Goal: Task Accomplishment & Management: Use online tool/utility

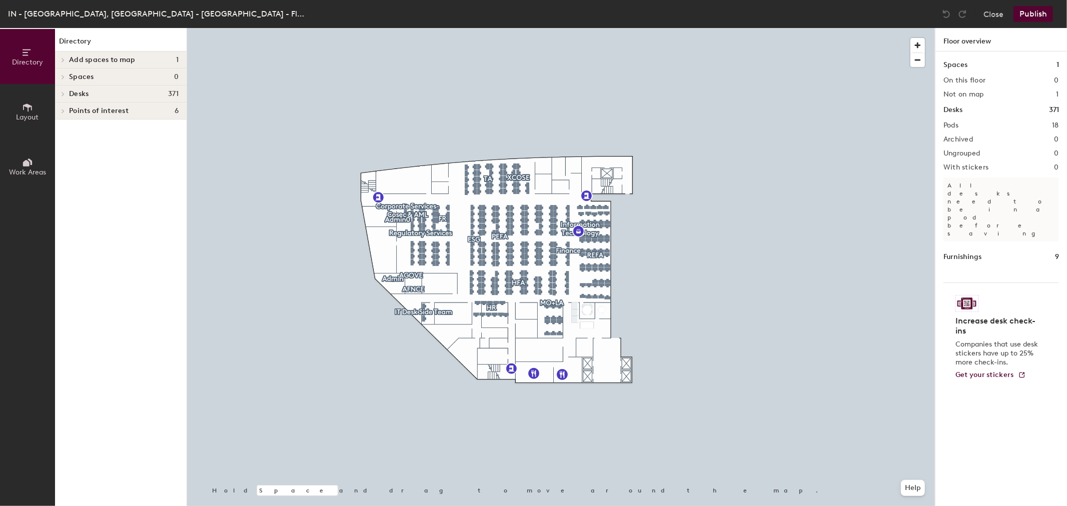
click at [65, 95] on span at bounding box center [62, 94] width 9 height 5
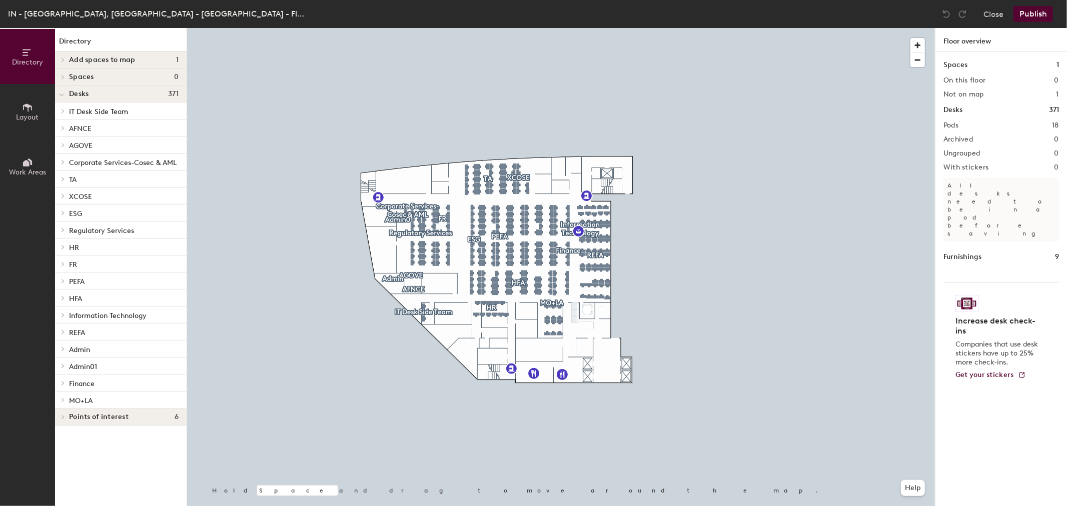
click at [83, 333] on span "REFA" at bounding box center [77, 333] width 16 height 9
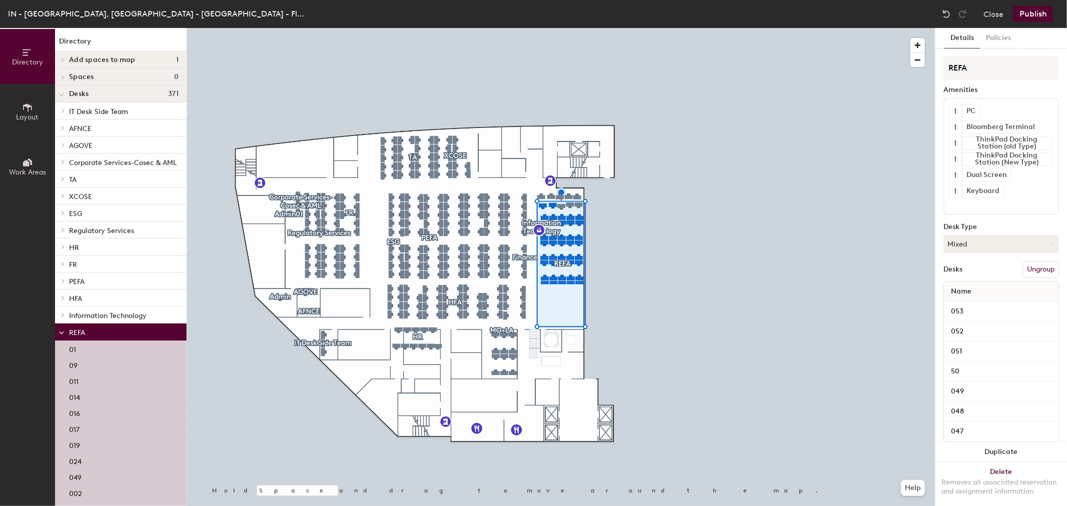
click at [711, 273] on button "Ungroup" at bounding box center [1041, 269] width 37 height 17
click at [711, 266] on button "Ungroup" at bounding box center [1041, 269] width 37 height 17
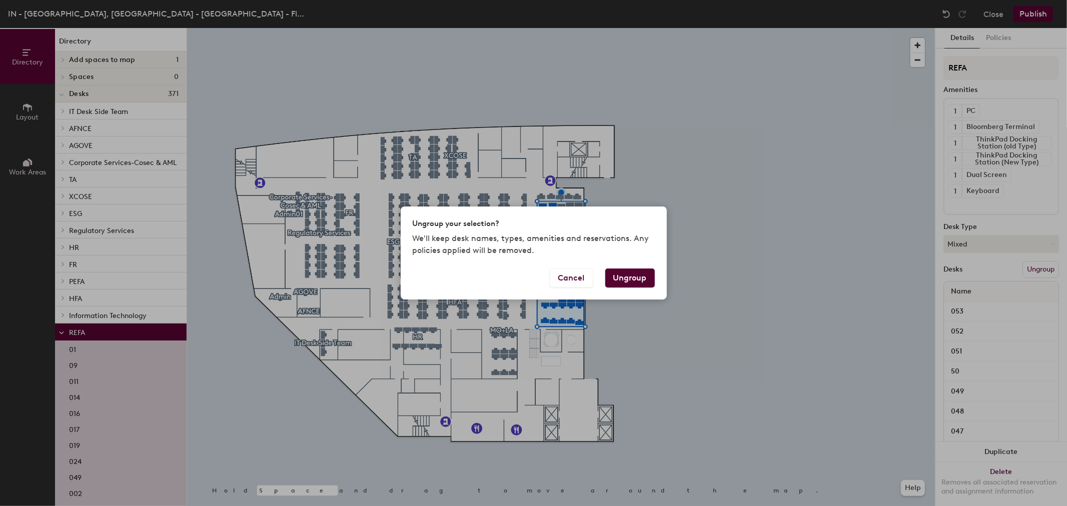
click at [639, 279] on button "Ungroup" at bounding box center [630, 278] width 50 height 19
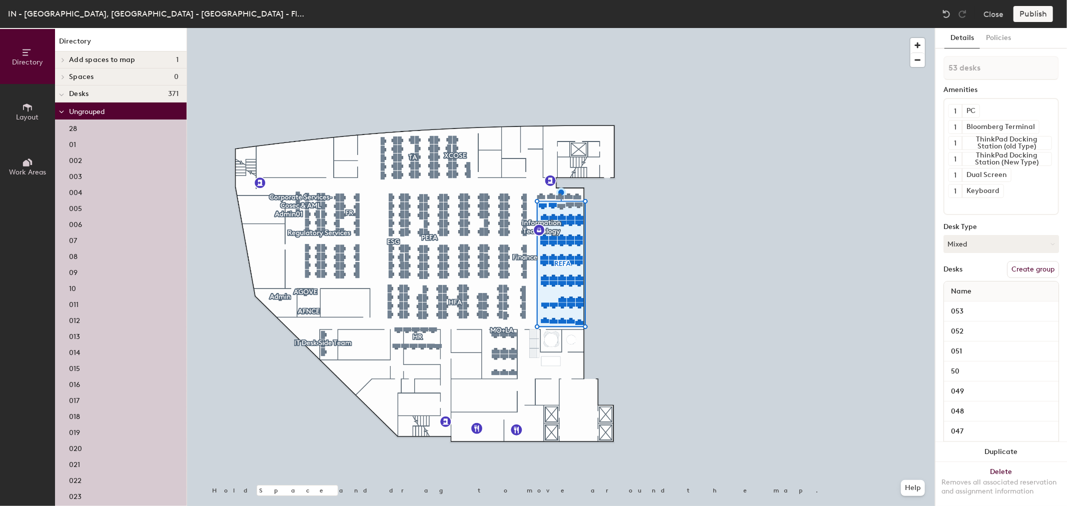
click at [59, 97] on icon at bounding box center [61, 95] width 5 height 4
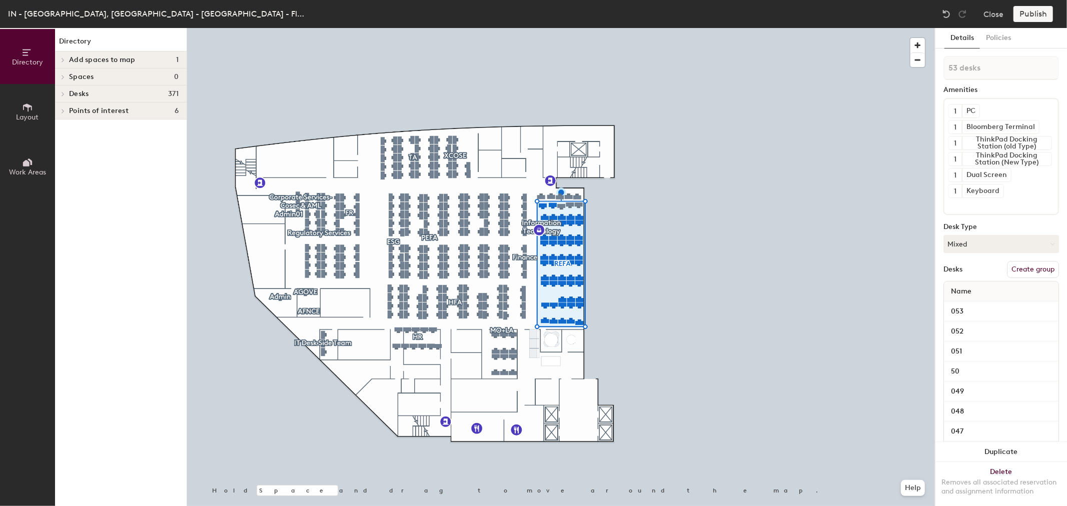
click at [59, 97] on div at bounding box center [61, 94] width 13 height 17
click at [62, 93] on icon at bounding box center [63, 94] width 4 height 5
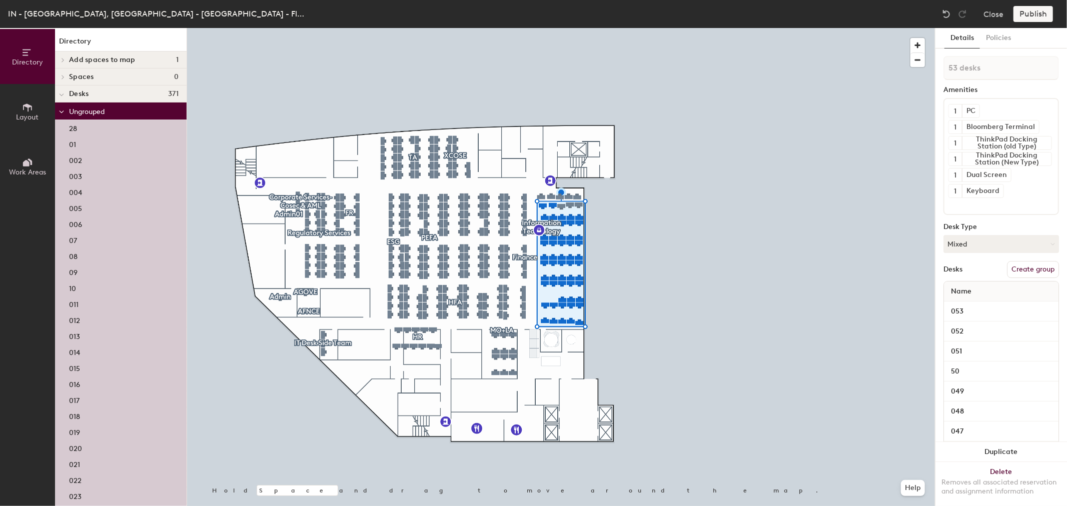
click at [74, 95] on span "Desks" at bounding box center [79, 94] width 20 height 8
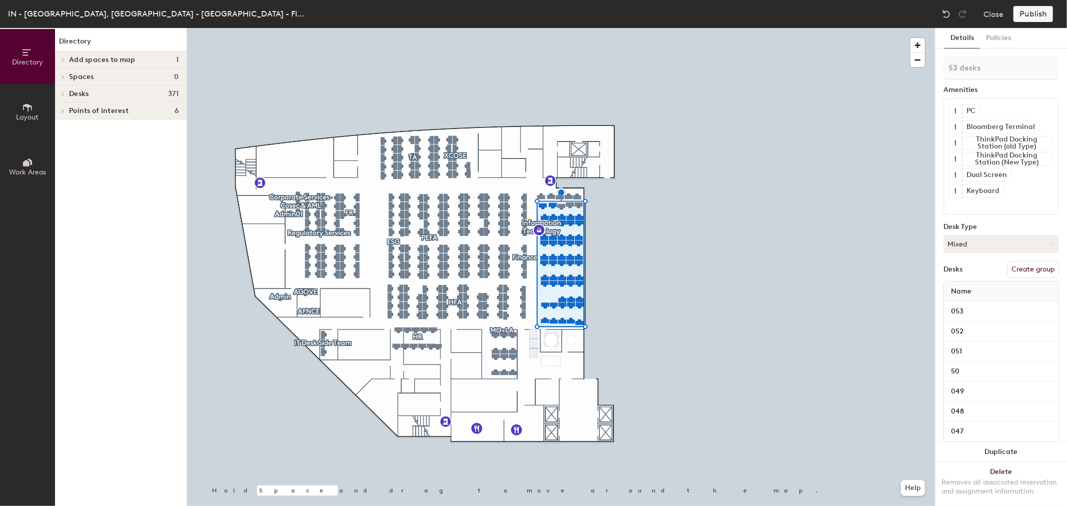
click at [61, 98] on div at bounding box center [61, 94] width 13 height 17
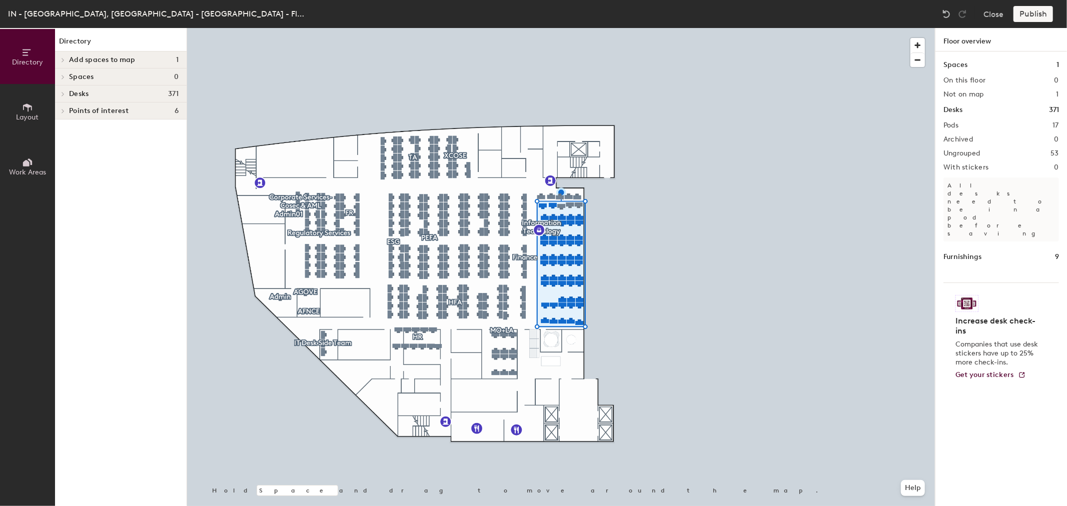
click at [64, 96] on icon at bounding box center [63, 94] width 4 height 5
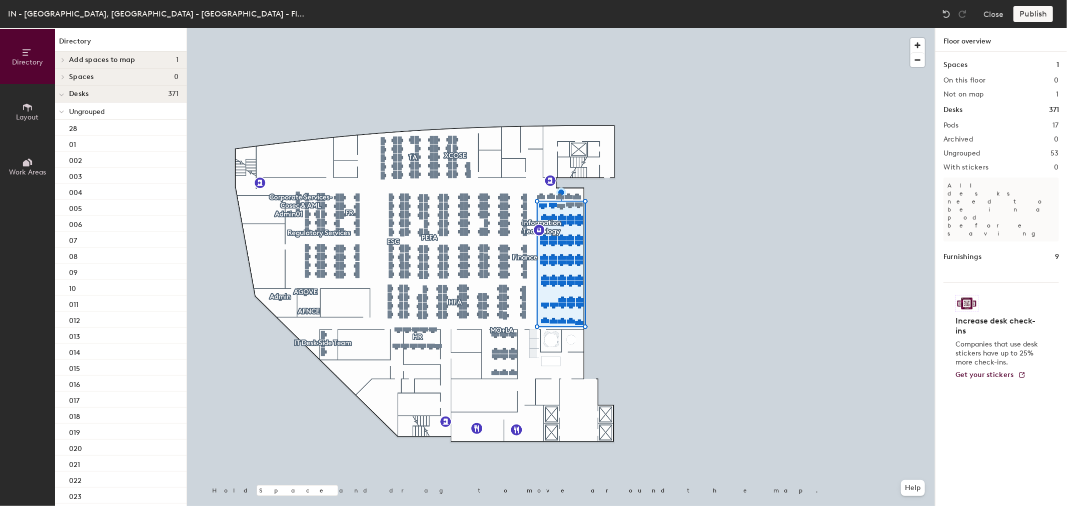
click at [182, 177] on div "Directory Layout Work Areas Directory Add spaces to map 1 Space Spaces 0 Desks …" at bounding box center [533, 267] width 1067 height 478
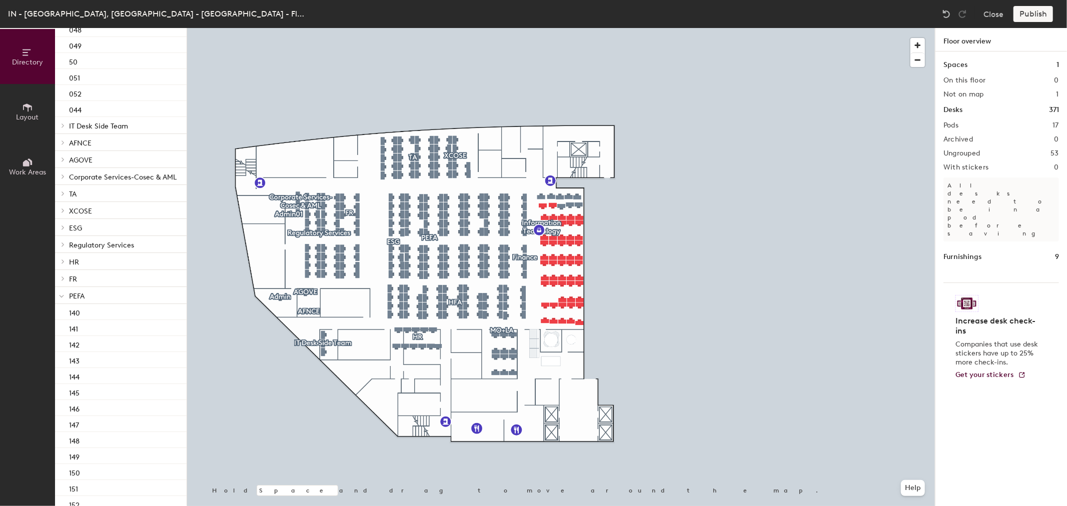
scroll to position [896, 0]
click at [62, 254] on icon at bounding box center [61, 252] width 5 height 4
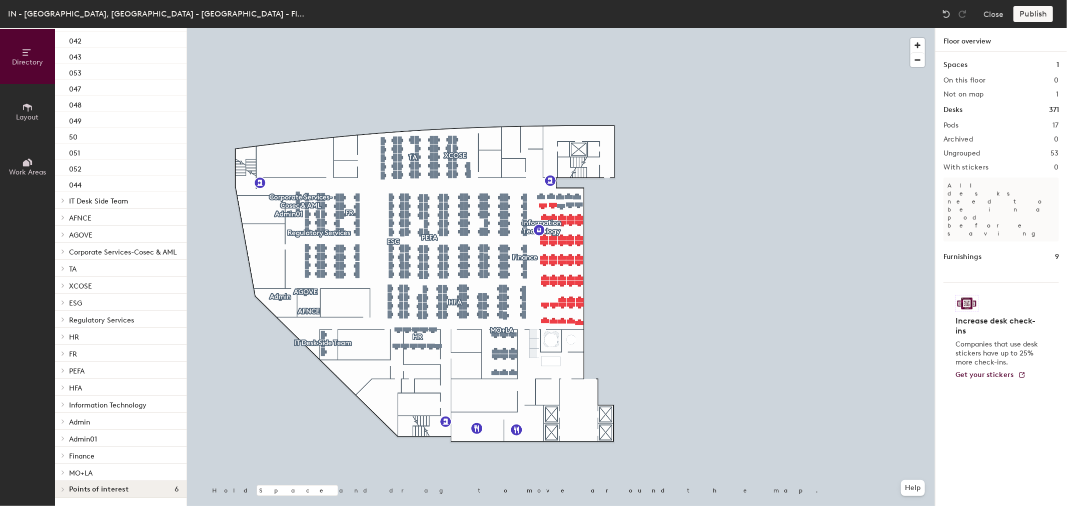
scroll to position [783, 0]
click at [98, 350] on p "PEFA" at bounding box center [124, 370] width 110 height 13
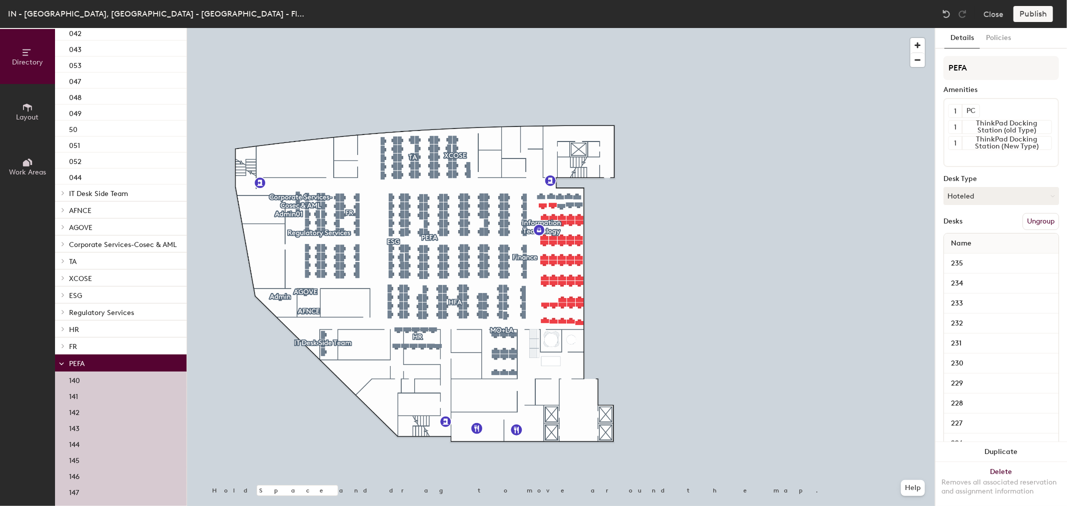
click at [711, 221] on button "Ungroup" at bounding box center [1041, 221] width 37 height 17
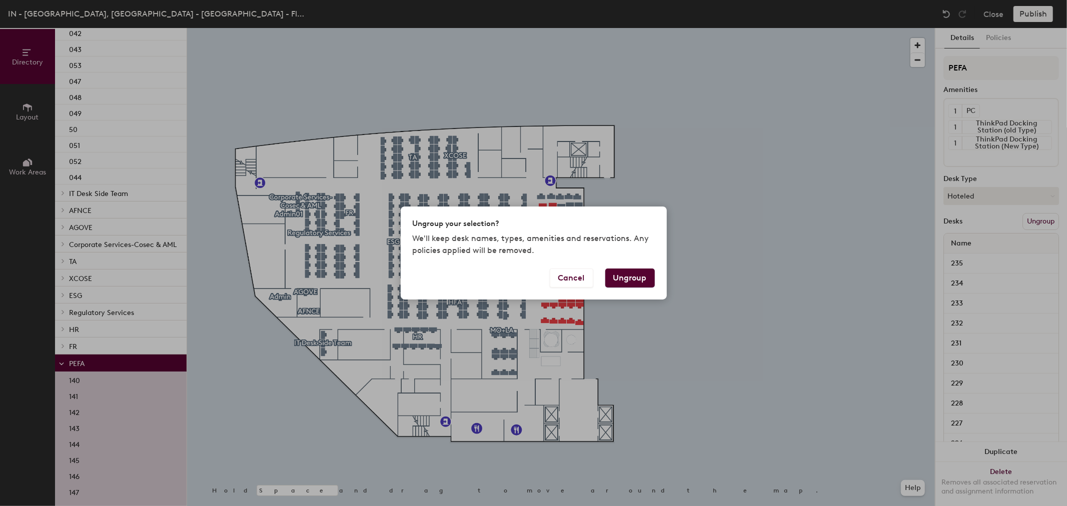
click at [633, 276] on button "Ungroup" at bounding box center [630, 278] width 50 height 19
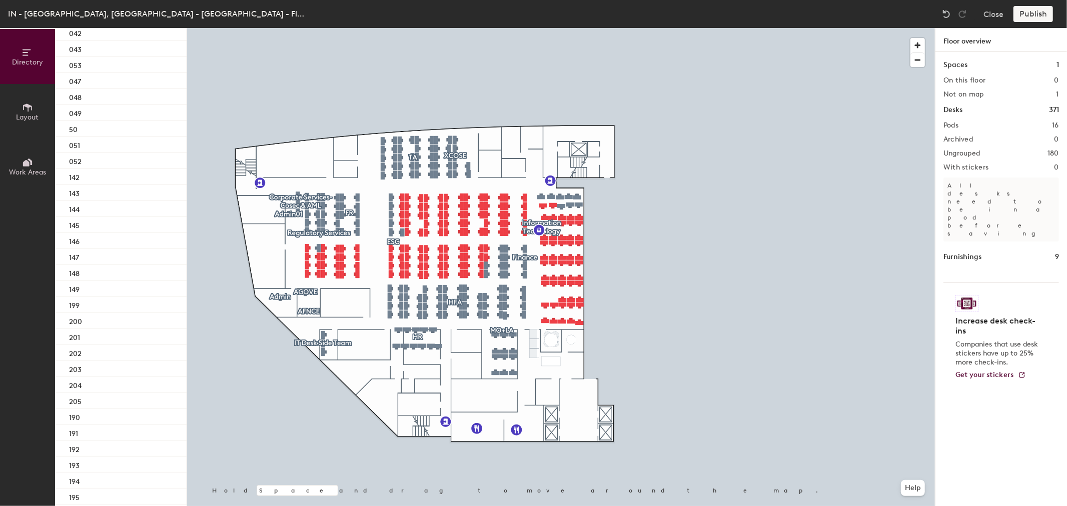
scroll to position [2737, 0]
click at [63, 274] on icon at bounding box center [63, 273] width 4 height 5
click at [62, 337] on icon at bounding box center [63, 338] width 4 height 5
click at [91, 350] on div "366" at bounding box center [121, 355] width 132 height 16
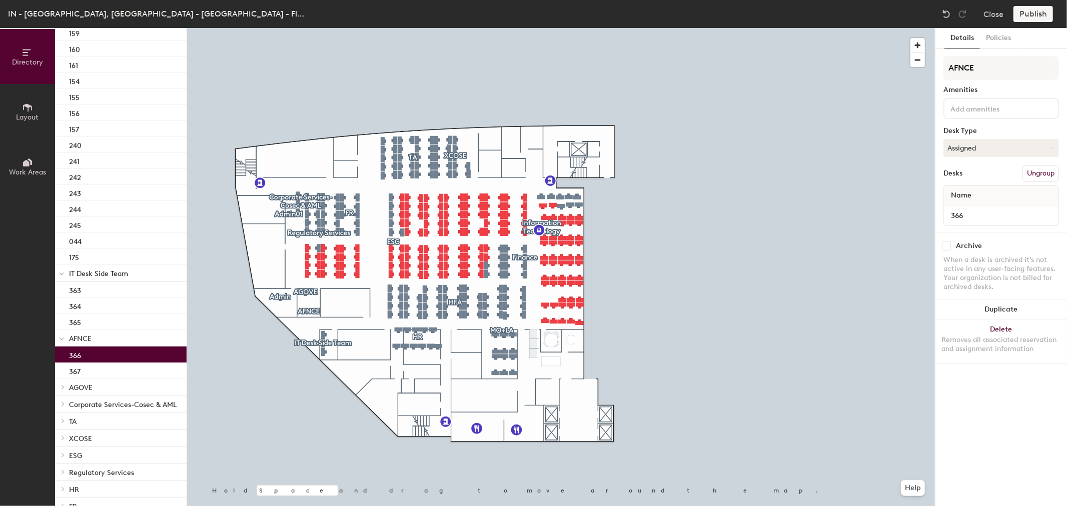
click at [117, 350] on span "Corporate Services-Cosec & AML" at bounding box center [123, 405] width 108 height 9
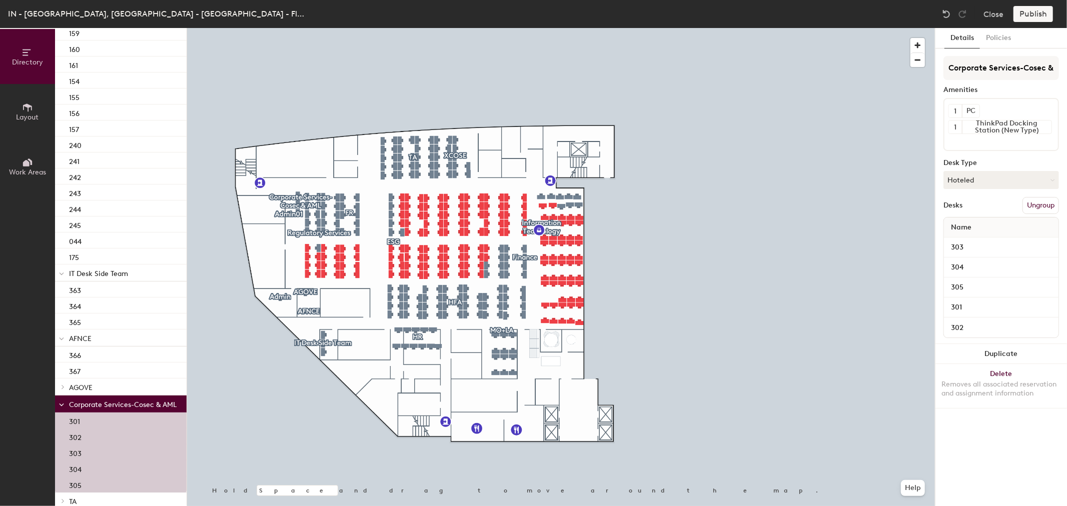
click at [711, 205] on button "Ungroup" at bounding box center [1041, 205] width 37 height 17
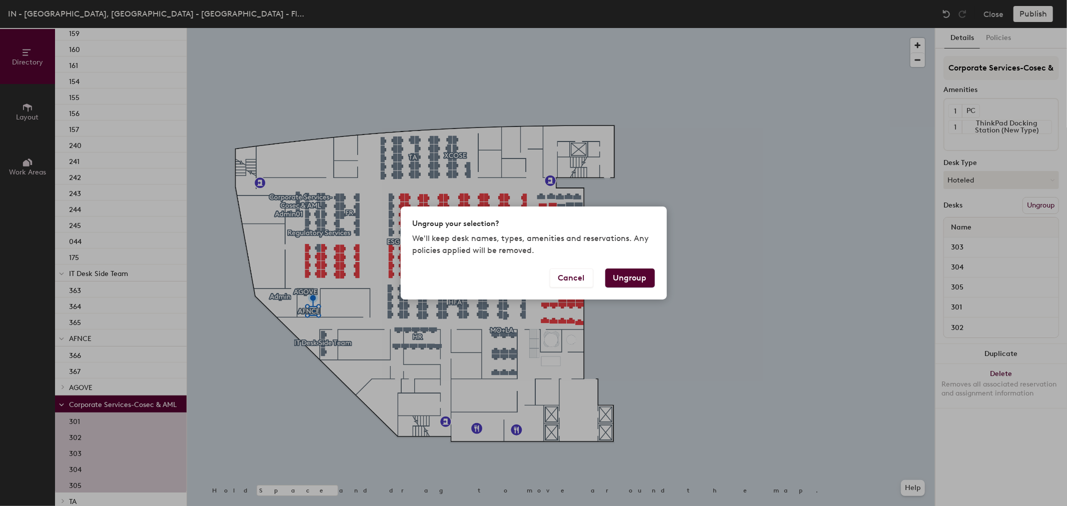
click at [182, 350] on div "Ungroup your selection? We'll keep desk names, types, amenities and reservation…" at bounding box center [533, 253] width 1067 height 506
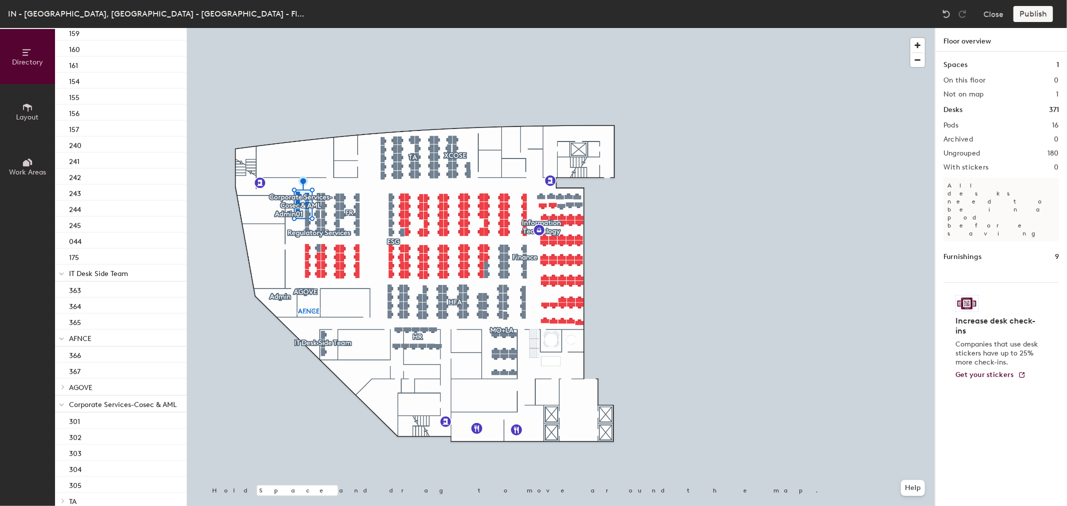
click at [67, 350] on div at bounding box center [62, 501] width 11 height 5
click at [76, 350] on span "TA" at bounding box center [73, 458] width 8 height 9
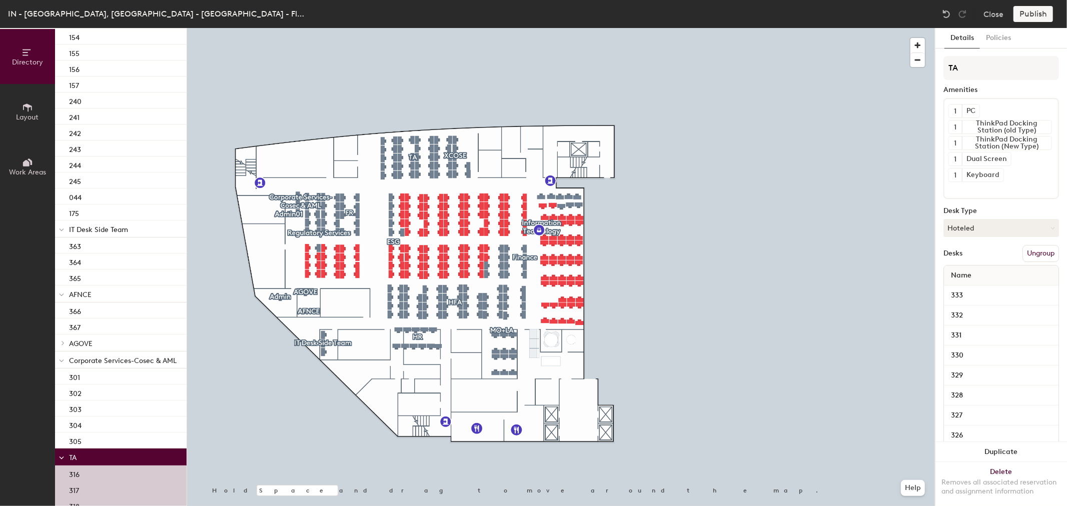
scroll to position [3365, 0]
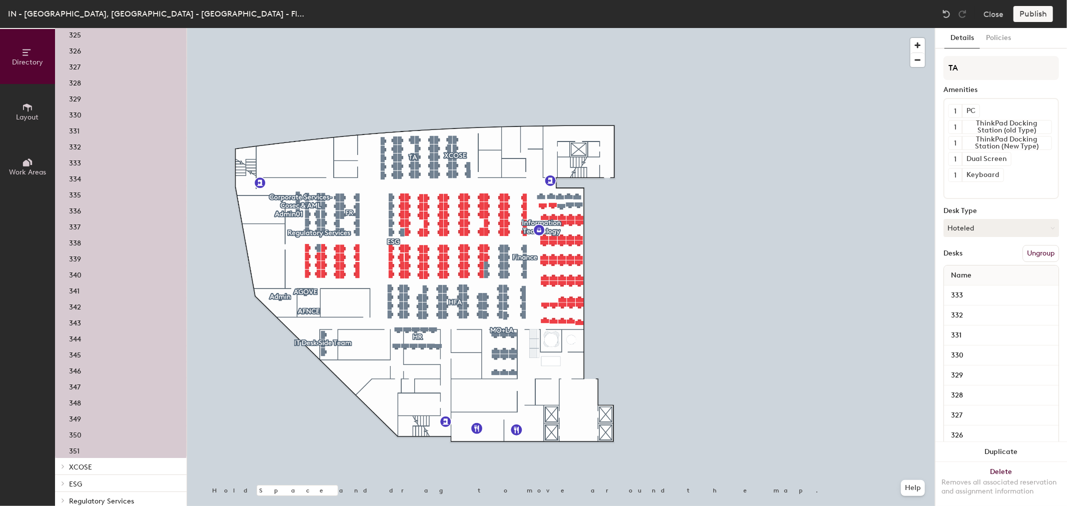
click at [711, 254] on button "Ungroup" at bounding box center [1041, 253] width 37 height 17
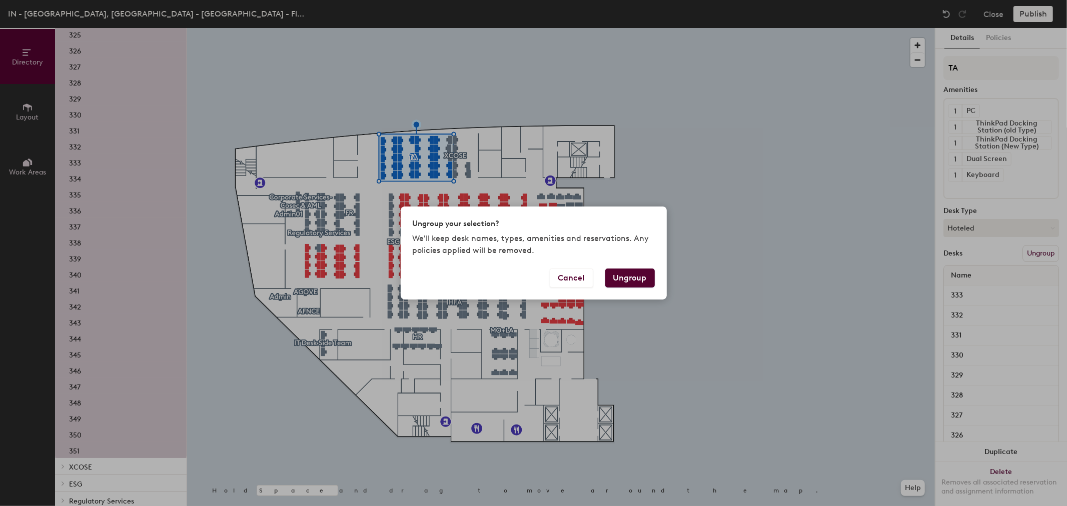
click at [639, 277] on button "Ungroup" at bounding box center [630, 278] width 50 height 19
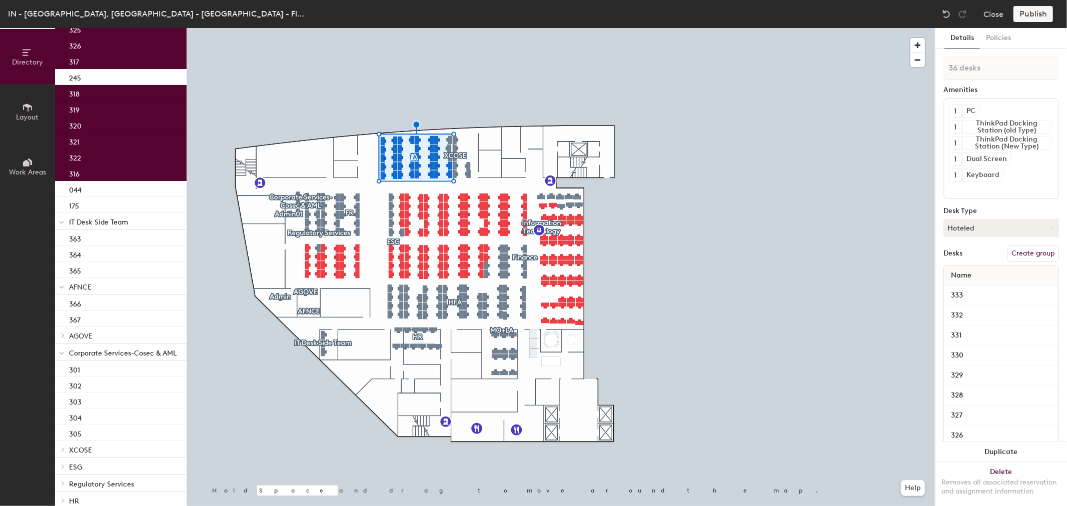
scroll to position [3348, 0]
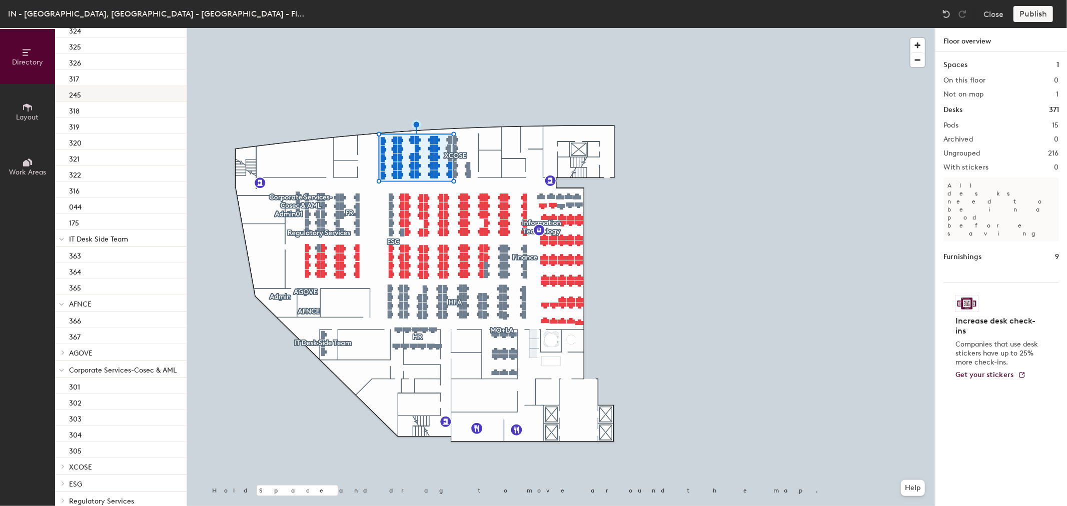
click at [83, 96] on div "245" at bounding box center [121, 94] width 132 height 16
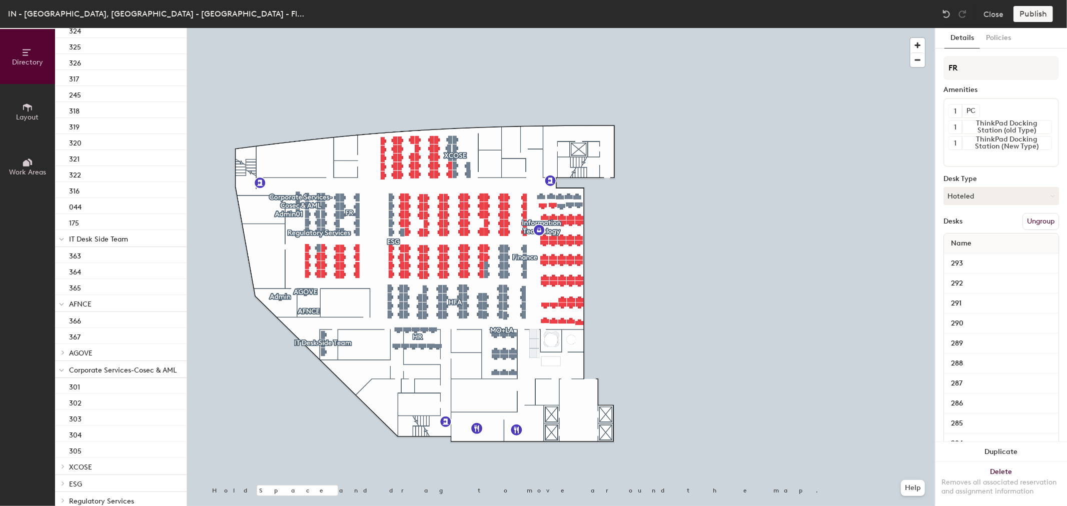
scroll to position [3519, 0]
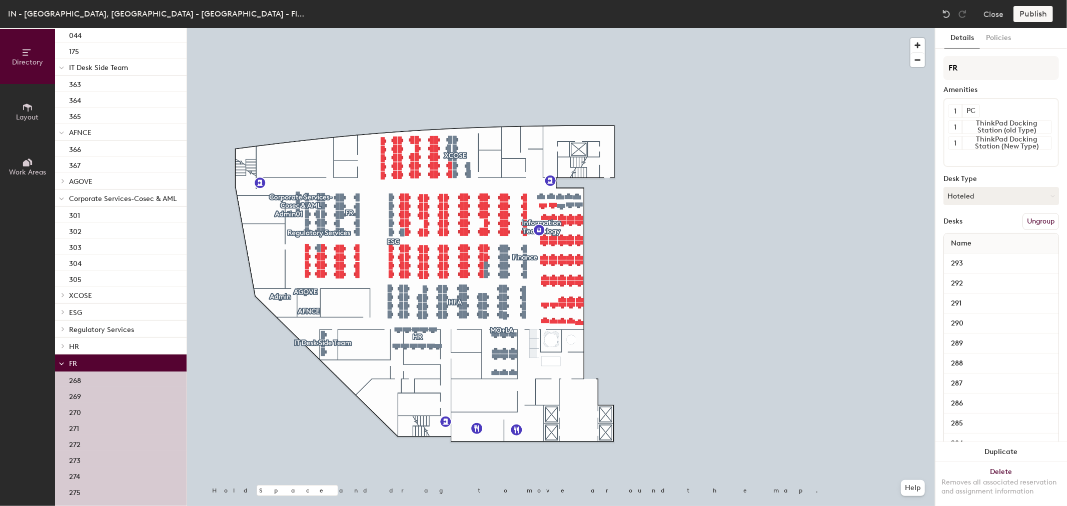
click at [62, 202] on div at bounding box center [61, 199] width 5 height 11
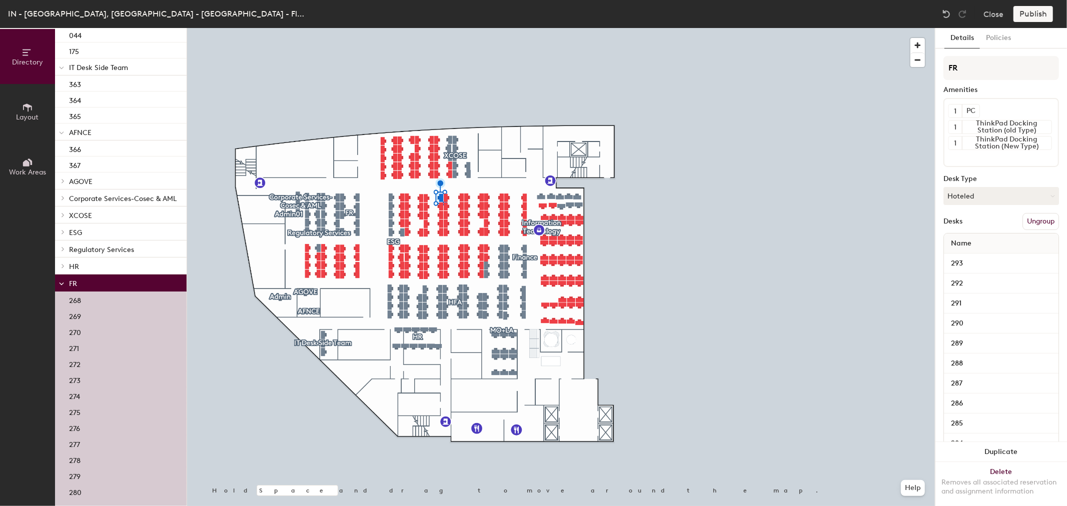
click at [113, 214] on p "XCOSE" at bounding box center [124, 215] width 110 height 13
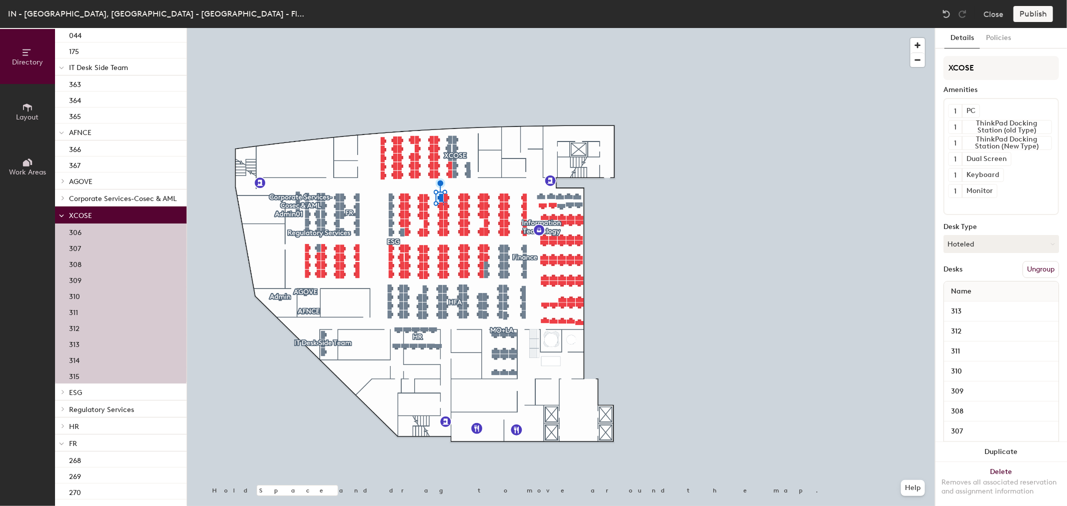
click at [711, 268] on button "Ungroup" at bounding box center [1041, 269] width 37 height 17
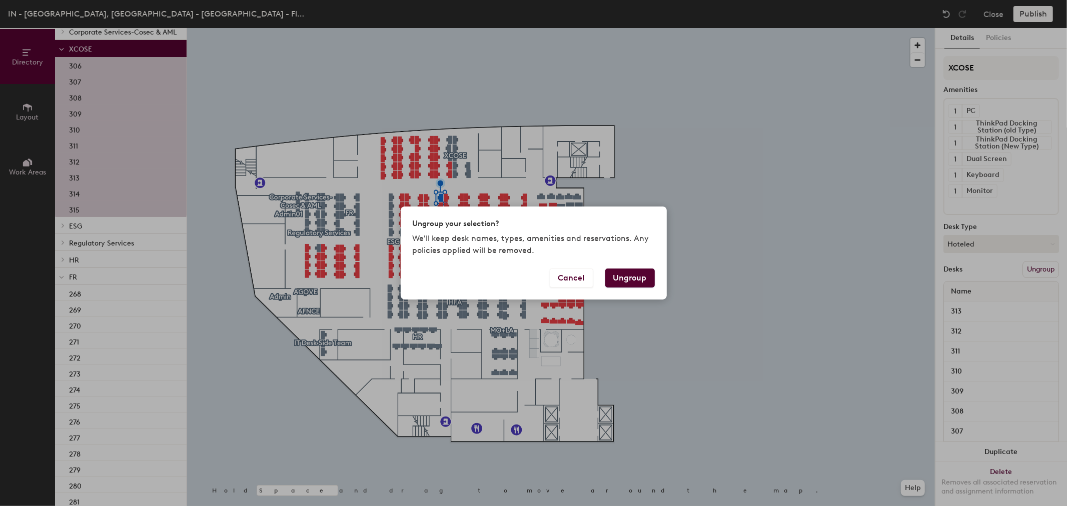
click at [624, 282] on button "Ungroup" at bounding box center [630, 278] width 50 height 19
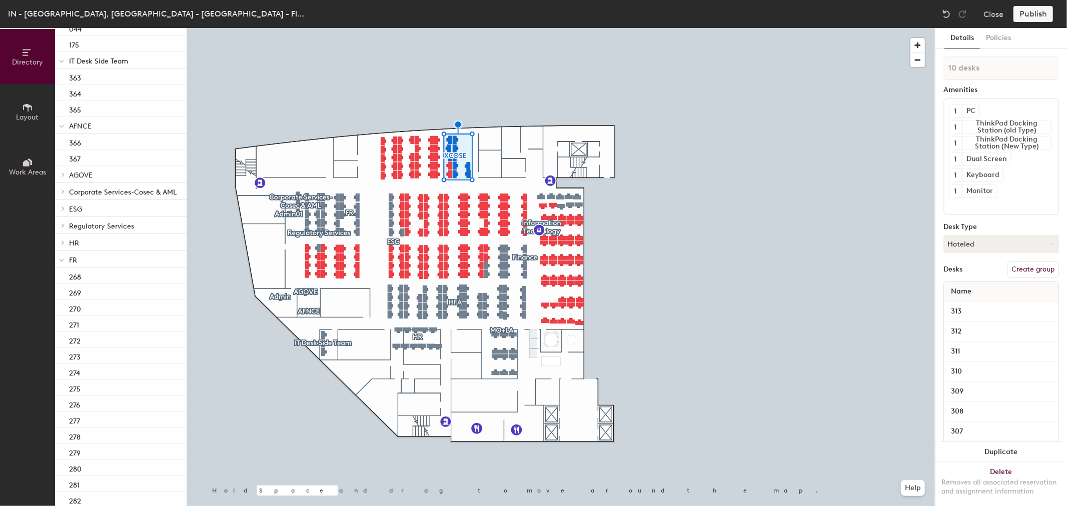
click at [83, 259] on p "FR" at bounding box center [124, 259] width 110 height 13
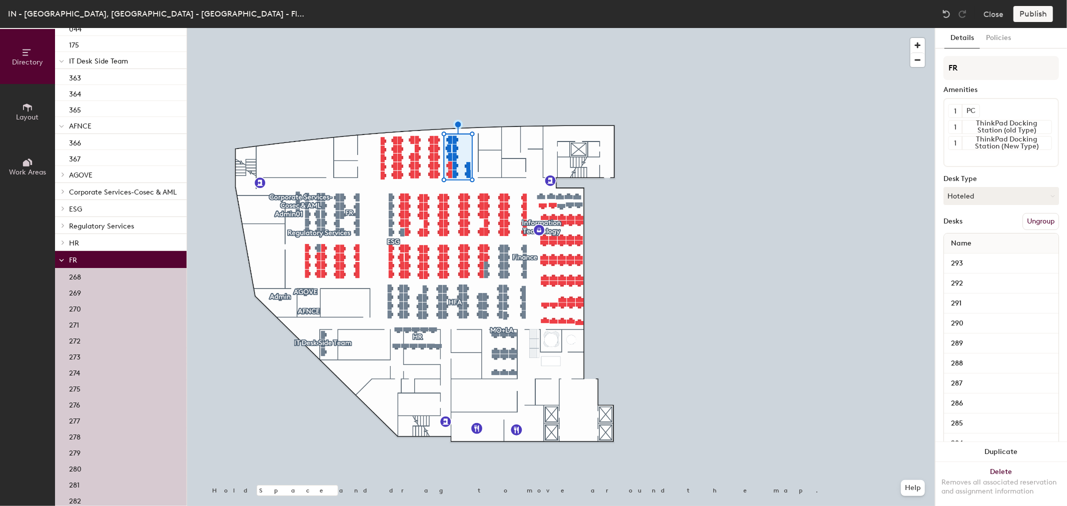
click at [711, 224] on button "Ungroup" at bounding box center [1041, 221] width 37 height 17
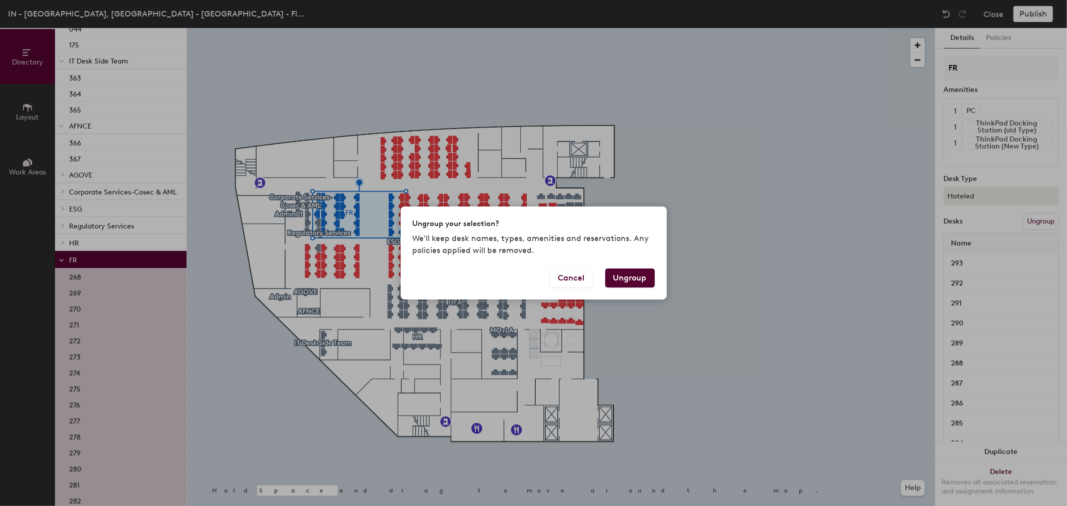
click at [644, 281] on button "Ungroup" at bounding box center [630, 278] width 50 height 19
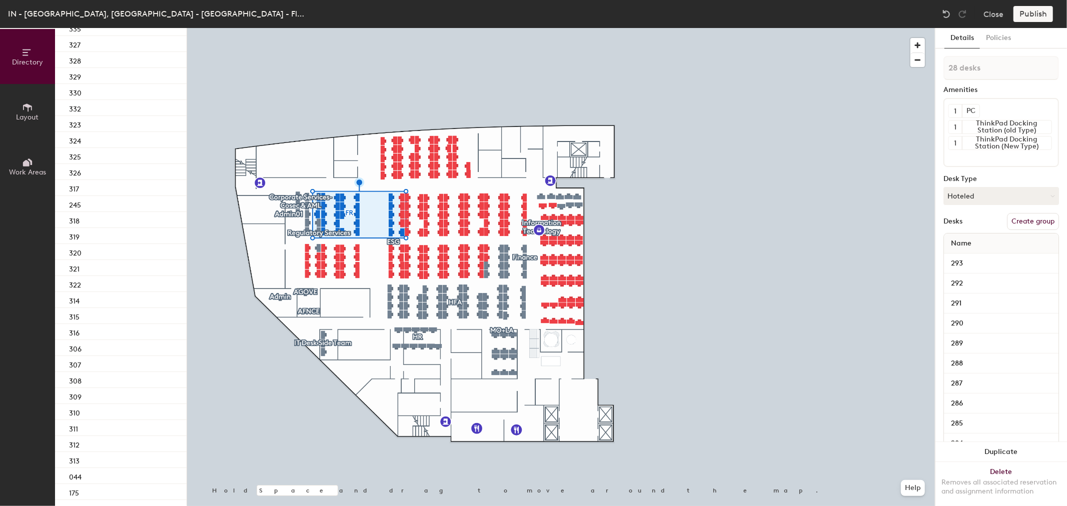
scroll to position [4013, 0]
click at [81, 333] on span "ESG" at bounding box center [75, 337] width 13 height 9
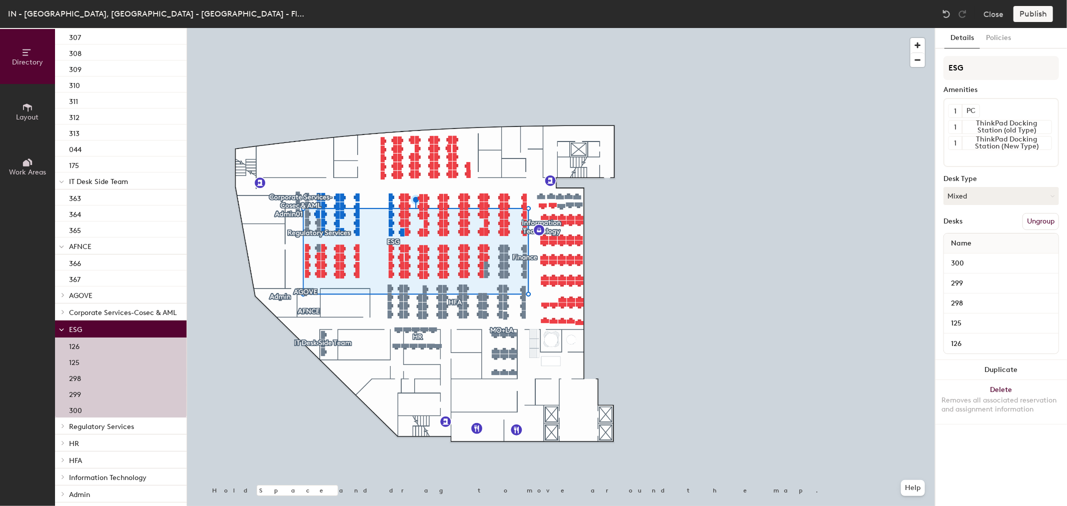
scroll to position [4093, 0]
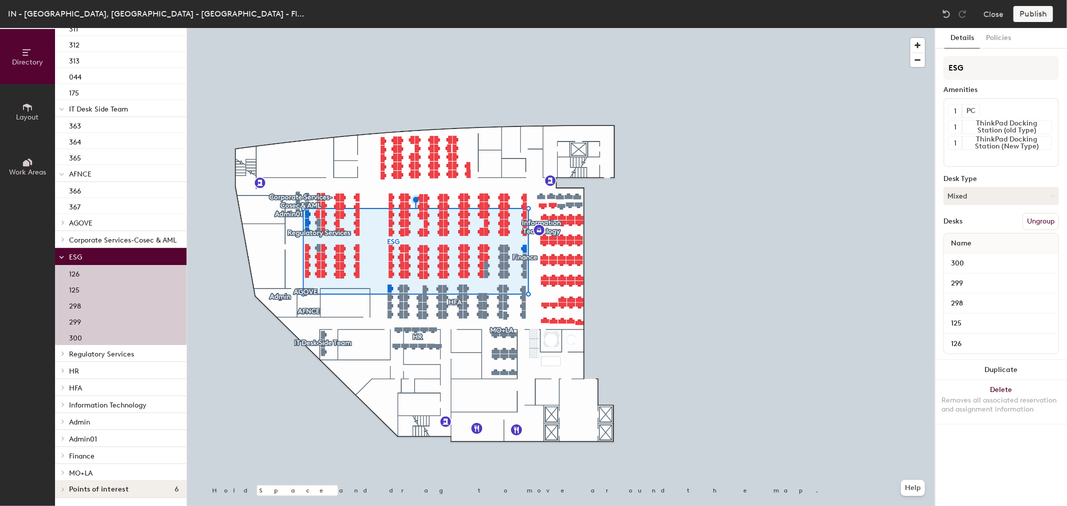
click at [73, 350] on span "Regulatory Services" at bounding box center [101, 354] width 65 height 9
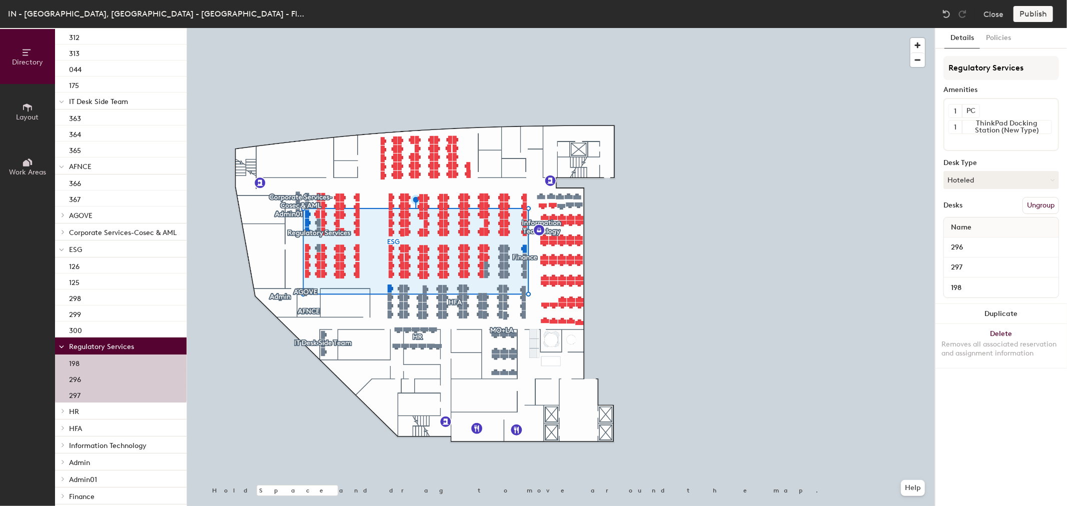
click at [711, 207] on button "Ungroup" at bounding box center [1041, 205] width 37 height 17
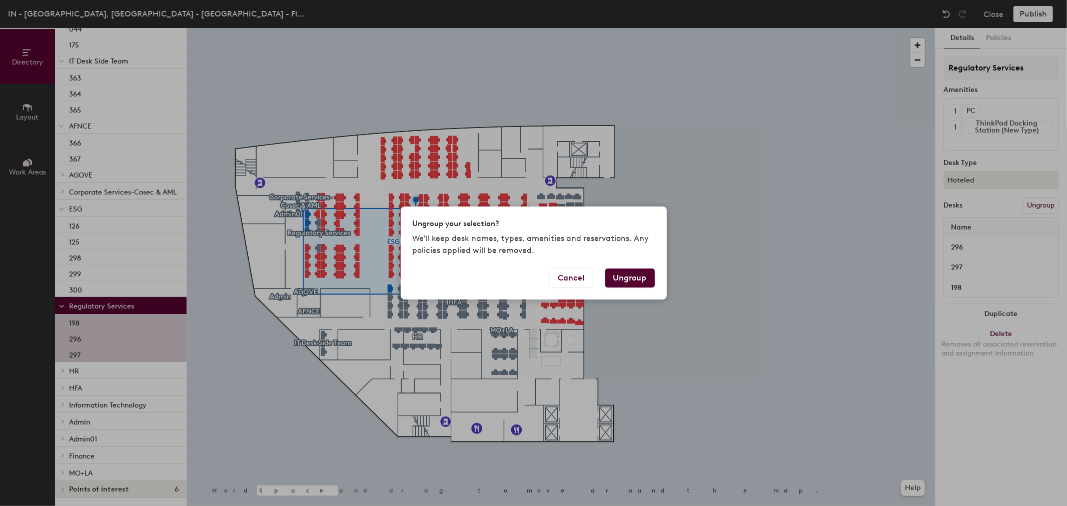
click at [626, 278] on button "Ungroup" at bounding box center [630, 278] width 50 height 19
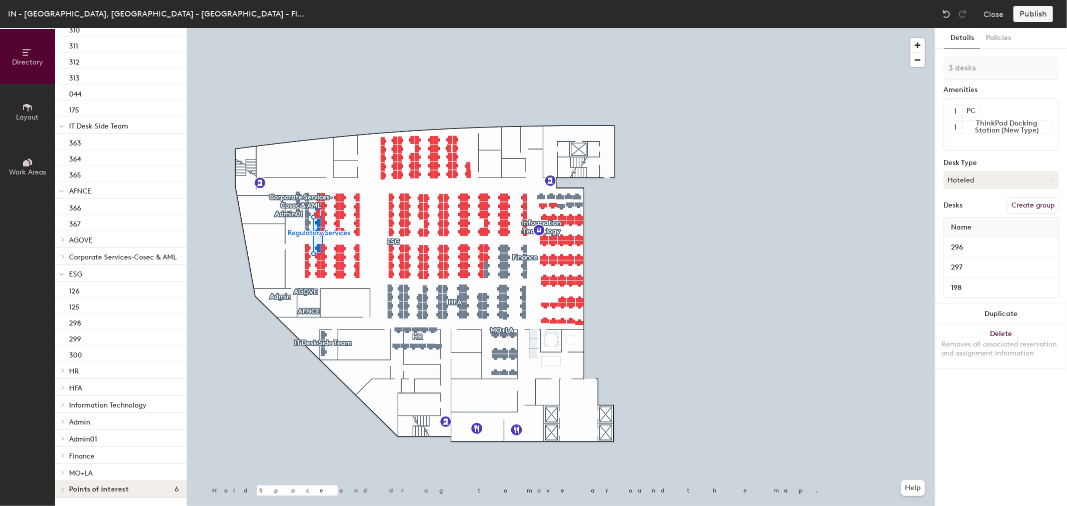
scroll to position [4125, 0]
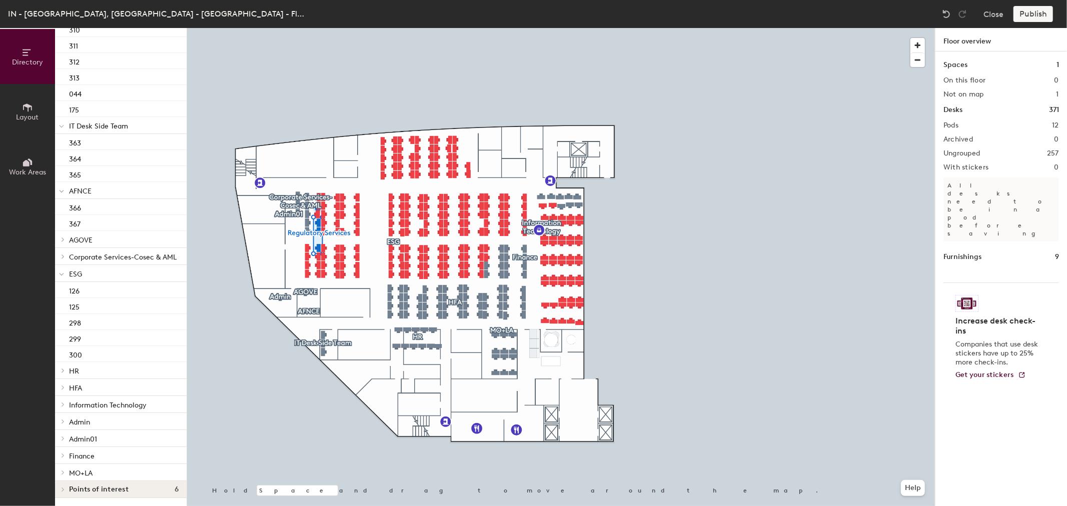
click at [67, 350] on div at bounding box center [62, 421] width 11 height 5
click at [88, 350] on div "370" at bounding box center [121, 431] width 132 height 16
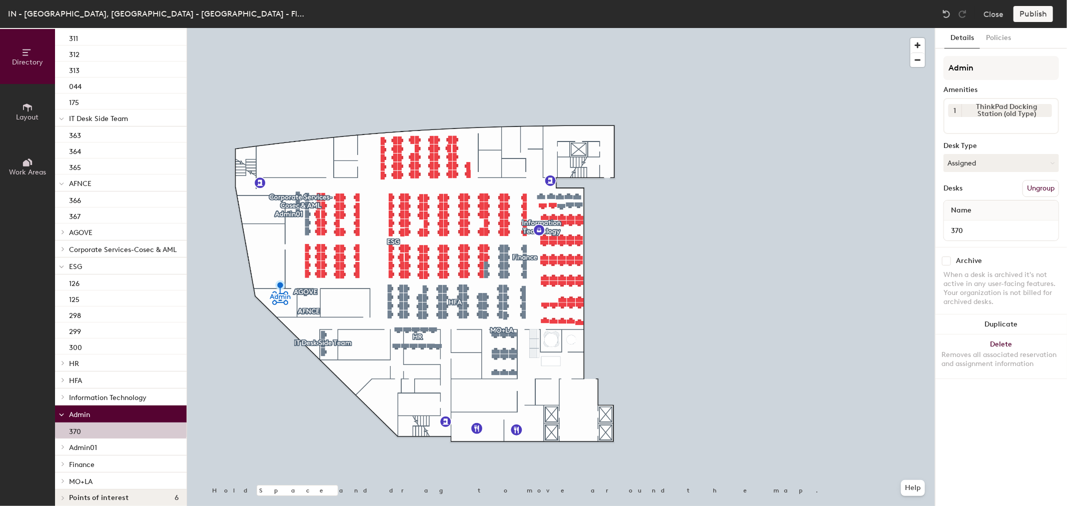
click at [71, 350] on span "Admin01" at bounding box center [83, 448] width 28 height 9
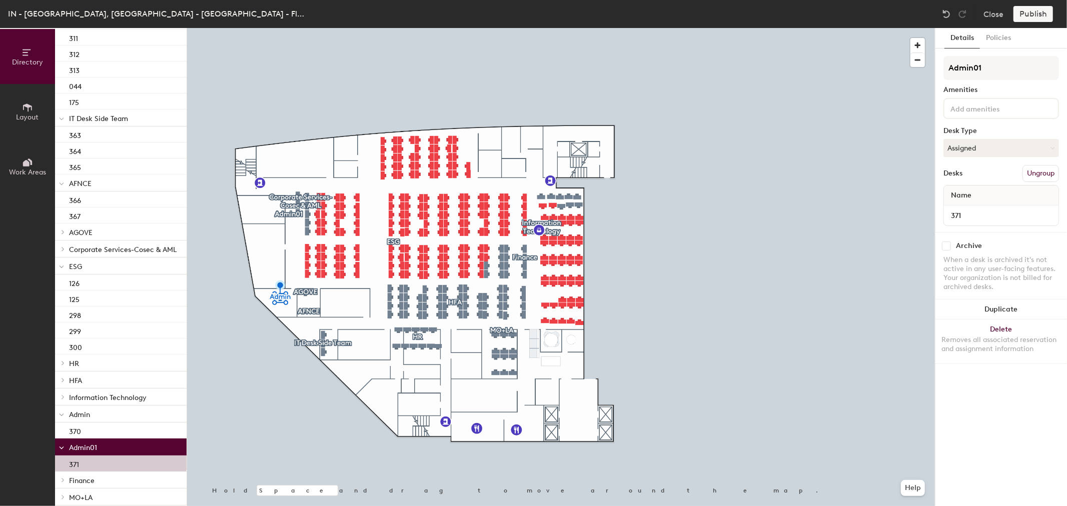
click at [711, 174] on button "Ungroup" at bounding box center [1041, 173] width 37 height 17
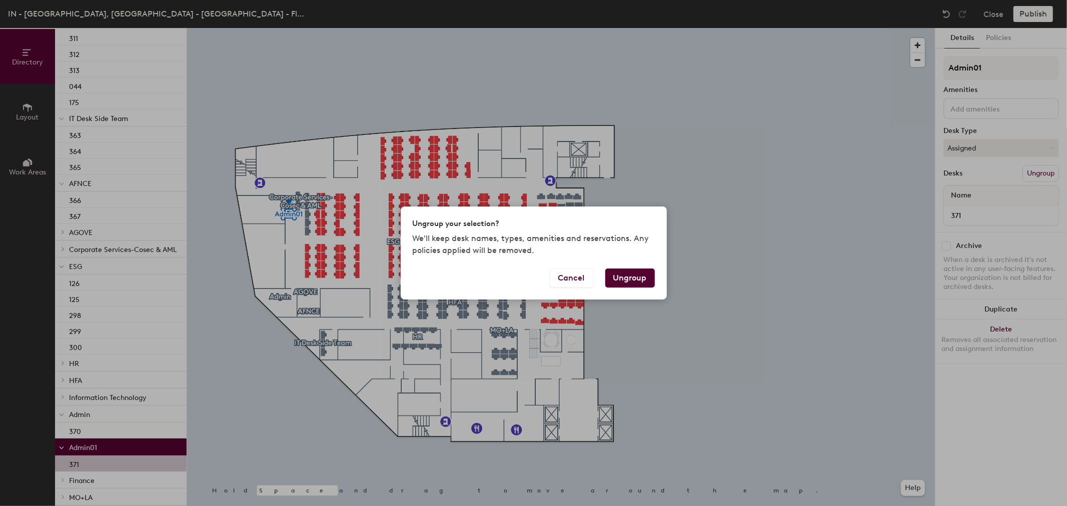
click at [641, 277] on button "Ungroup" at bounding box center [630, 278] width 50 height 19
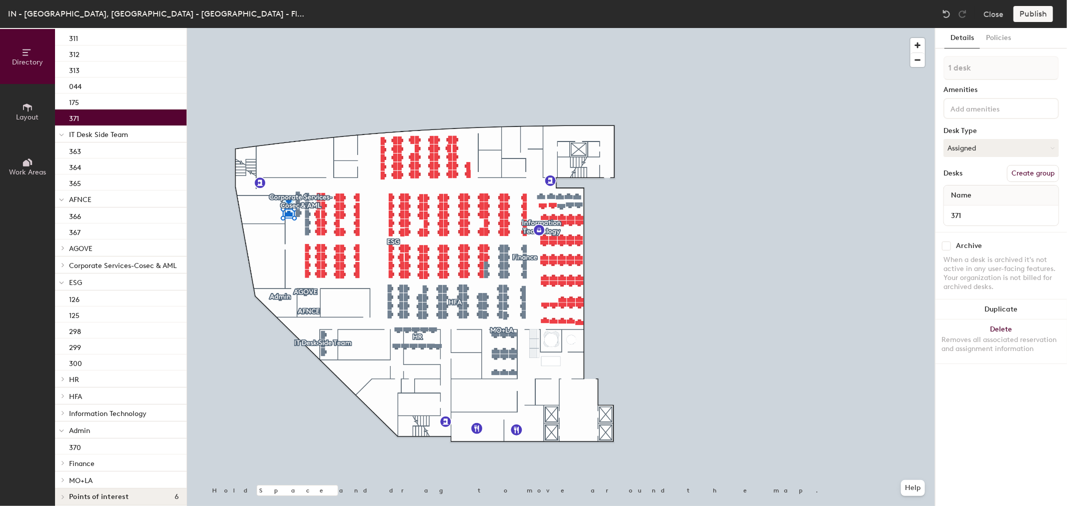
click at [97, 350] on span "Information Technology" at bounding box center [108, 414] width 78 height 9
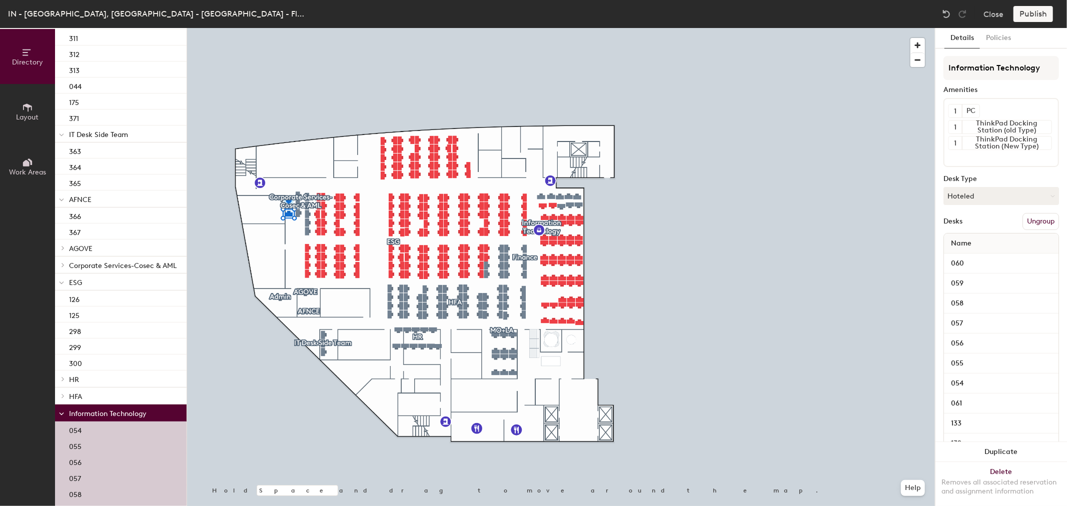
click at [711, 219] on button "Ungroup" at bounding box center [1041, 221] width 37 height 17
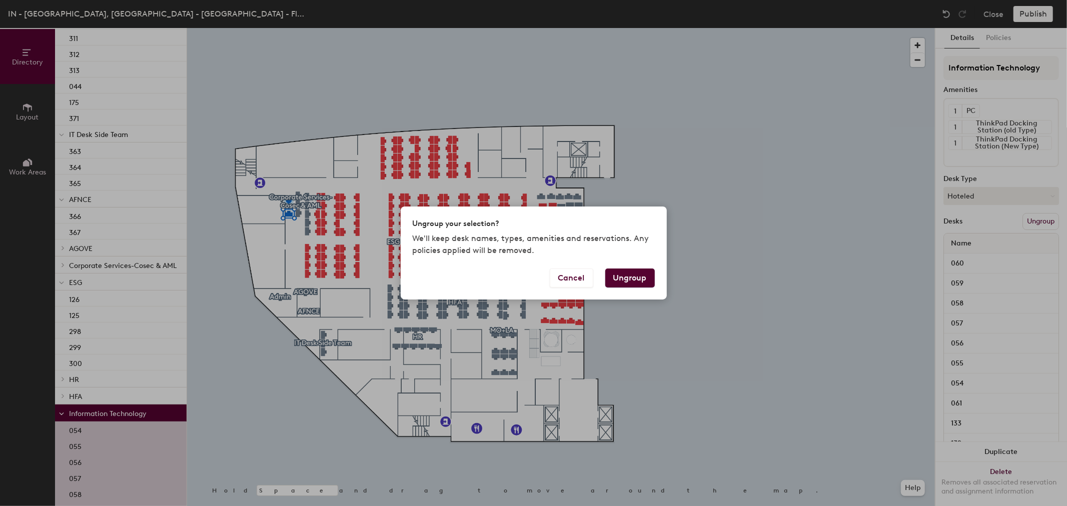
click at [628, 277] on button "Ungroup" at bounding box center [630, 278] width 50 height 19
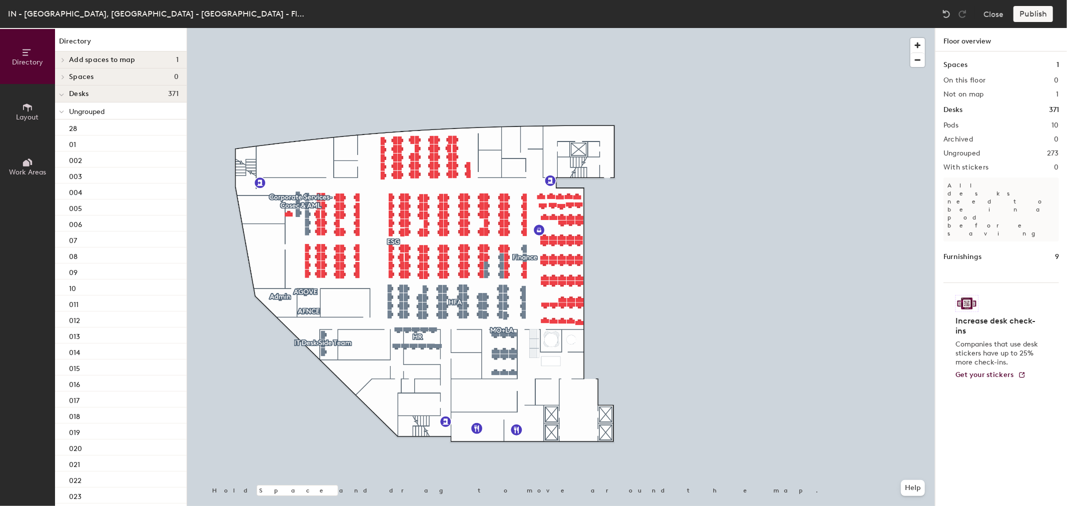
scroll to position [4360, 0]
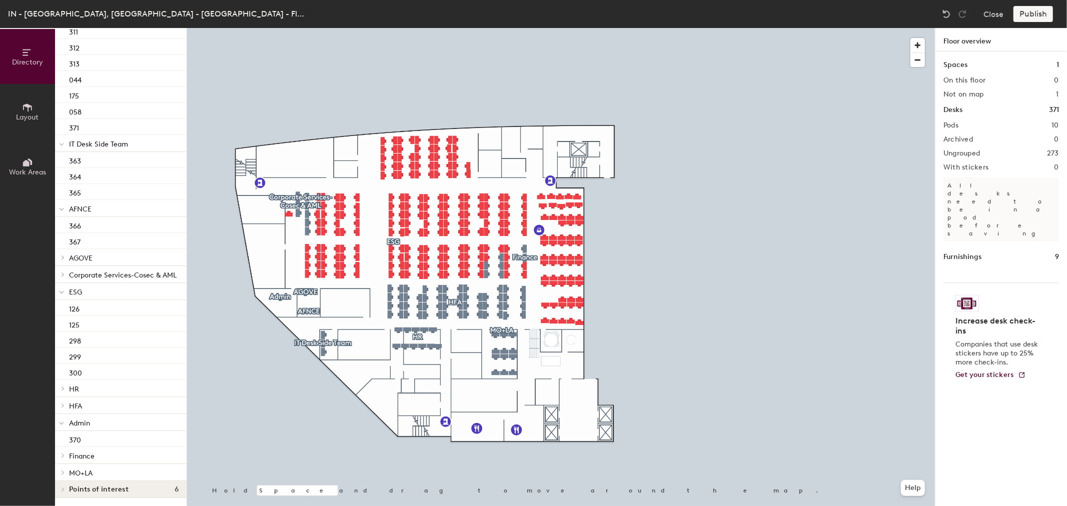
click at [102, 466] on p "MO+LA" at bounding box center [124, 472] width 110 height 13
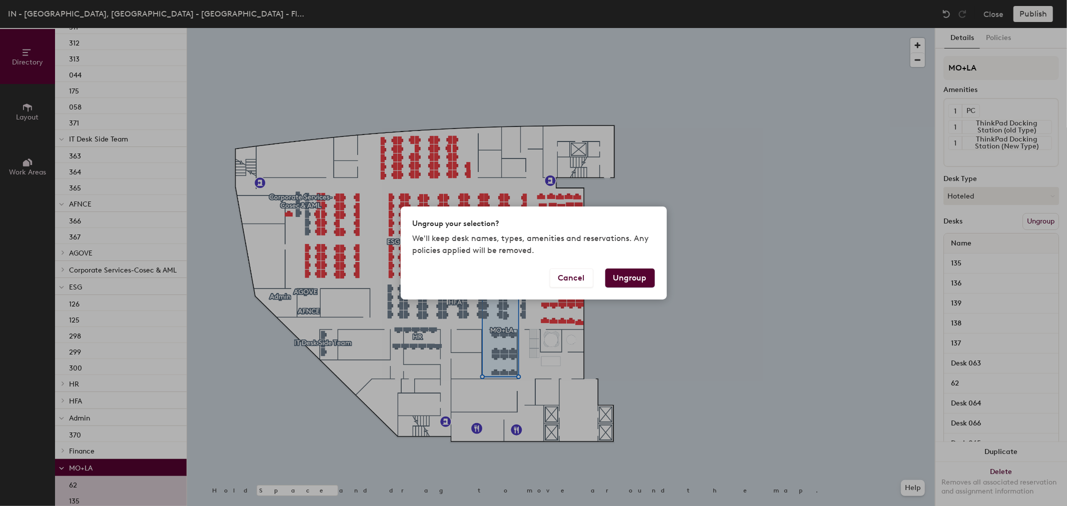
click at [649, 277] on button "Ungroup" at bounding box center [630, 278] width 50 height 19
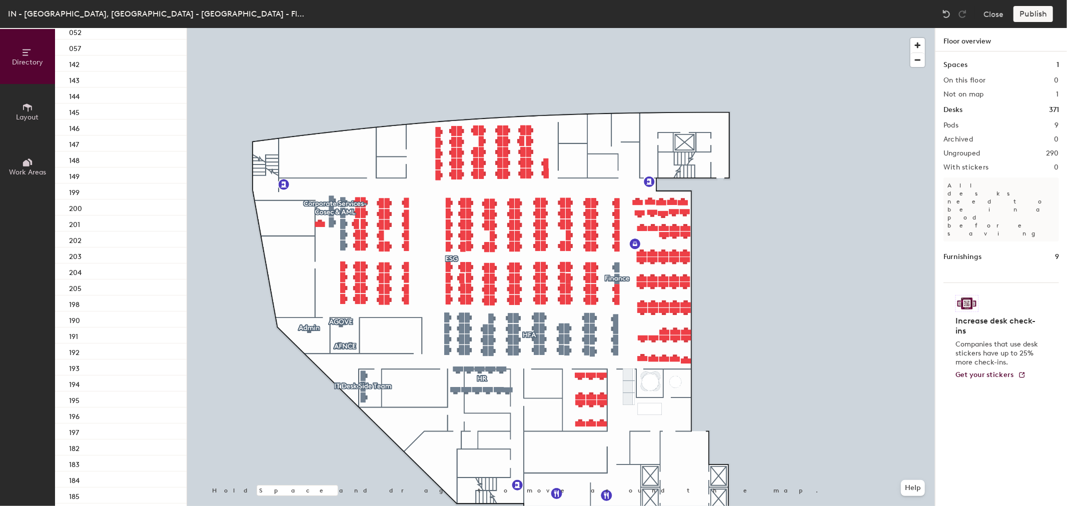
scroll to position [0, 0]
click at [66, 95] on div at bounding box center [61, 94] width 13 height 17
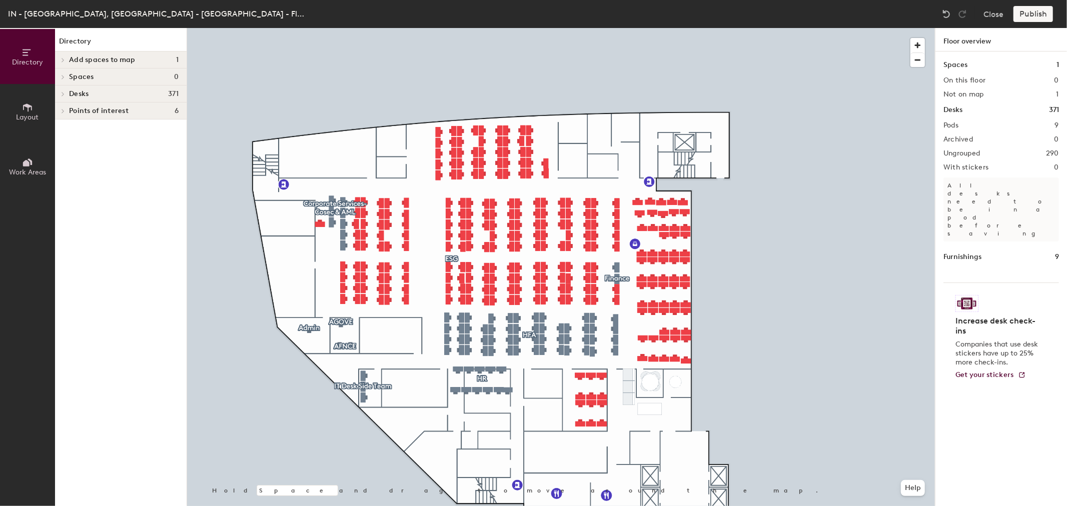
click at [66, 95] on span at bounding box center [62, 94] width 9 height 5
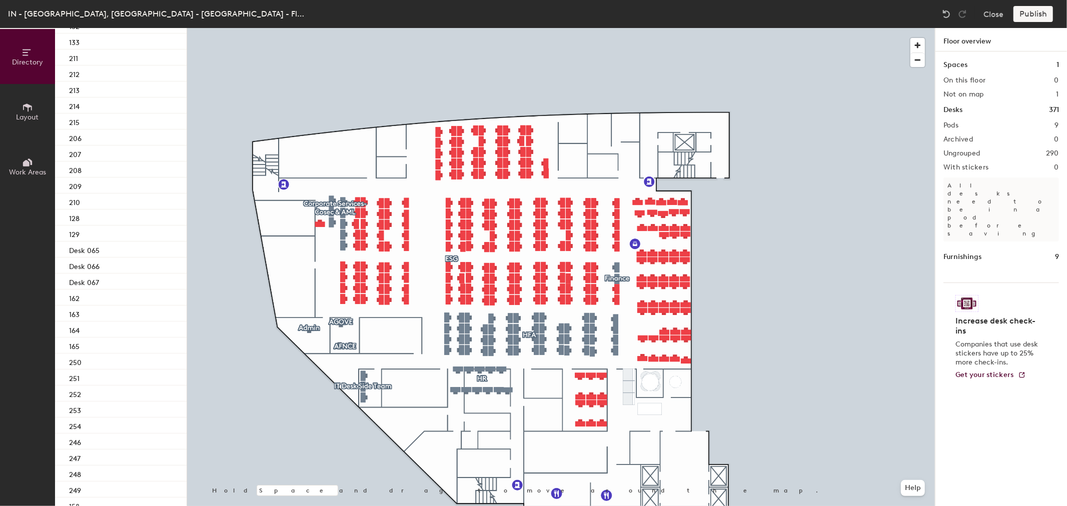
scroll to position [3461, 0]
click at [98, 272] on p "Desk 065" at bounding box center [84, 269] width 31 height 12
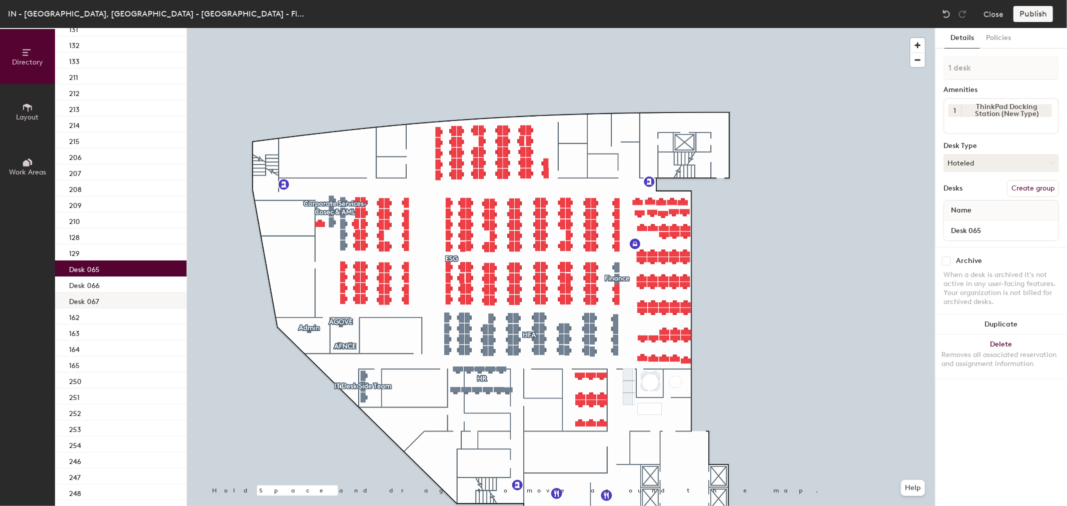
click at [92, 286] on p "Desk 066" at bounding box center [84, 285] width 31 height 12
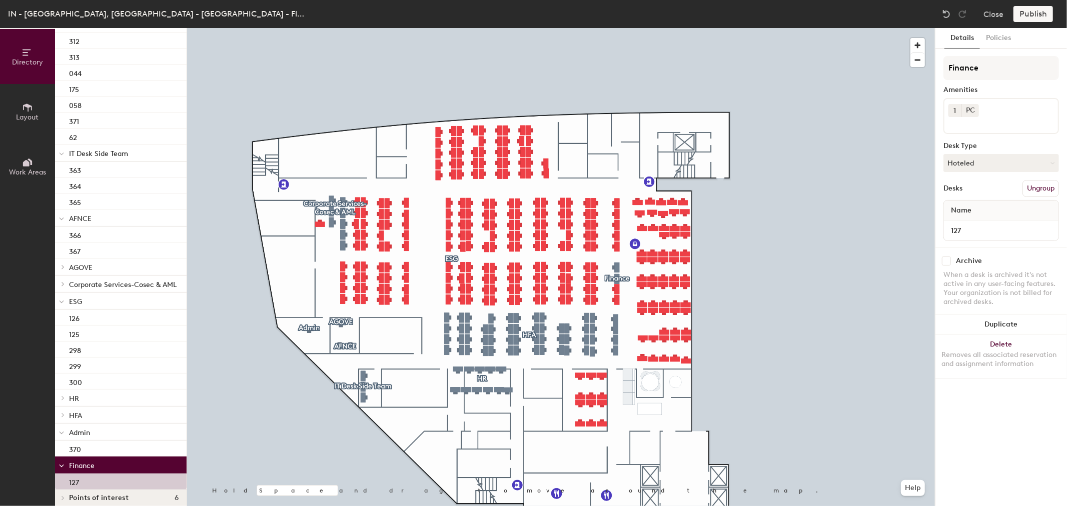
click at [1037, 185] on button "Ungroup" at bounding box center [1041, 188] width 37 height 17
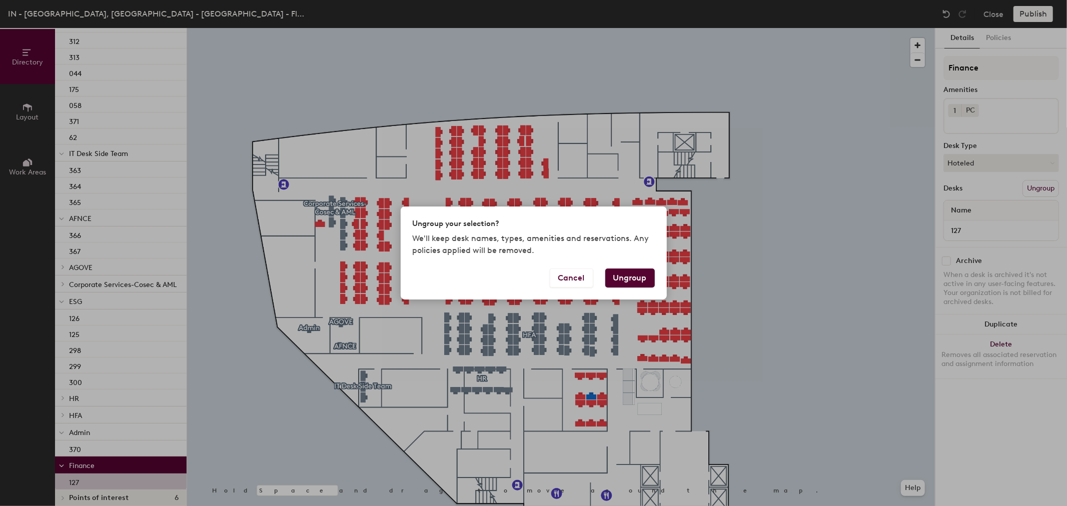
click at [127, 283] on div "Ungroup your selection? We'll keep desk names, types, amenities and reservation…" at bounding box center [533, 253] width 1067 height 506
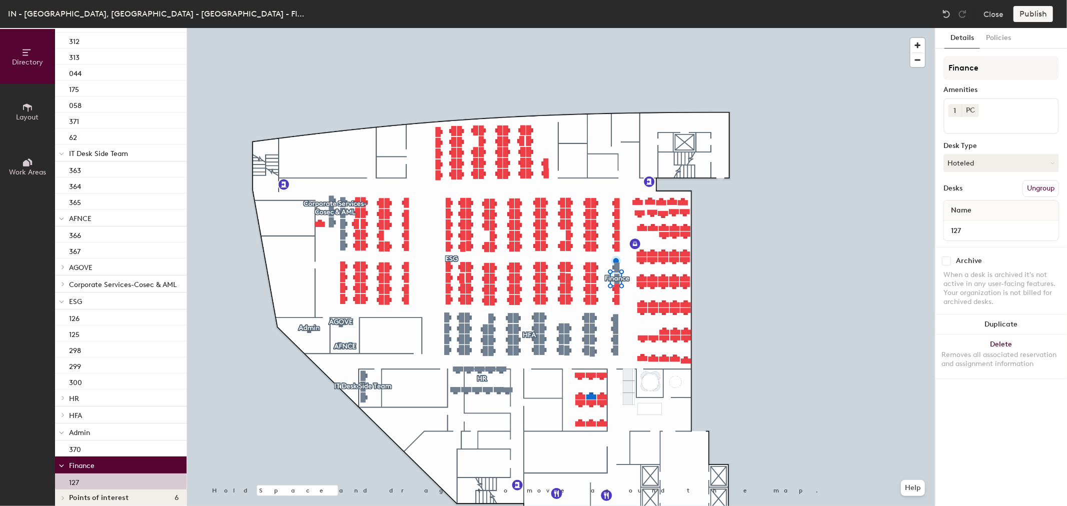
click at [125, 286] on span "Corporate Services-Cosec & AML" at bounding box center [123, 285] width 108 height 9
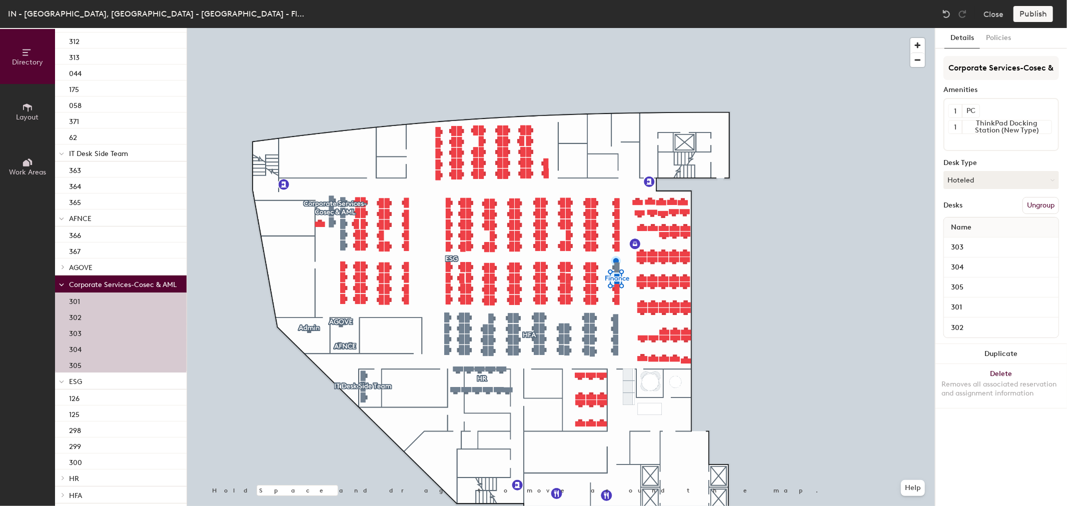
click at [125, 286] on span "Corporate Services-Cosec & AML" at bounding box center [123, 285] width 108 height 9
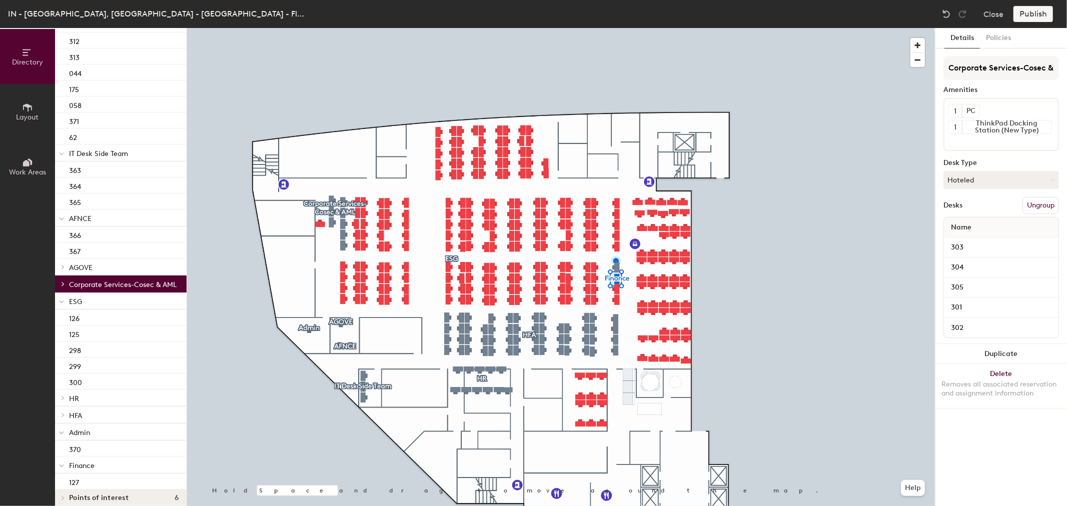
click at [64, 284] on icon at bounding box center [63, 284] width 4 height 5
click at [1037, 204] on button "Ungroup" at bounding box center [1041, 205] width 37 height 17
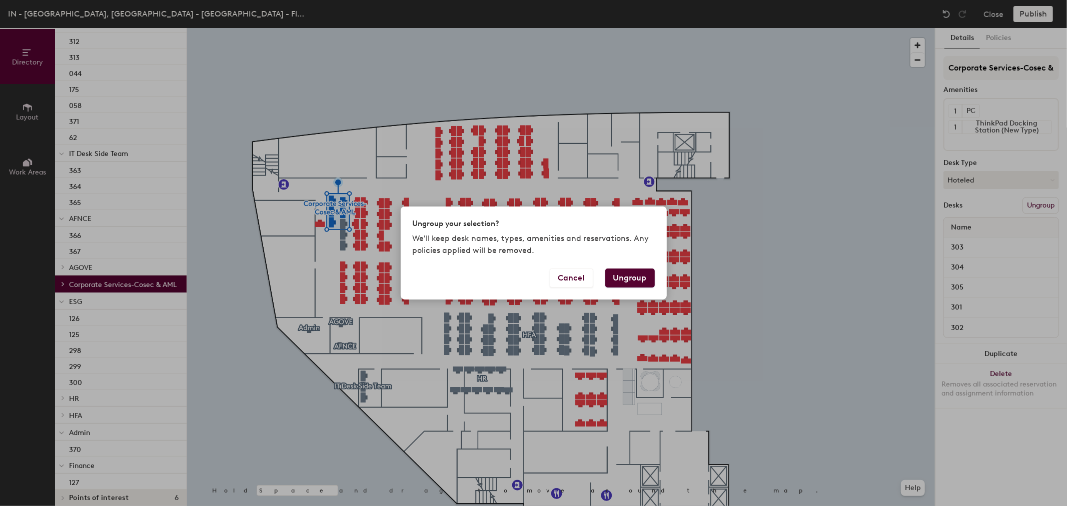
click at [638, 278] on button "Ungroup" at bounding box center [630, 278] width 50 height 19
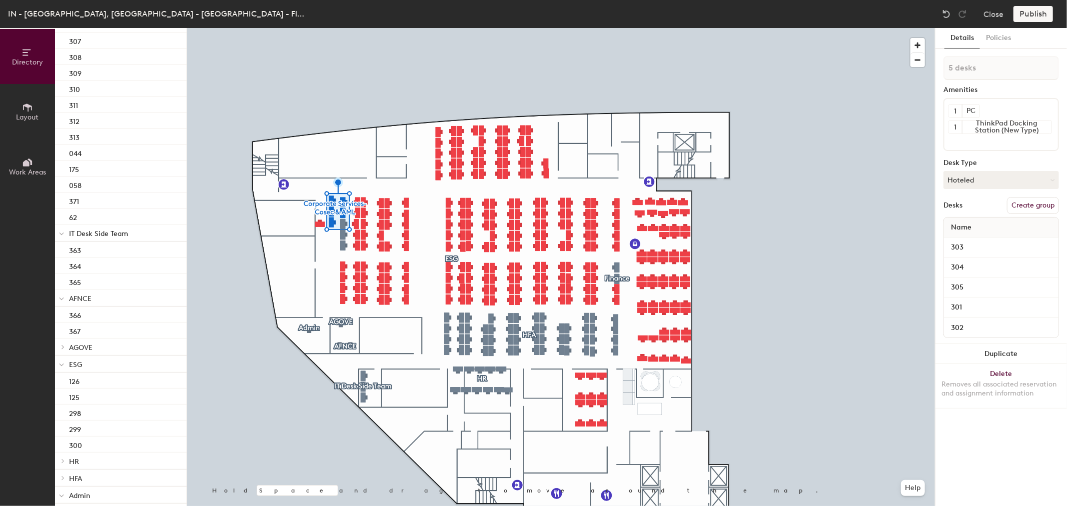
scroll to position [4688, 0]
click at [64, 408] on icon at bounding box center [63, 407] width 4 height 5
click at [81, 409] on span "HFA" at bounding box center [75, 408] width 13 height 9
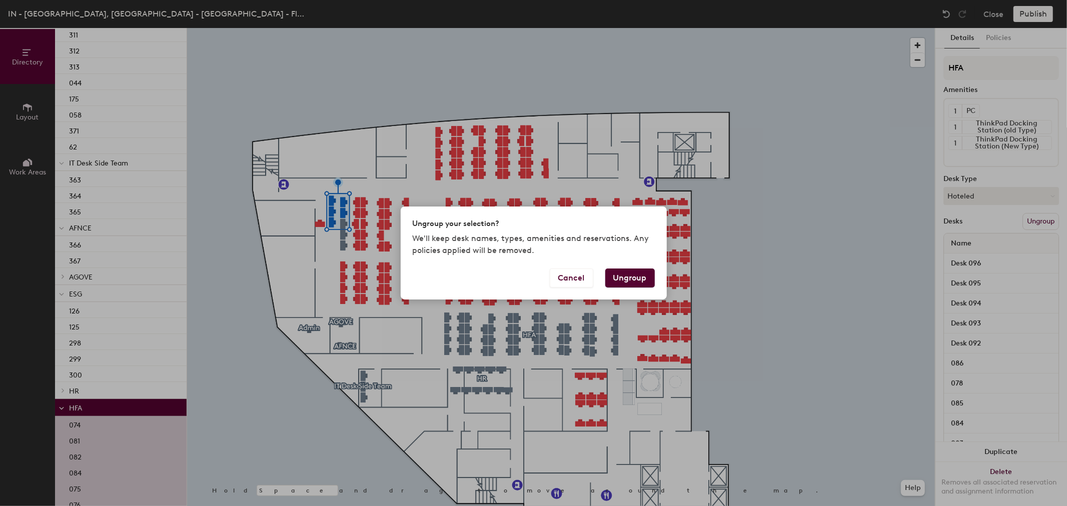
click at [641, 281] on button "Ungroup" at bounding box center [630, 278] width 50 height 19
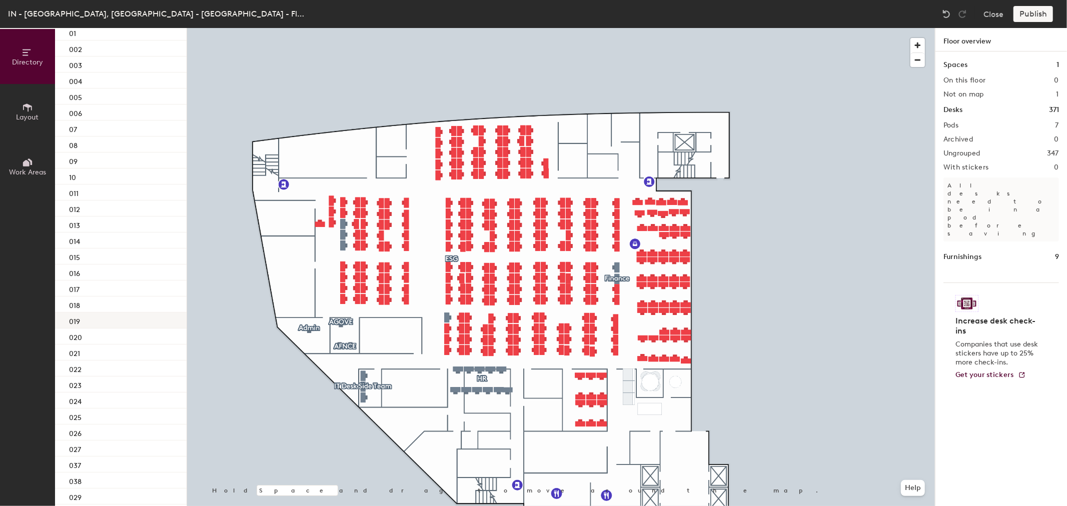
scroll to position [0, 0]
click at [60, 110] on icon at bounding box center [61, 112] width 5 height 4
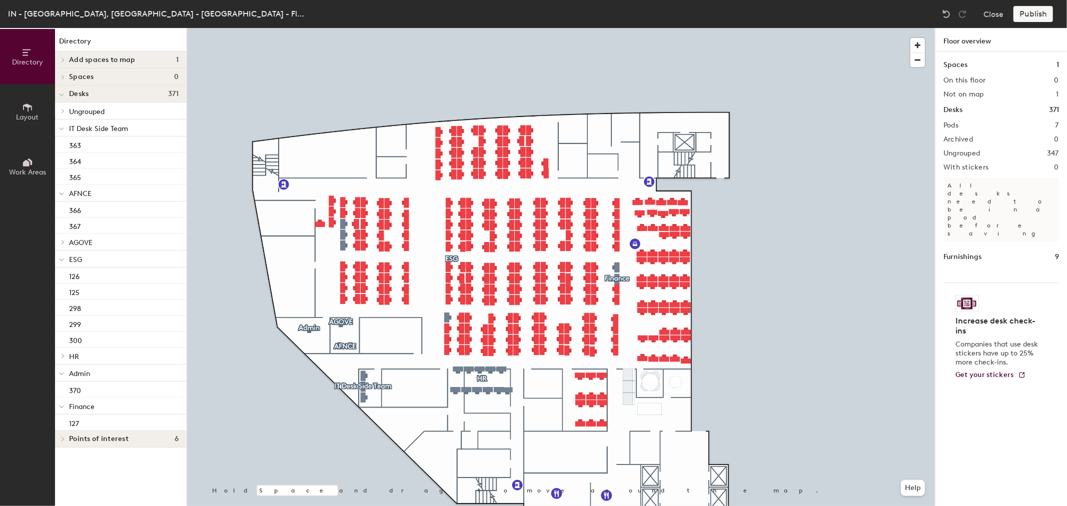
click at [89, 129] on span "IT Desk Side Team" at bounding box center [98, 129] width 59 height 9
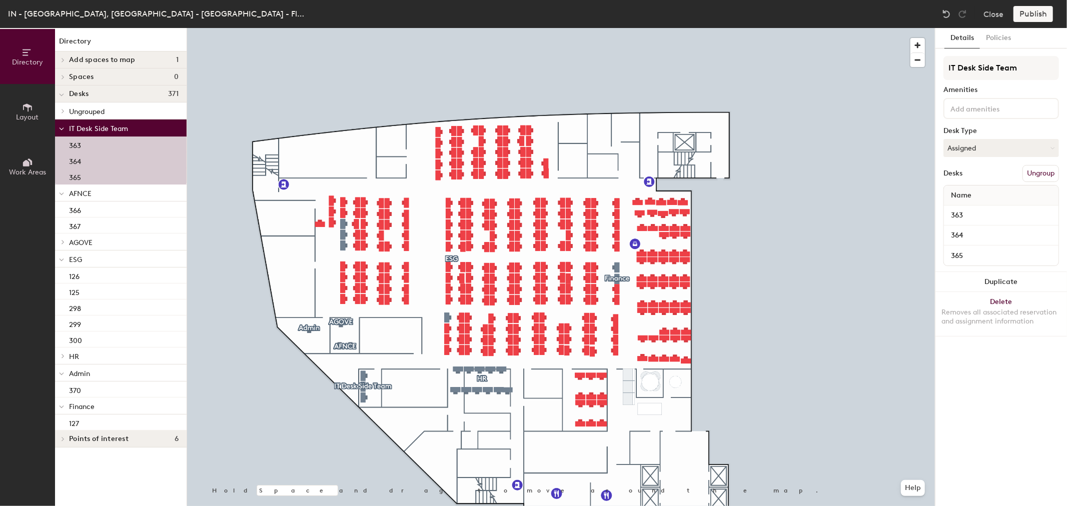
click at [1045, 169] on button "Ungroup" at bounding box center [1041, 173] width 37 height 17
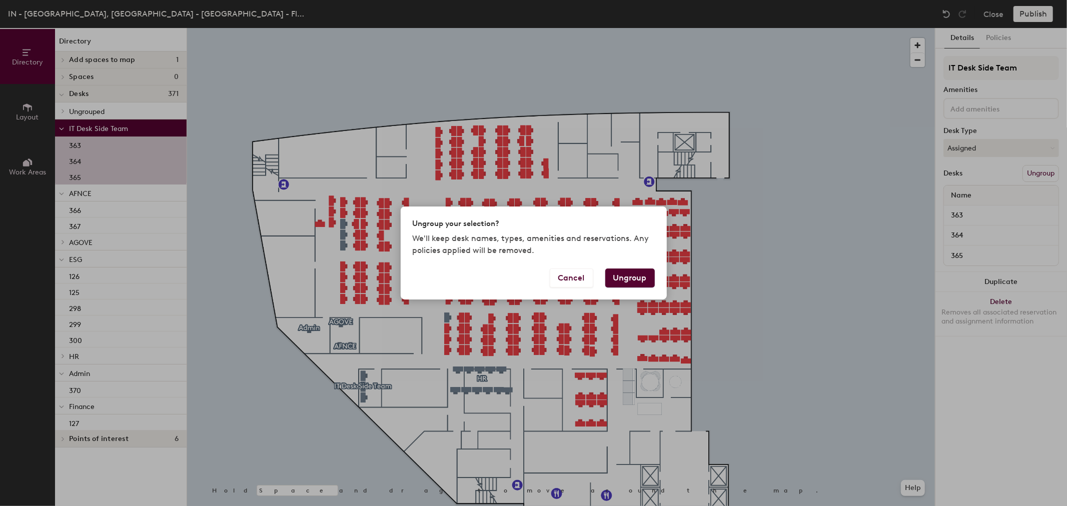
click at [629, 281] on button "Ungroup" at bounding box center [630, 278] width 50 height 19
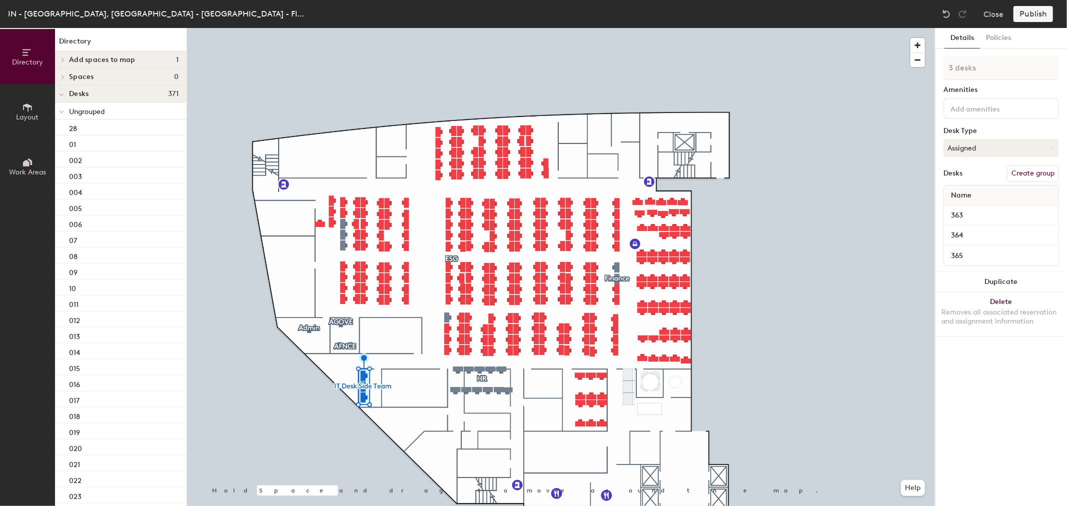
click at [61, 112] on icon at bounding box center [61, 112] width 5 height 4
click at [61, 113] on icon at bounding box center [63, 111] width 4 height 5
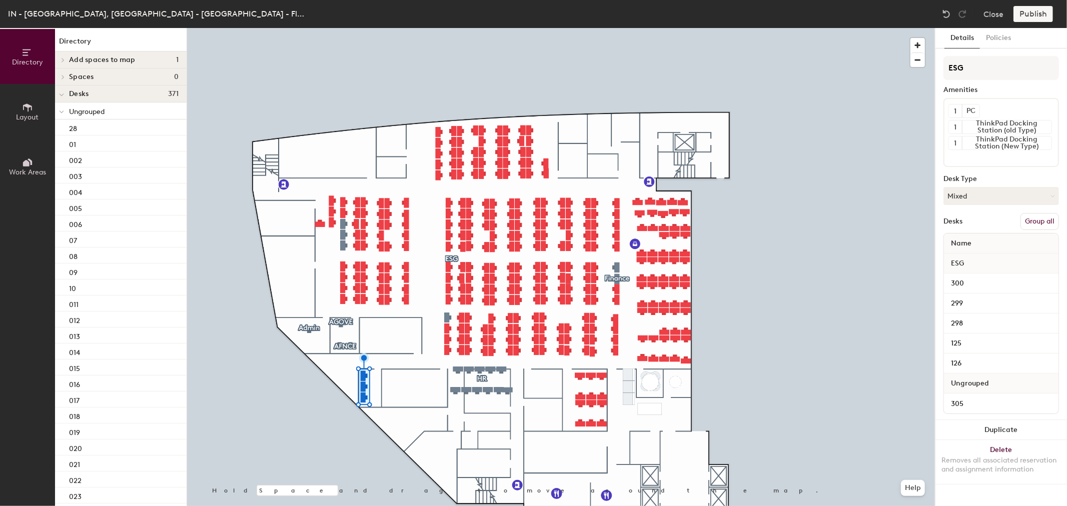
click at [59, 114] on icon at bounding box center [61, 112] width 5 height 4
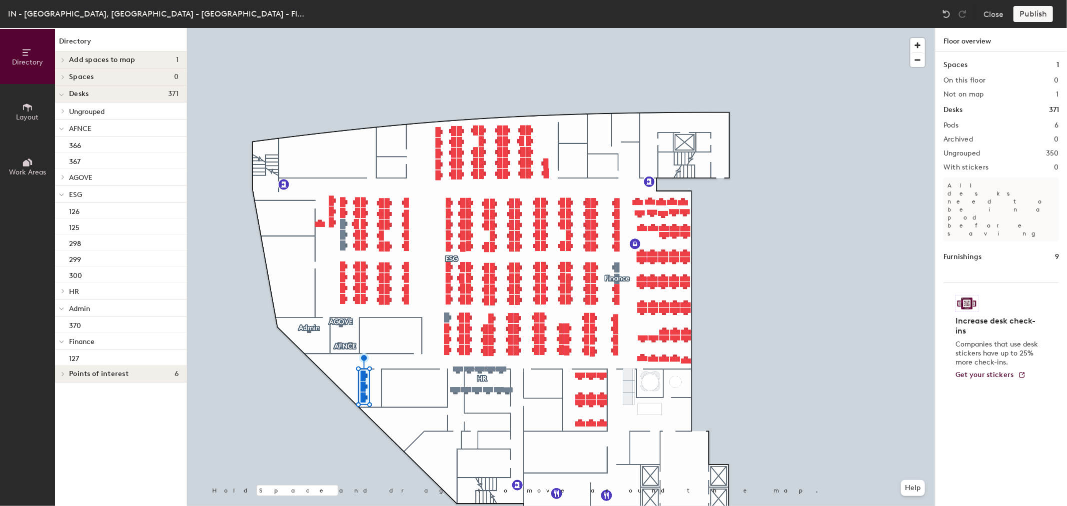
click at [62, 130] on icon at bounding box center [62, 129] width 4 height 2
click at [76, 130] on span "AFNCE" at bounding box center [80, 129] width 23 height 9
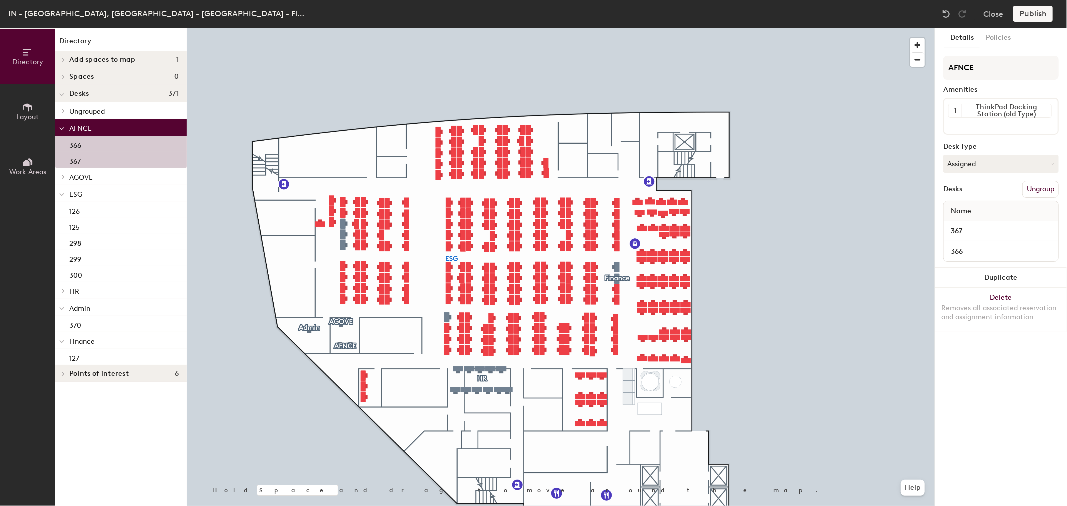
click at [1047, 187] on button "Ungroup" at bounding box center [1041, 189] width 37 height 17
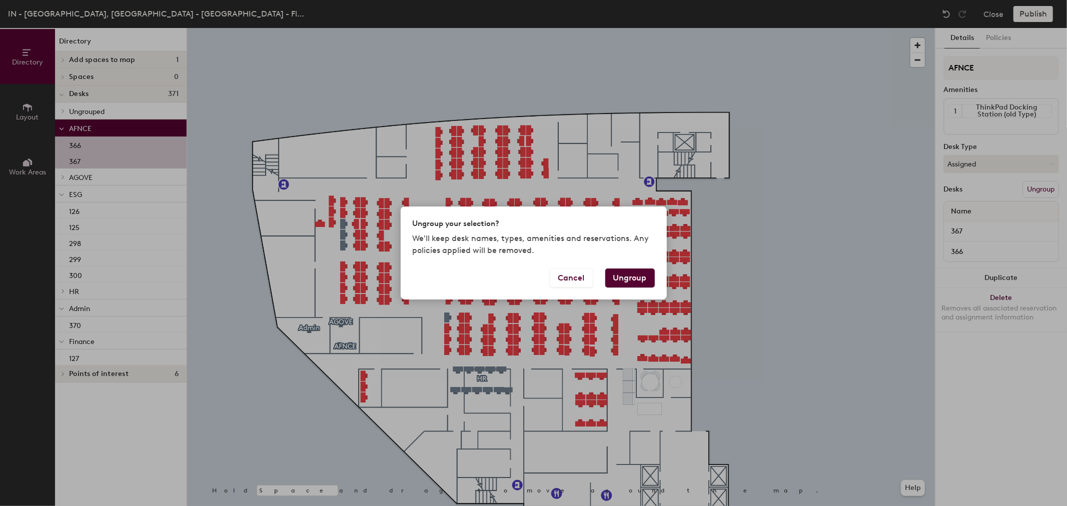
click at [633, 282] on button "Ungroup" at bounding box center [630, 278] width 50 height 19
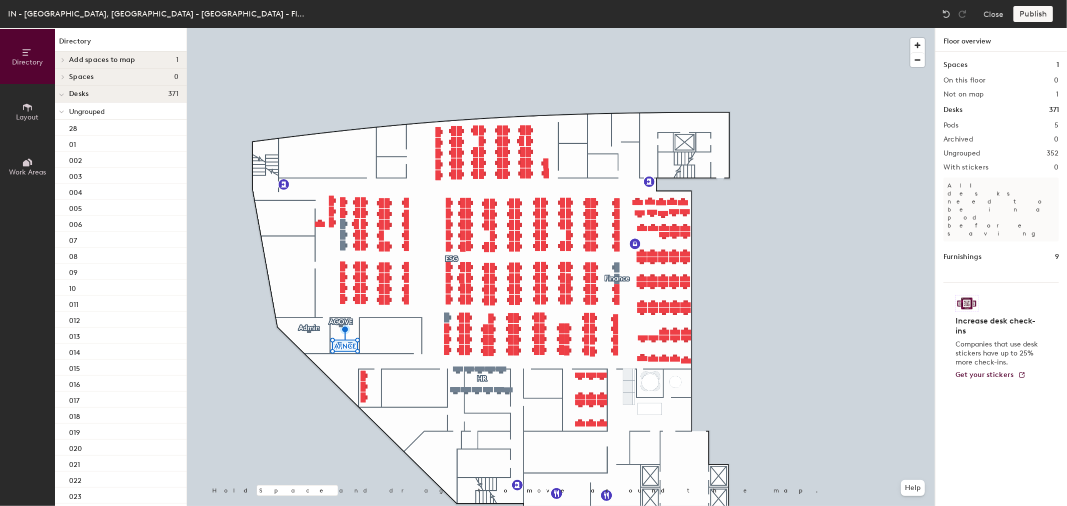
click at [61, 112] on icon at bounding box center [61, 112] width 5 height 4
click at [60, 111] on icon at bounding box center [61, 112] width 5 height 4
click at [61, 113] on div at bounding box center [61, 111] width 13 height 17
click at [61, 113] on icon at bounding box center [62, 112] width 4 height 2
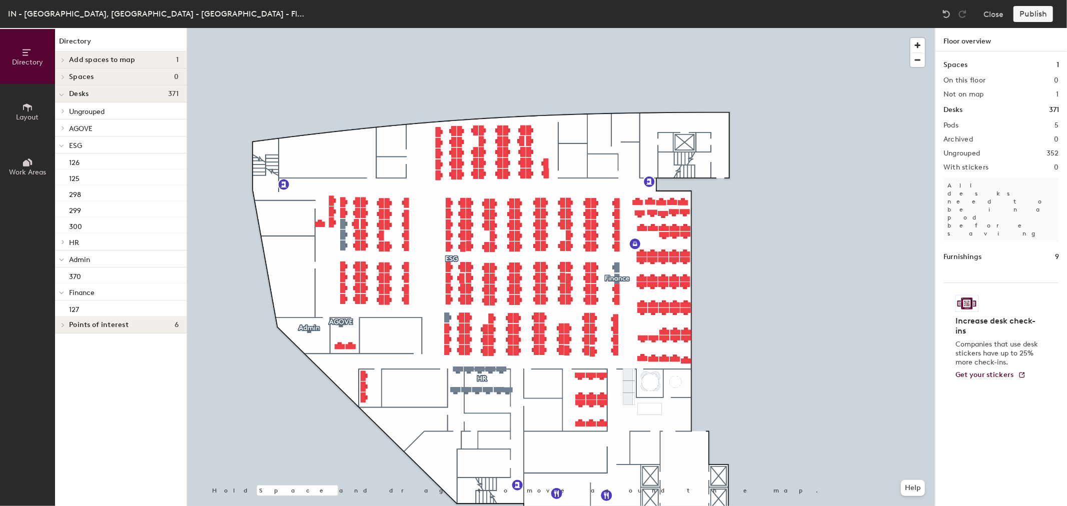
click at [63, 128] on icon at bounding box center [63, 128] width 4 height 5
click at [81, 147] on div "368" at bounding box center [121, 145] width 132 height 16
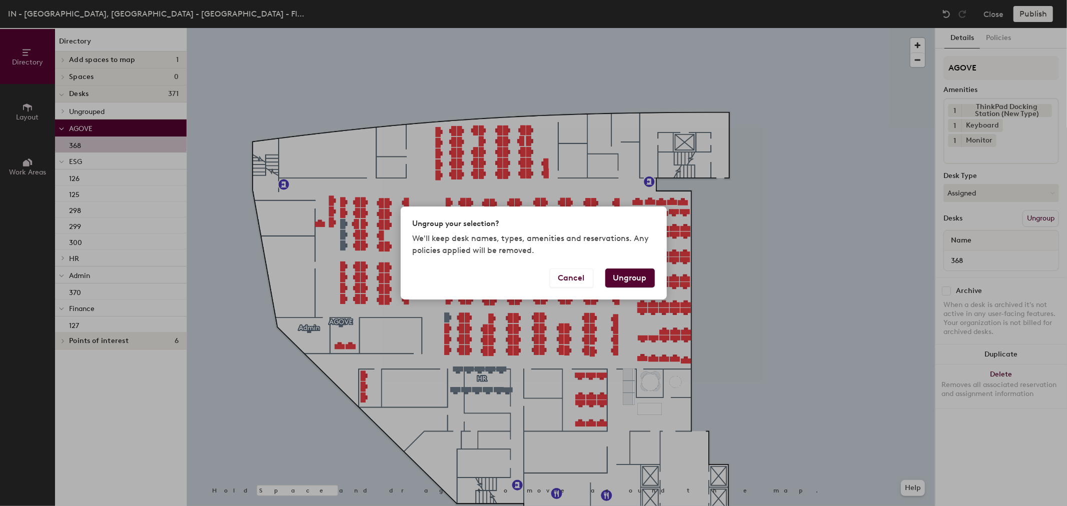
click at [639, 281] on button "Ungroup" at bounding box center [630, 278] width 50 height 19
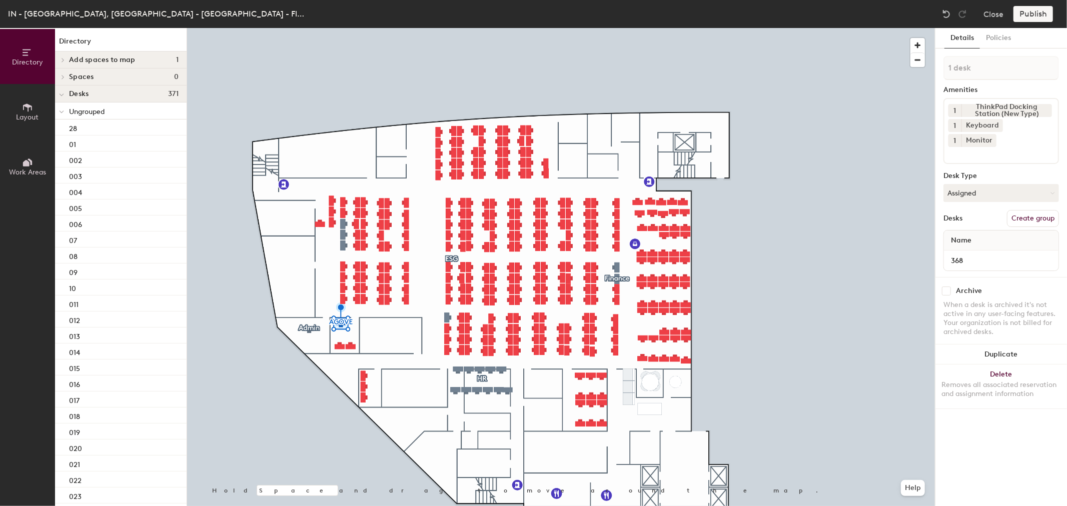
click at [61, 113] on icon at bounding box center [62, 112] width 4 height 2
click at [61, 113] on icon at bounding box center [63, 111] width 4 height 5
click at [62, 94] on icon at bounding box center [61, 95] width 5 height 4
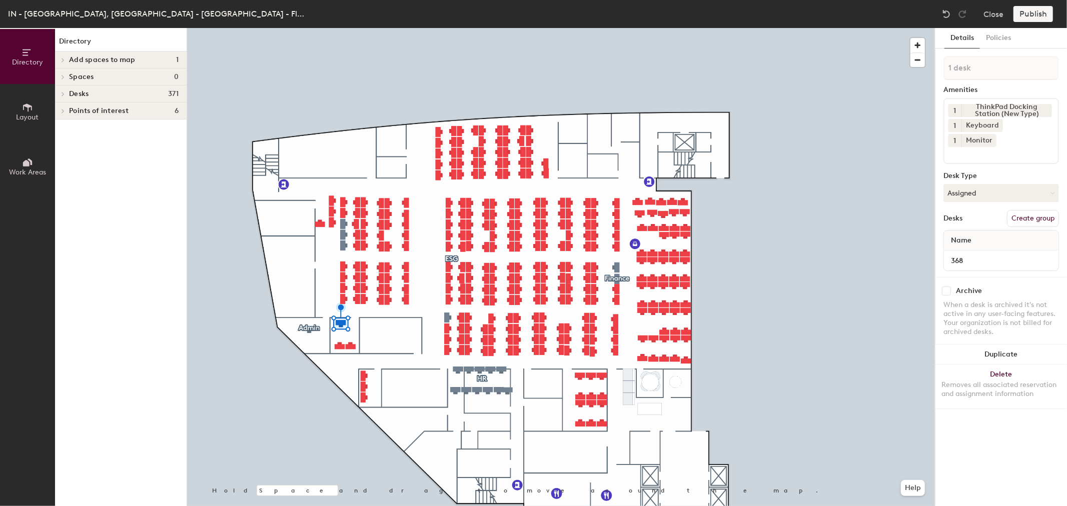
click at [62, 94] on icon at bounding box center [63, 94] width 4 height 5
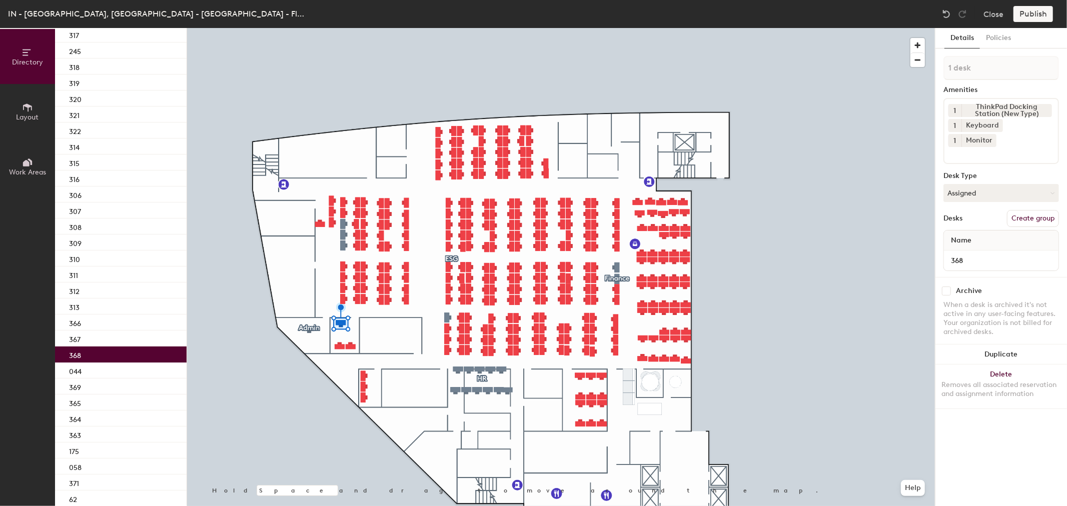
scroll to position [5469, 0]
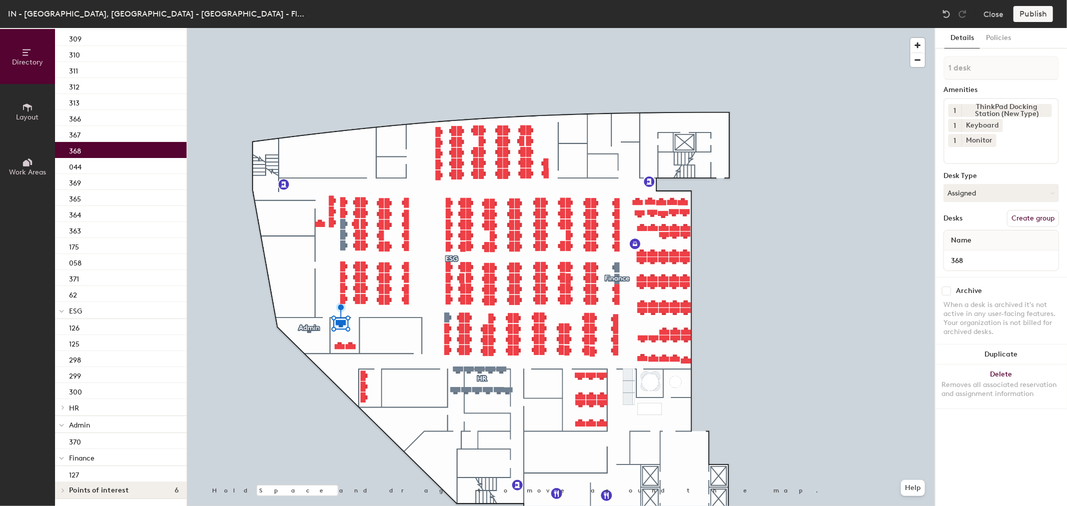
click at [64, 408] on icon at bounding box center [63, 407] width 4 height 5
click at [77, 410] on span "HR" at bounding box center [74, 408] width 10 height 9
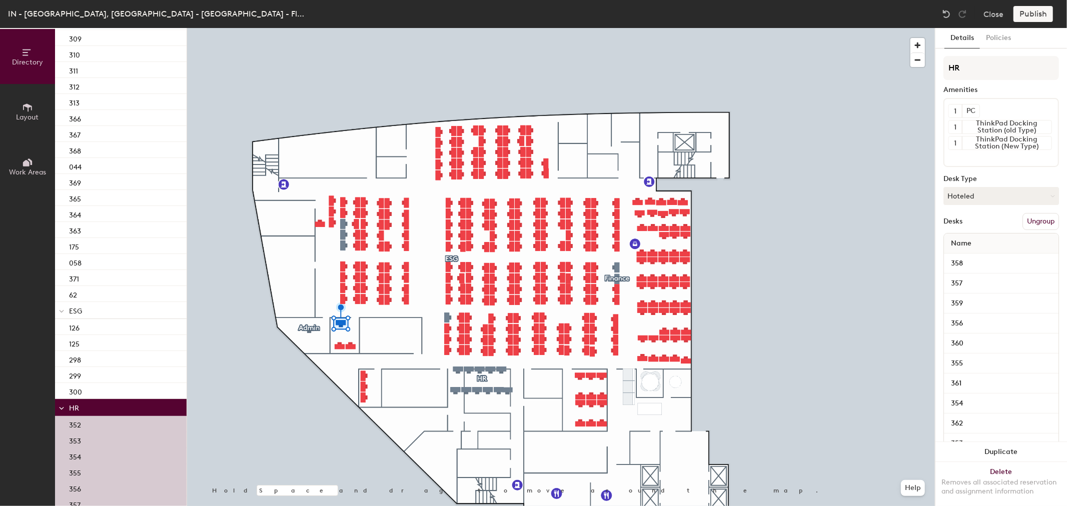
click at [1037, 222] on button "Ungroup" at bounding box center [1041, 221] width 37 height 17
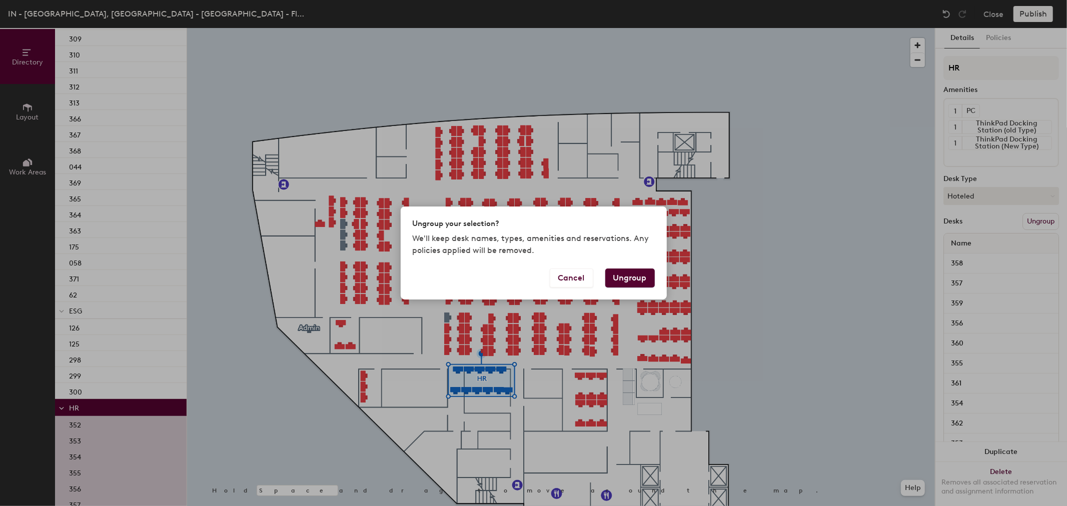
click at [633, 279] on button "Ungroup" at bounding box center [630, 278] width 50 height 19
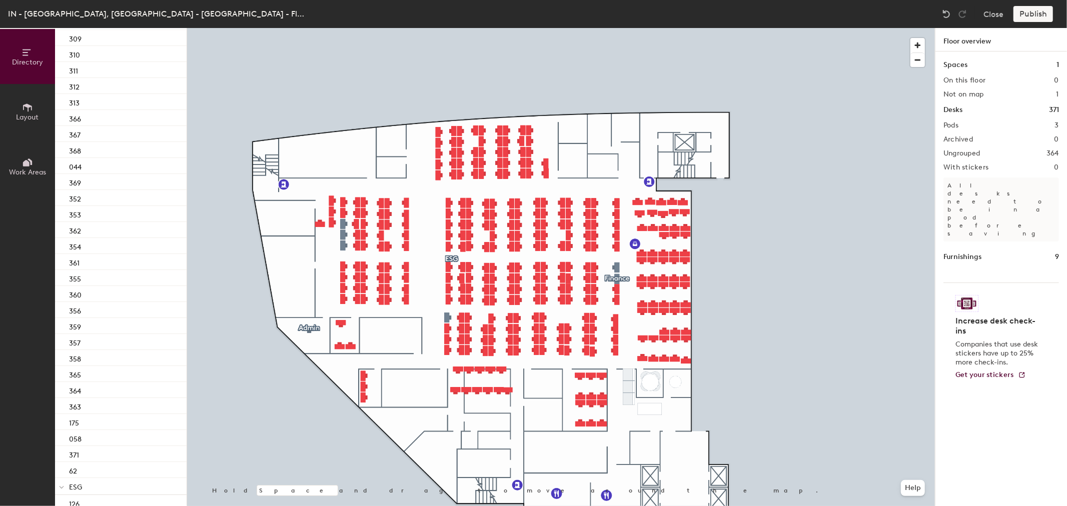
scroll to position [0, 0]
click at [63, 95] on icon at bounding box center [62, 95] width 4 height 2
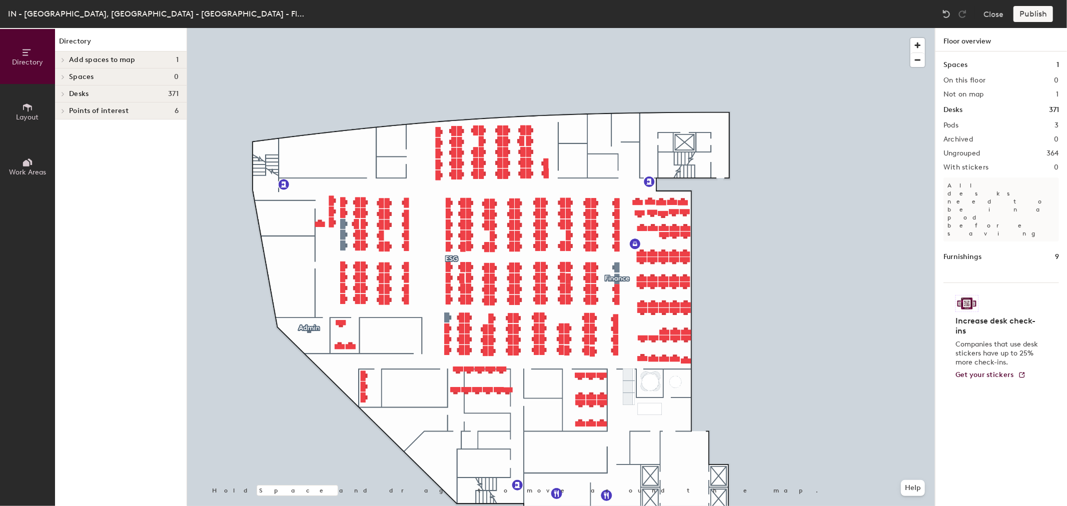
click at [63, 94] on icon at bounding box center [63, 94] width 4 height 5
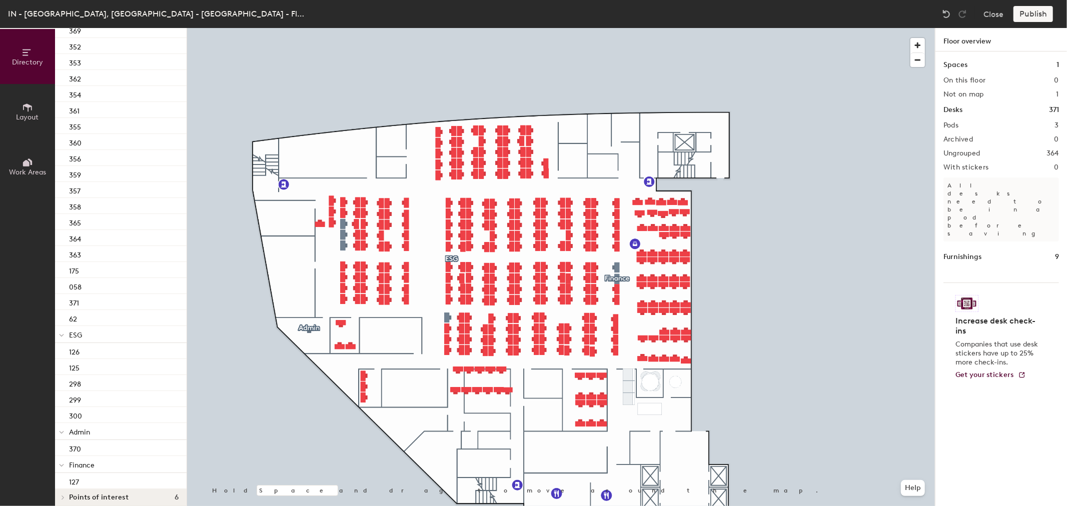
scroll to position [5627, 0]
click at [62, 458] on icon at bounding box center [61, 459] width 5 height 4
click at [84, 458] on div "370" at bounding box center [121, 458] width 132 height 16
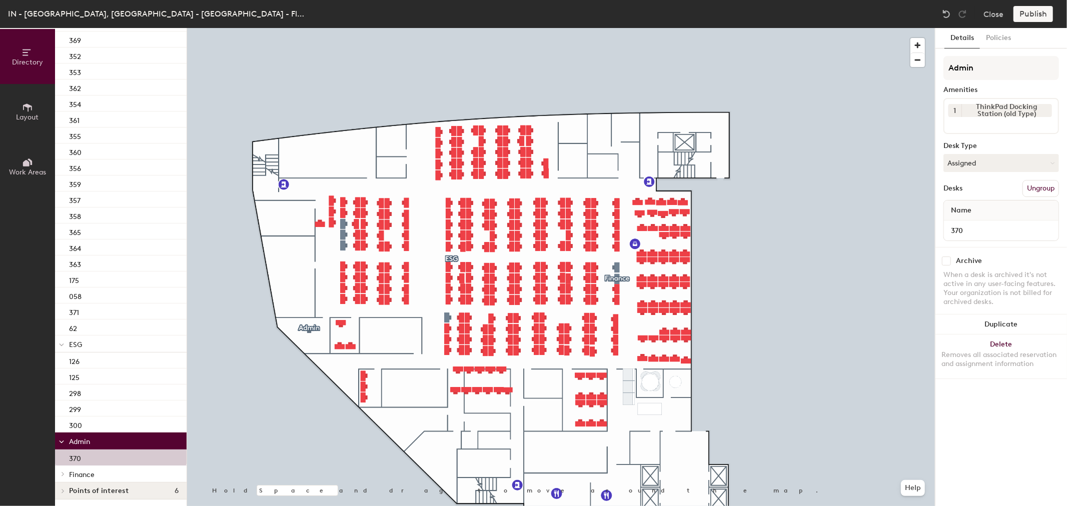
click at [1033, 187] on button "Ungroup" at bounding box center [1041, 188] width 37 height 17
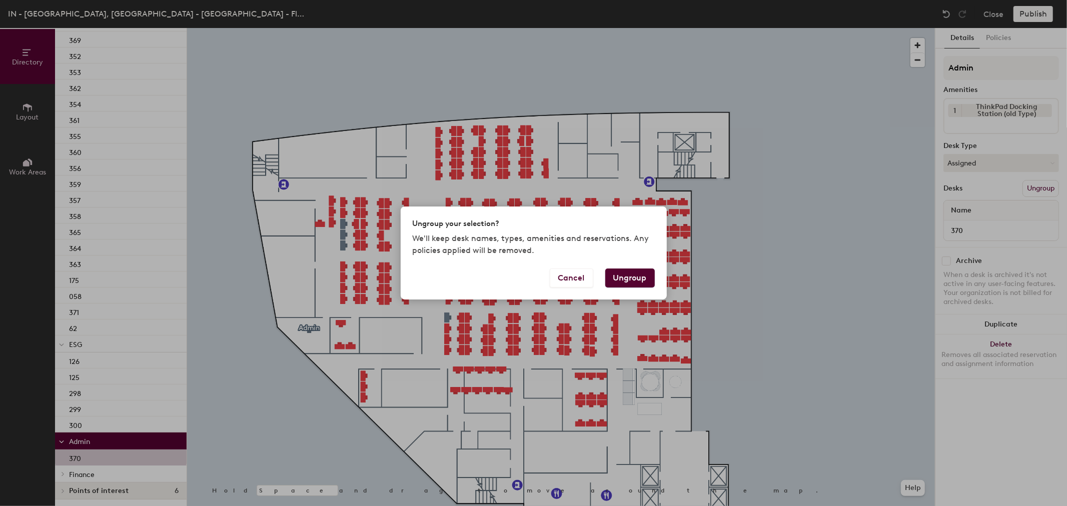
click at [1034, 188] on div "Ungroup your selection? We'll keep desk names, types, amenities and reservation…" at bounding box center [533, 253] width 1067 height 506
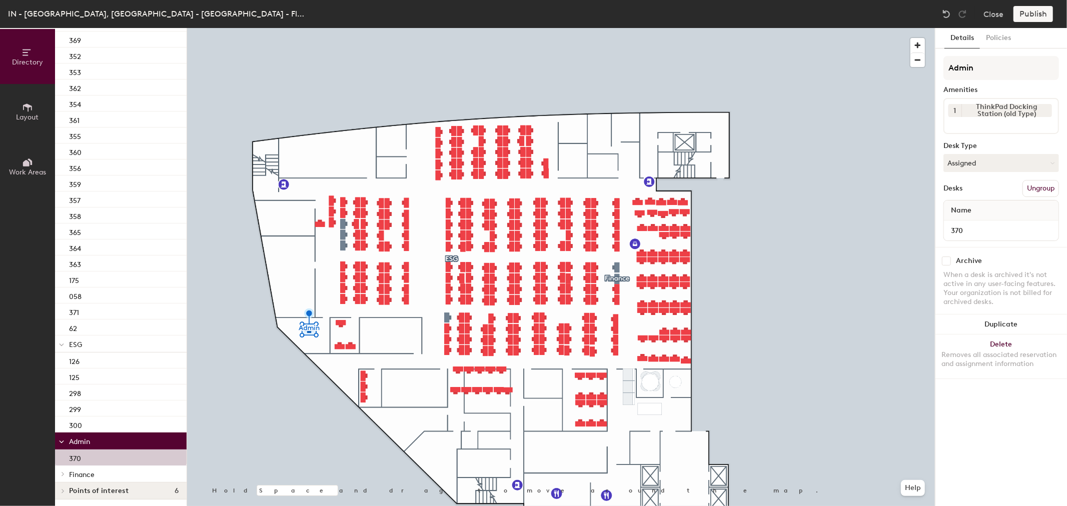
click at [1039, 186] on button "Ungroup" at bounding box center [1041, 188] width 37 height 17
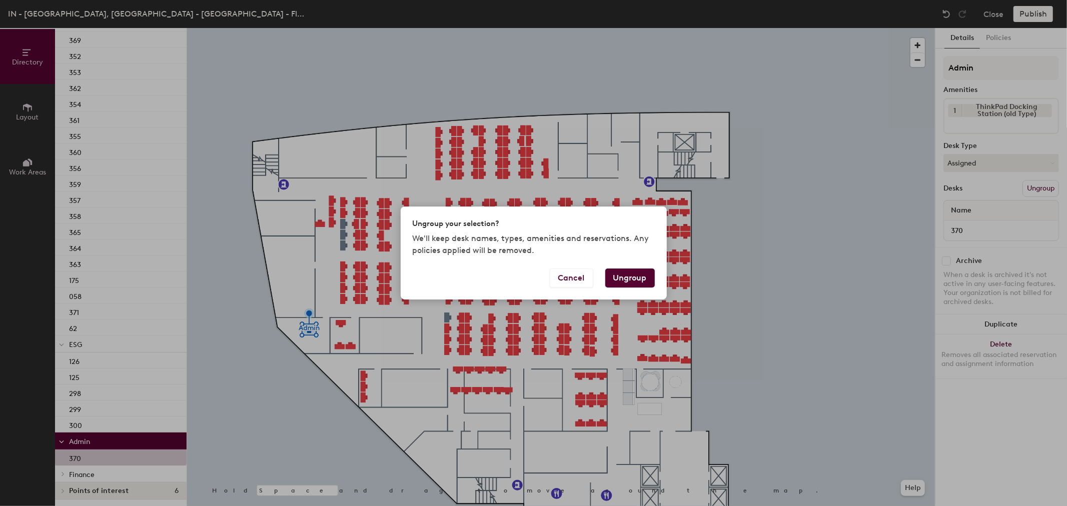
click at [629, 282] on button "Ungroup" at bounding box center [630, 278] width 50 height 19
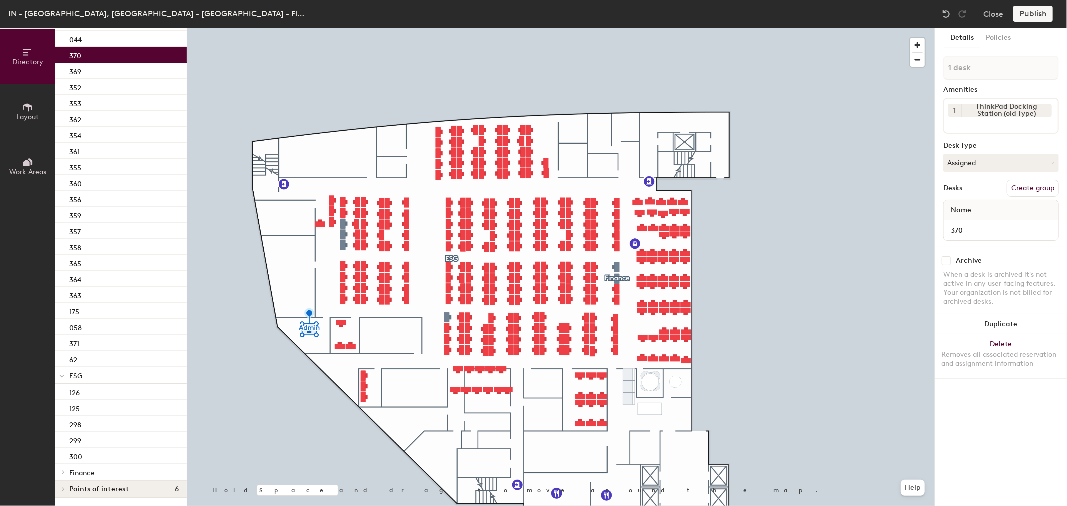
scroll to position [5595, 0]
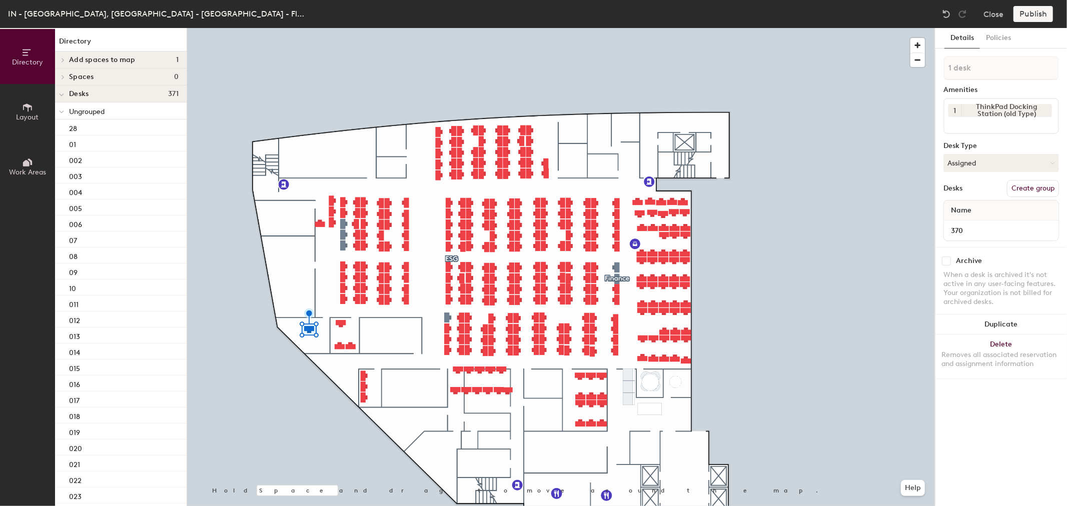
scroll to position [5595, 0]
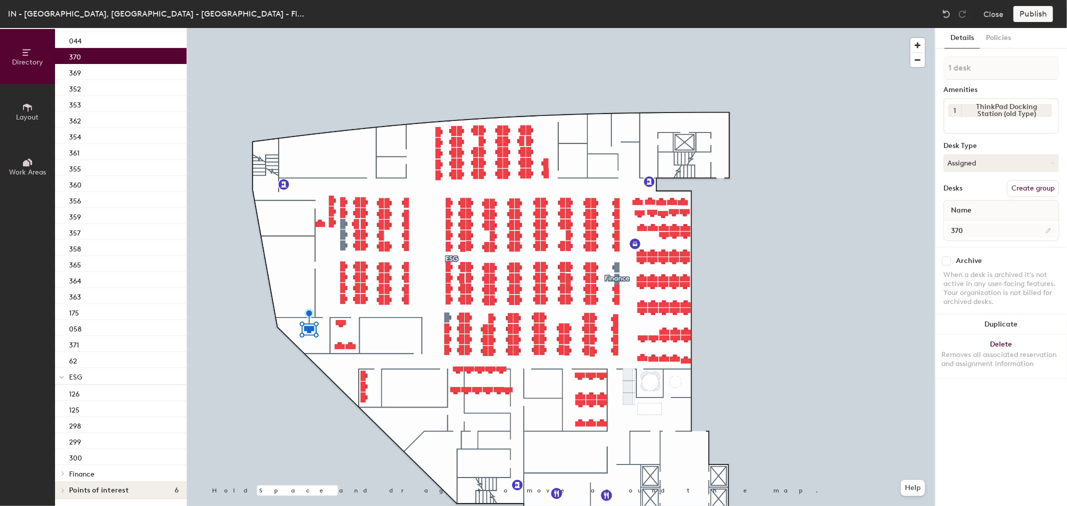
click at [744, 28] on div at bounding box center [561, 28] width 748 height 0
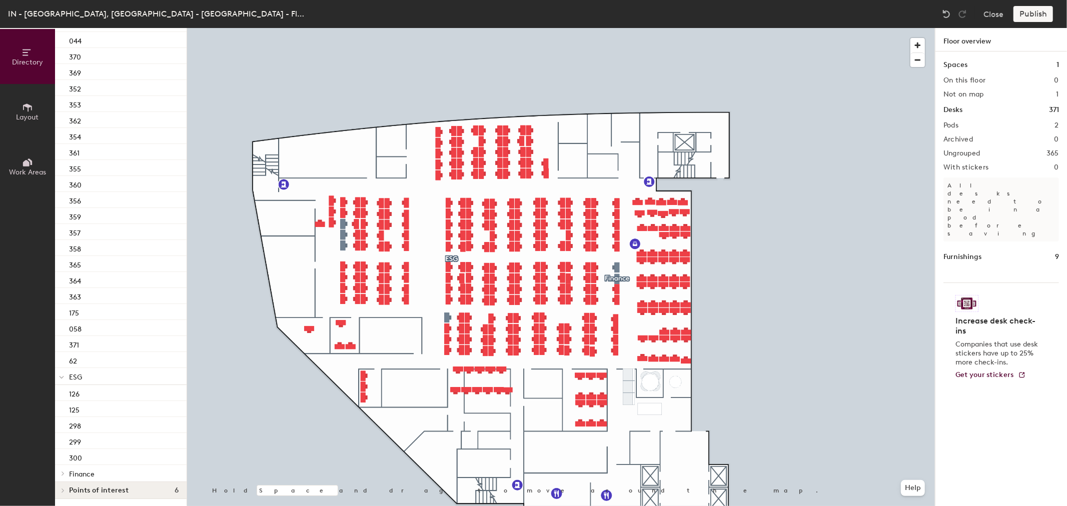
click at [66, 472] on span at bounding box center [62, 473] width 9 height 5
click at [81, 486] on div "127" at bounding box center [121, 490] width 132 height 16
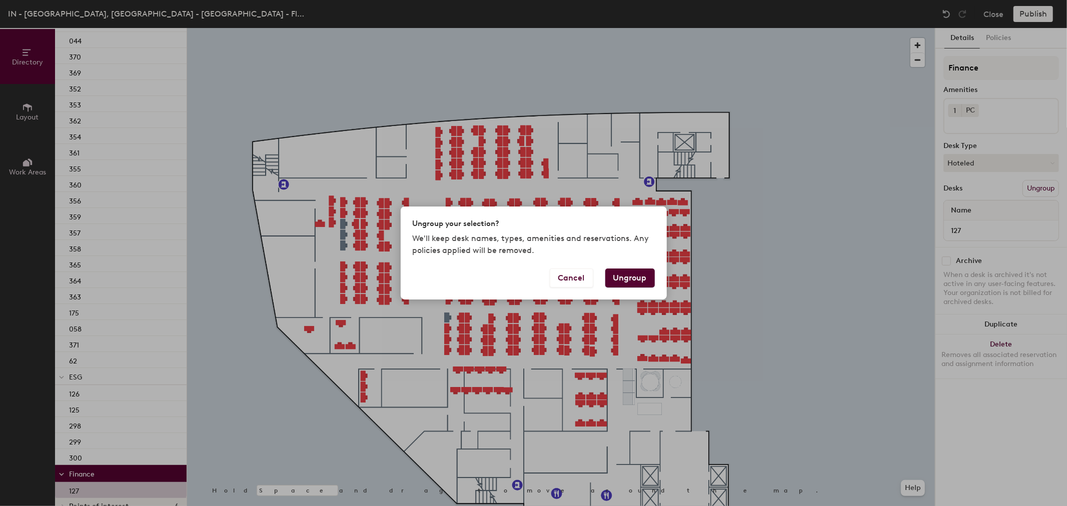
click at [646, 275] on button "Ungroup" at bounding box center [630, 278] width 50 height 19
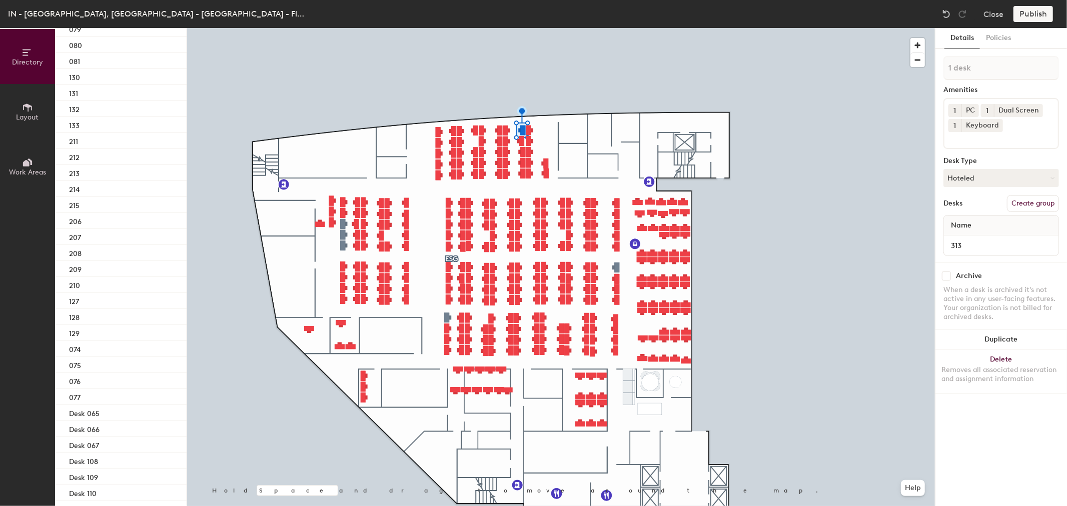
scroll to position [3815, 0]
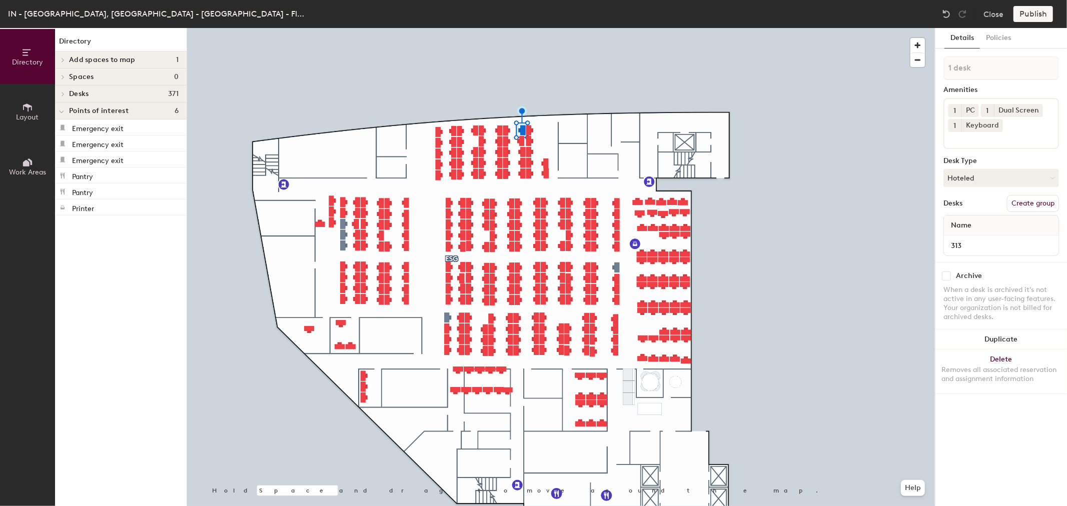
scroll to position [0, 0]
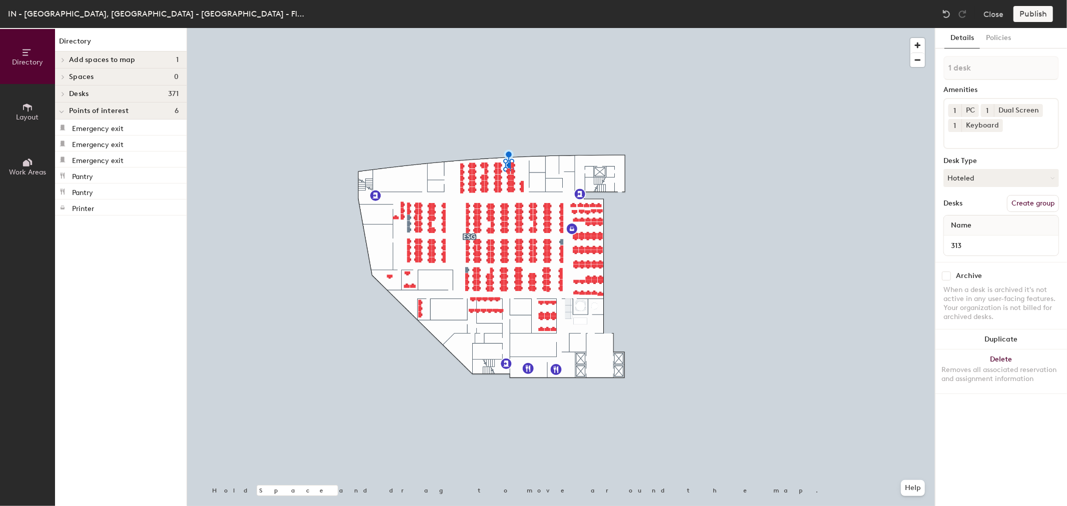
click at [71, 96] on span "Desks" at bounding box center [79, 94] width 20 height 8
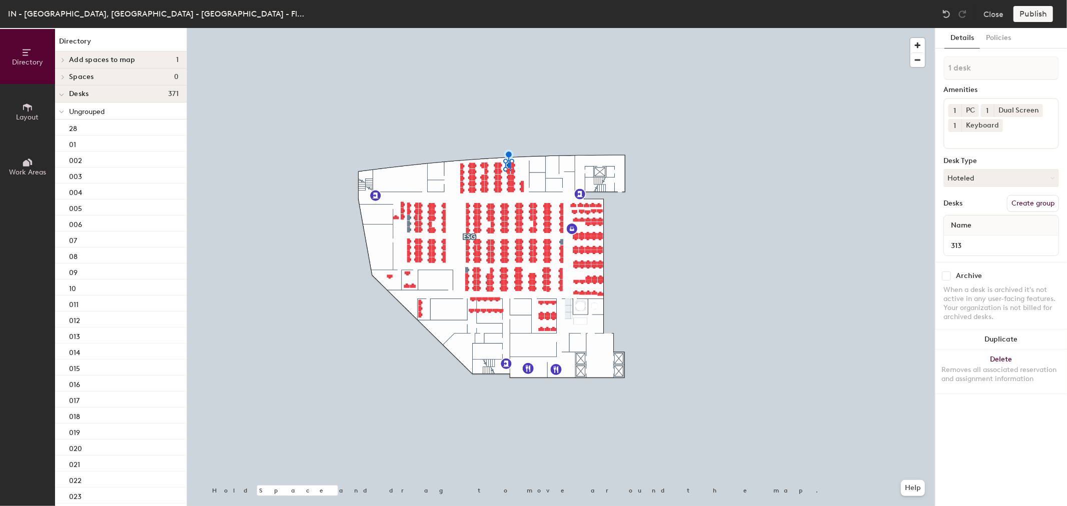
click at [112, 112] on p "Ungrouped" at bounding box center [124, 111] width 110 height 13
click at [96, 132] on p "ESG" at bounding box center [124, 128] width 110 height 13
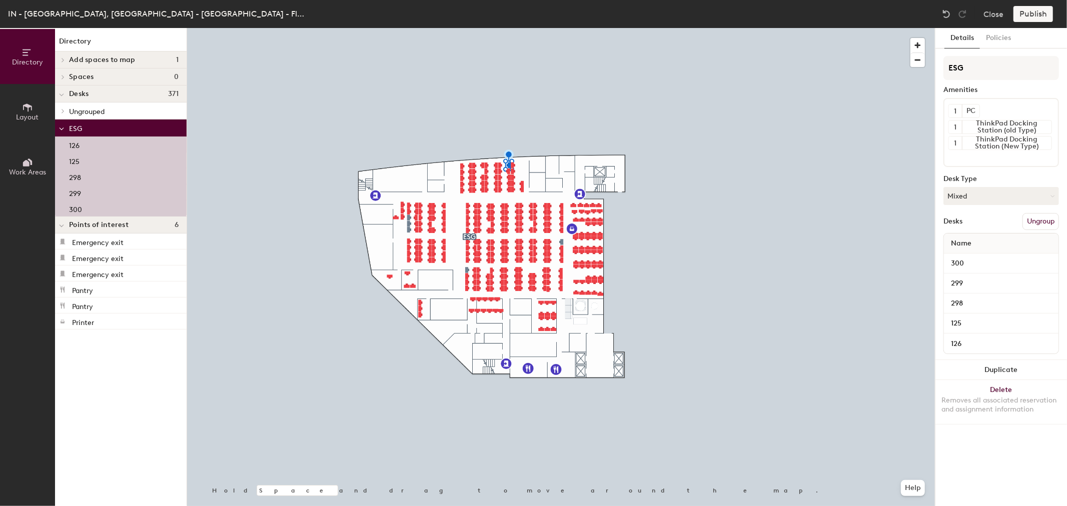
click at [89, 148] on div "126" at bounding box center [121, 145] width 132 height 16
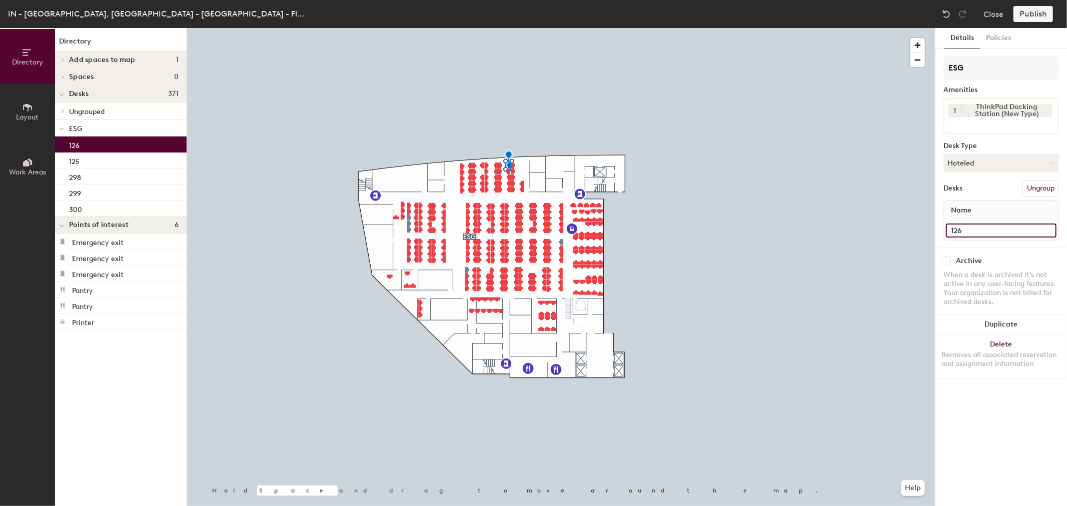
click at [1032, 224] on input "126" at bounding box center [1001, 231] width 111 height 14
click at [1045, 191] on button "Ungroup" at bounding box center [1041, 188] width 37 height 17
click at [684, 112] on body "Skip navigation Schedule Office People Analytics Visits Deliveries Services Man…" at bounding box center [533, 253] width 1067 height 506
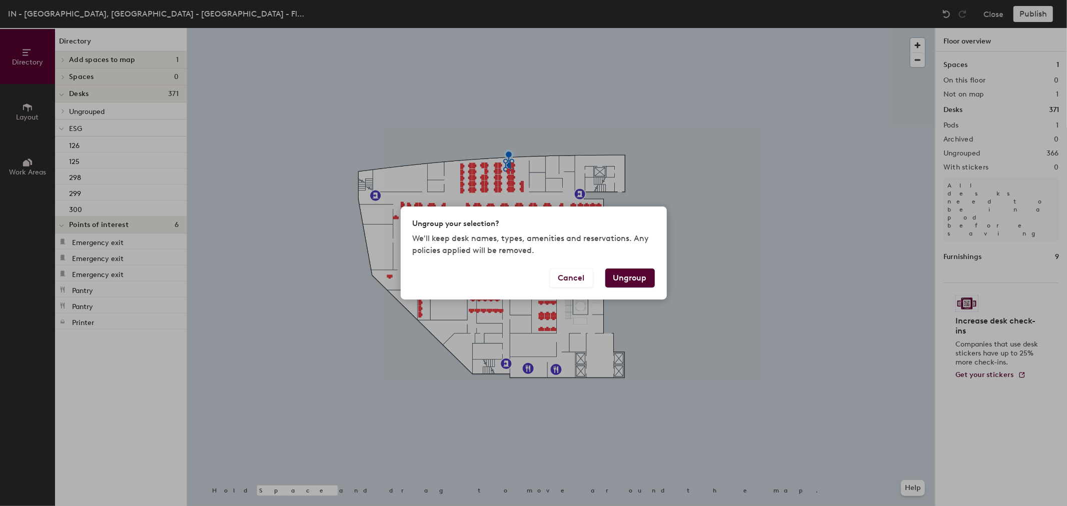
click at [1041, 188] on div "Ungroup your selection? We'll keep desk names, types, amenities and reservation…" at bounding box center [533, 253] width 1067 height 506
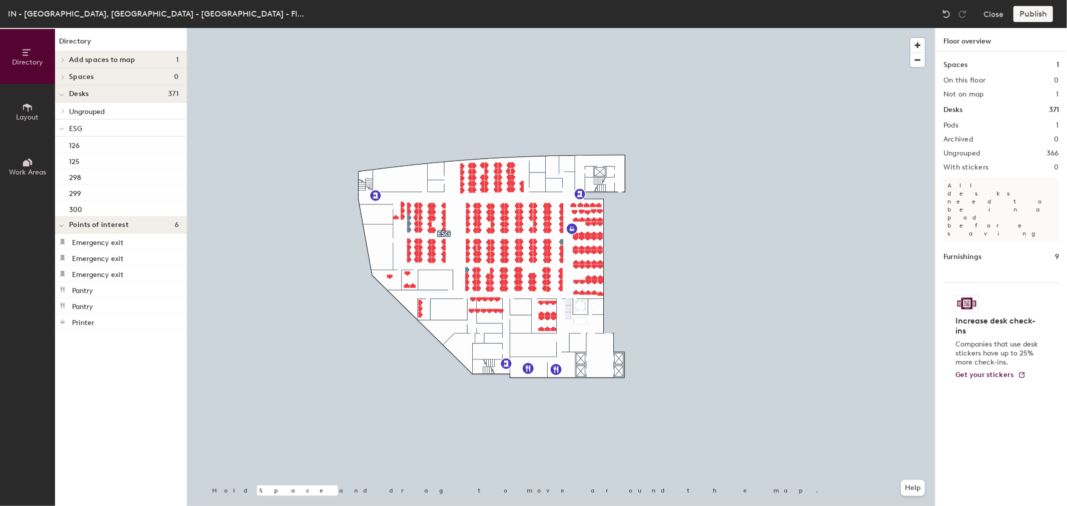
click at [94, 131] on p "ESG" at bounding box center [124, 128] width 110 height 13
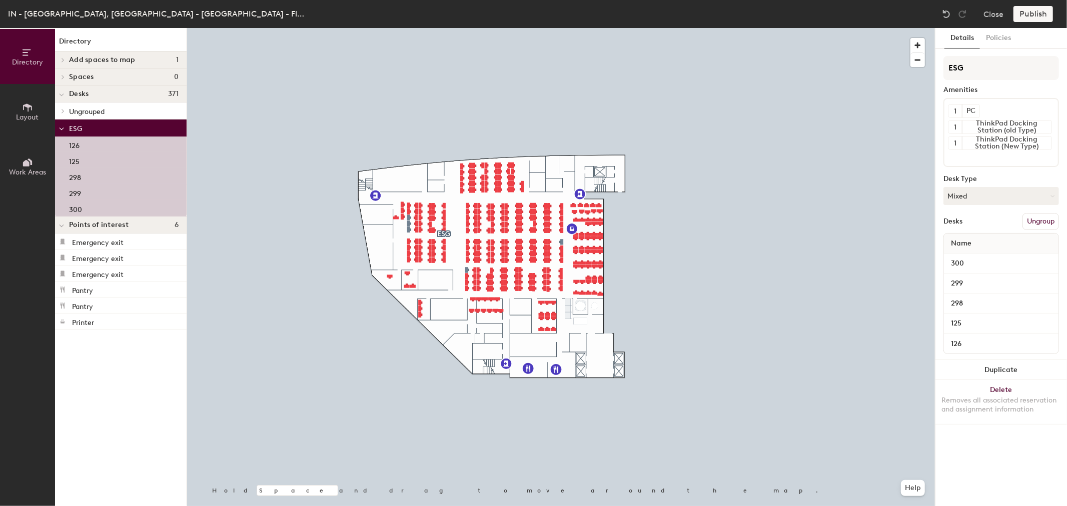
click at [80, 129] on span "ESG" at bounding box center [75, 129] width 13 height 9
click at [1041, 221] on button "Ungroup" at bounding box center [1041, 221] width 37 height 17
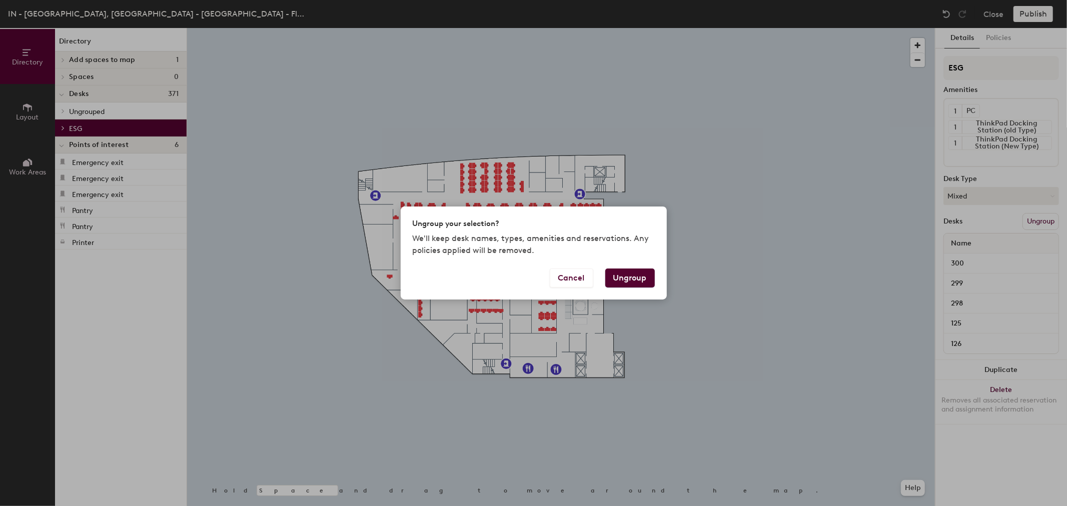
click at [78, 130] on div "Ungroup your selection? We'll keep desk names, types, amenities and reservation…" at bounding box center [533, 253] width 1067 height 506
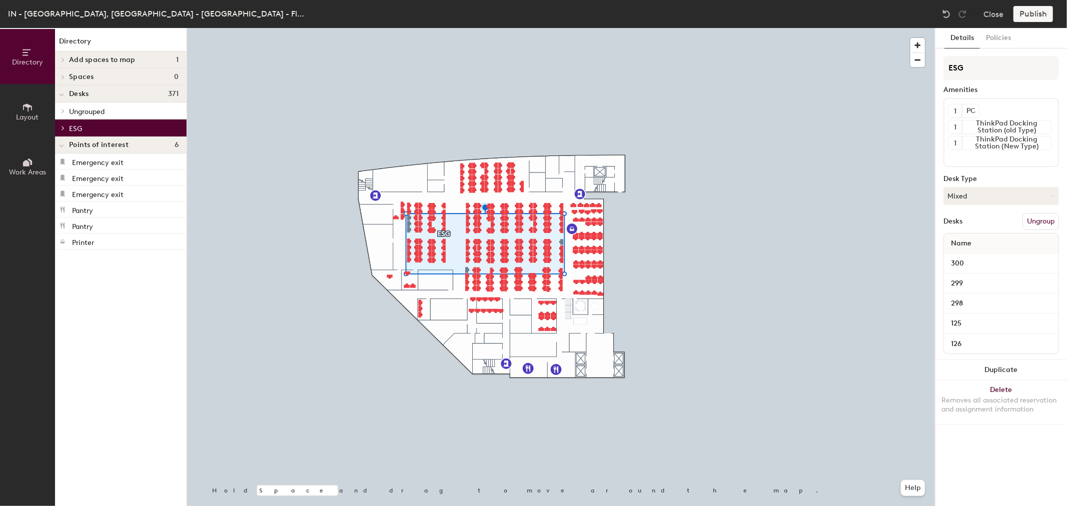
click at [78, 130] on span "ESG" at bounding box center [75, 129] width 13 height 9
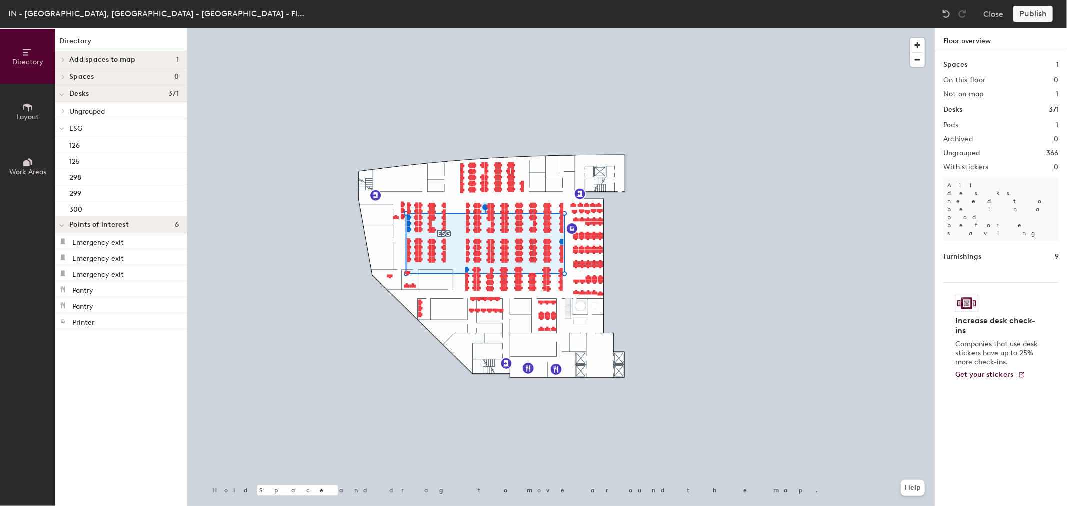
click at [102, 111] on span "Ungrouped" at bounding box center [87, 112] width 36 height 9
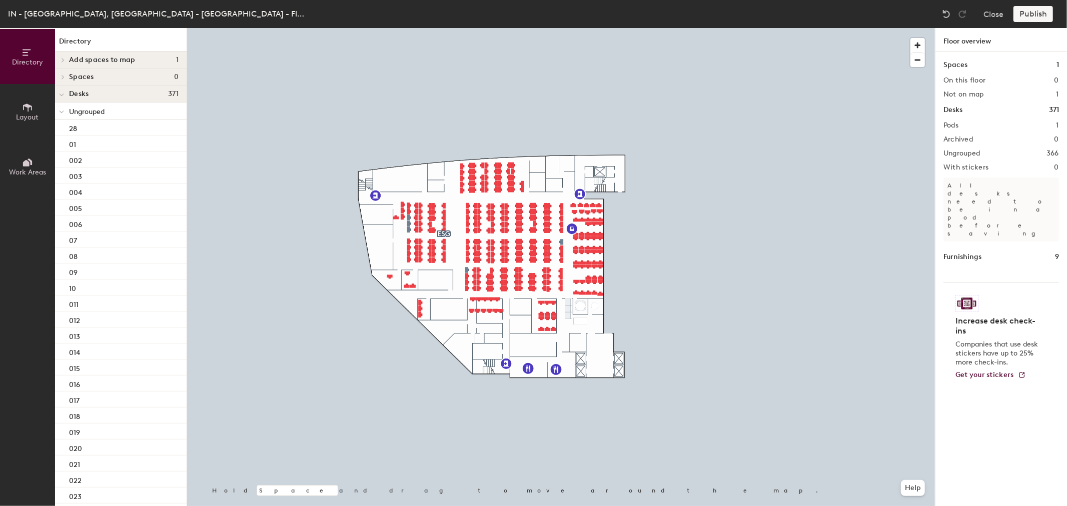
click at [100, 112] on span "Ungrouped" at bounding box center [87, 112] width 36 height 9
click at [93, 128] on p "ESG" at bounding box center [124, 128] width 110 height 13
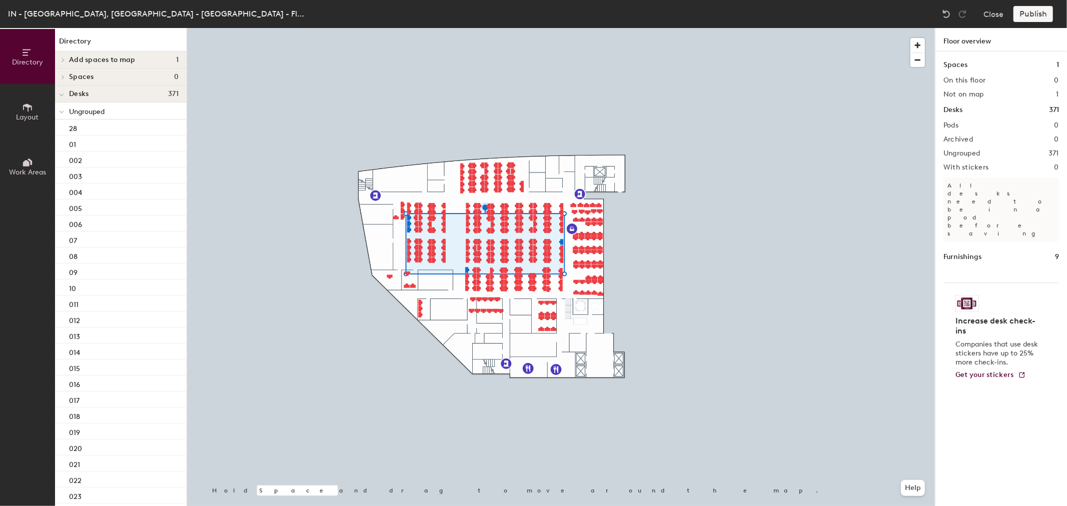
click at [68, 97] on div at bounding box center [61, 94] width 13 height 17
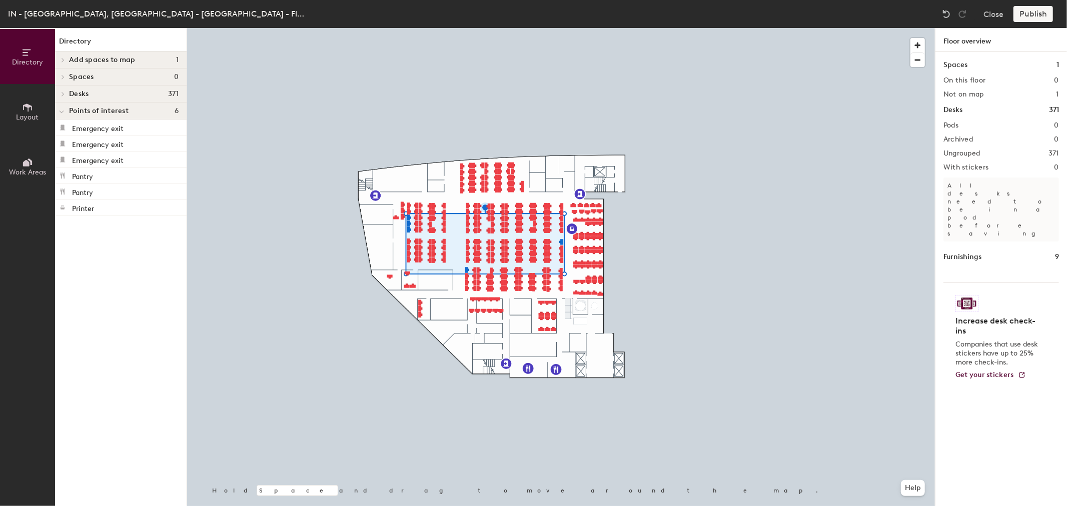
click at [68, 97] on div at bounding box center [61, 94] width 13 height 17
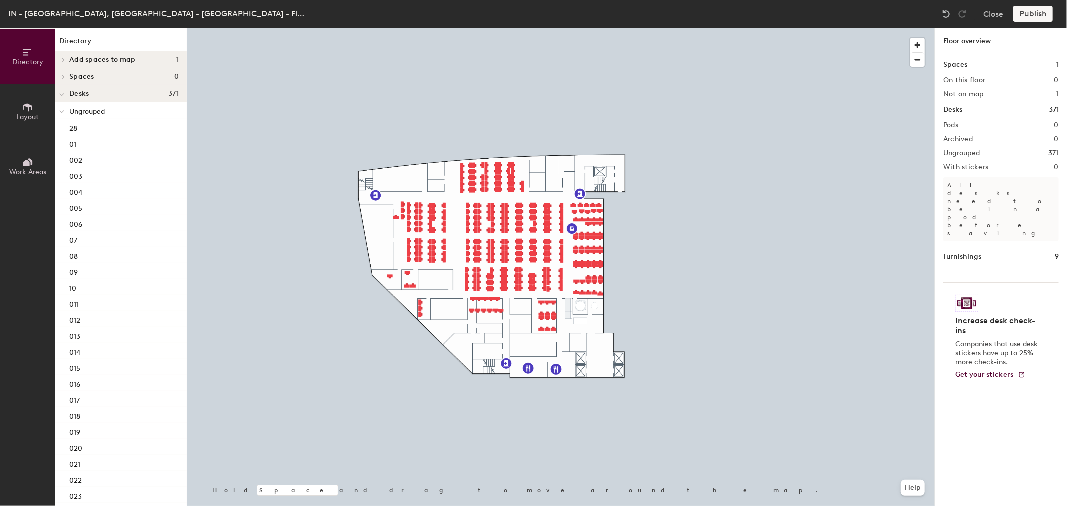
click at [94, 111] on span "Ungrouped" at bounding box center [87, 112] width 36 height 9
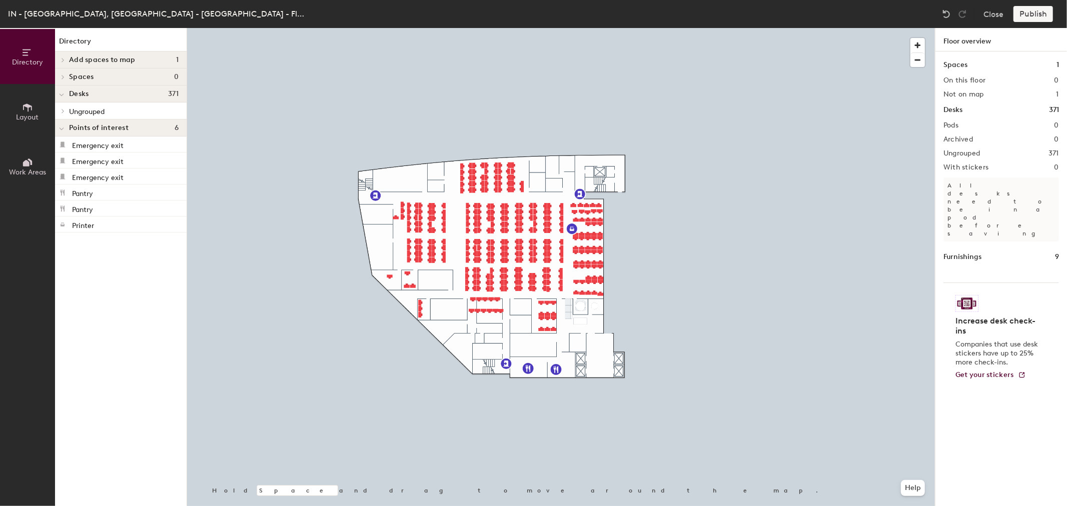
click at [94, 111] on span "Ungrouped" at bounding box center [87, 112] width 36 height 9
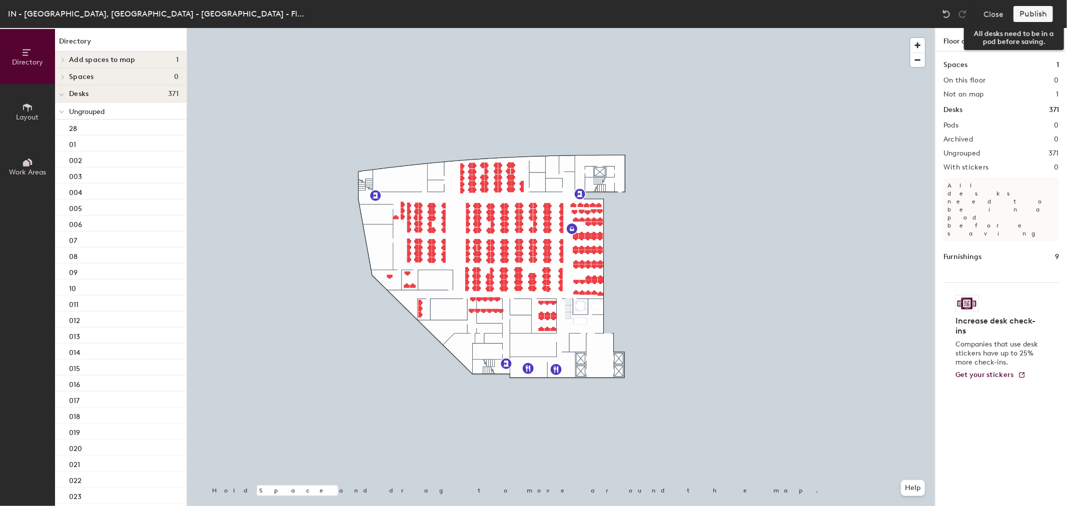
click at [1046, 12] on div "Publish" at bounding box center [1037, 14] width 46 height 16
click at [1031, 14] on div "Publish" at bounding box center [1037, 14] width 46 height 16
click at [1032, 15] on div "Publish" at bounding box center [1037, 14] width 46 height 16
click at [1032, 17] on div "Publish" at bounding box center [1037, 14] width 46 height 16
click at [1043, 13] on div "Publish" at bounding box center [1037, 14] width 46 height 16
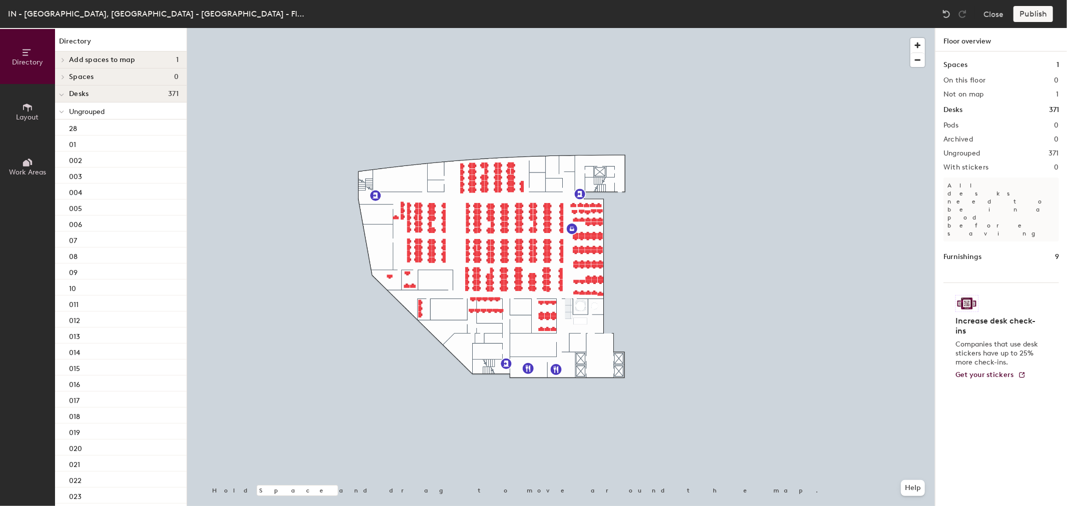
click at [1037, 14] on div "Publish" at bounding box center [1037, 14] width 46 height 16
click at [1035, 14] on div "Publish" at bounding box center [1037, 14] width 46 height 16
click at [1028, 15] on div "Publish" at bounding box center [1037, 14] width 46 height 16
click at [1032, 16] on div "Publish" at bounding box center [1037, 14] width 46 height 16
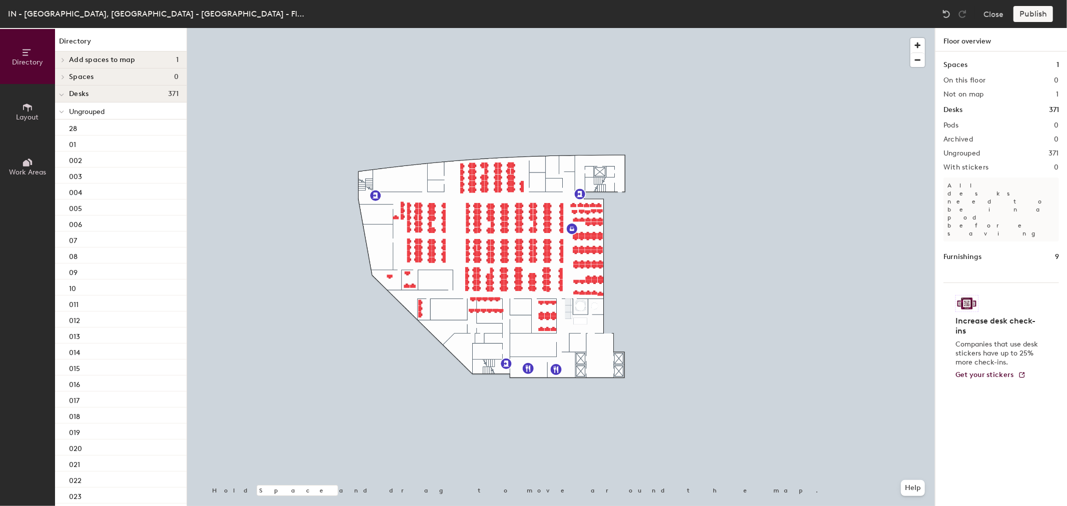
click at [1022, 17] on div "Publish" at bounding box center [1037, 14] width 46 height 16
click at [1023, 17] on div "Publish" at bounding box center [1037, 14] width 46 height 16
click at [1026, 14] on div "Publish" at bounding box center [1037, 14] width 46 height 16
click at [1031, 16] on div "Publish" at bounding box center [1037, 14] width 46 height 16
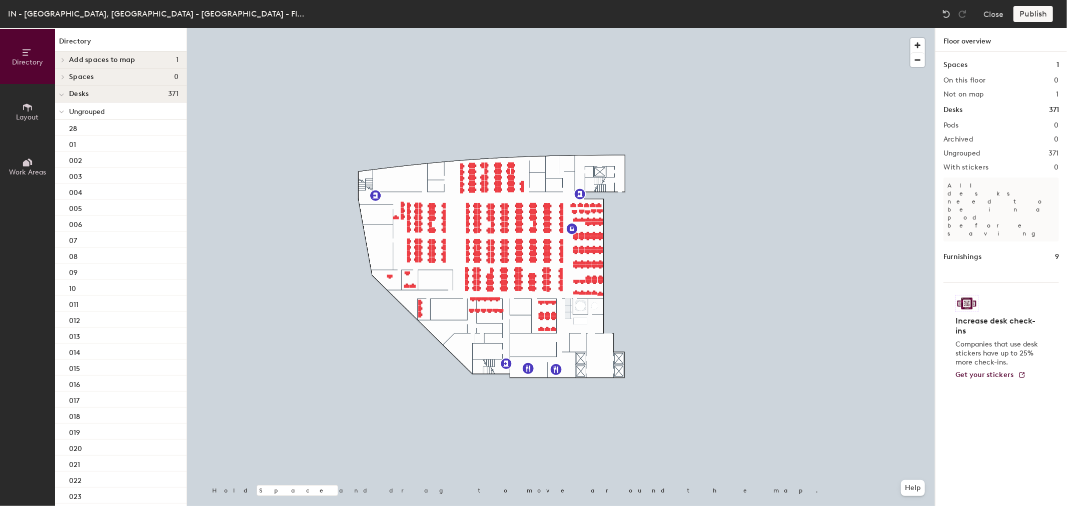
click at [1031, 16] on div "Publish" at bounding box center [1037, 14] width 46 height 16
click at [996, 16] on button "Close" at bounding box center [994, 14] width 20 height 16
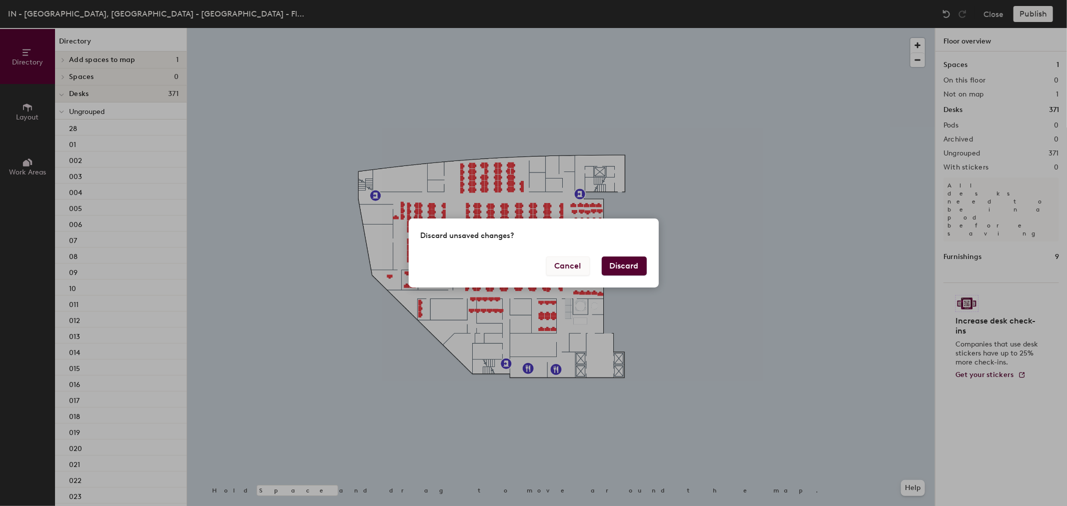
click at [562, 269] on button "Cancel" at bounding box center [568, 266] width 44 height 19
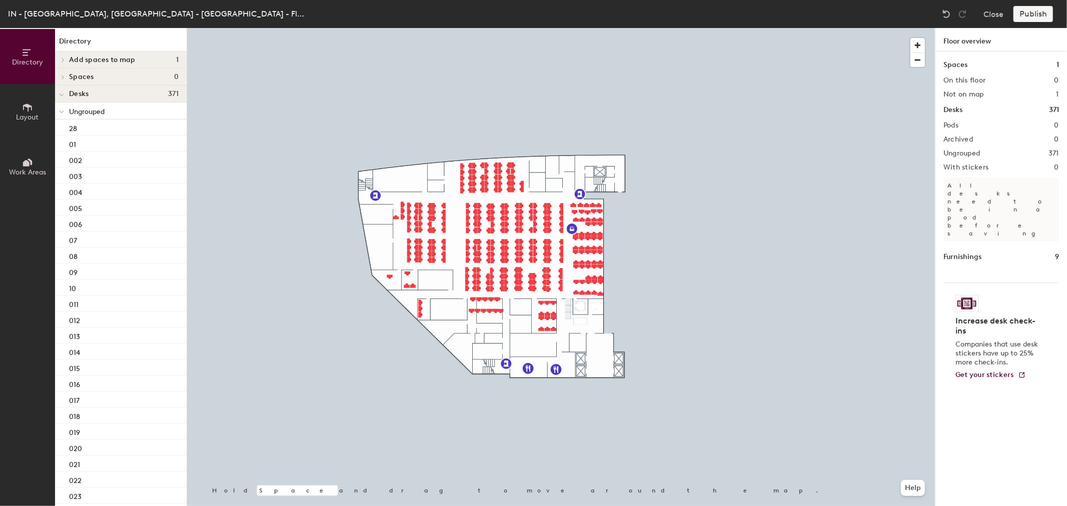
click at [1027, 17] on div "Publish" at bounding box center [1037, 14] width 46 height 16
click at [92, 112] on span "Ungrouped" at bounding box center [87, 112] width 36 height 9
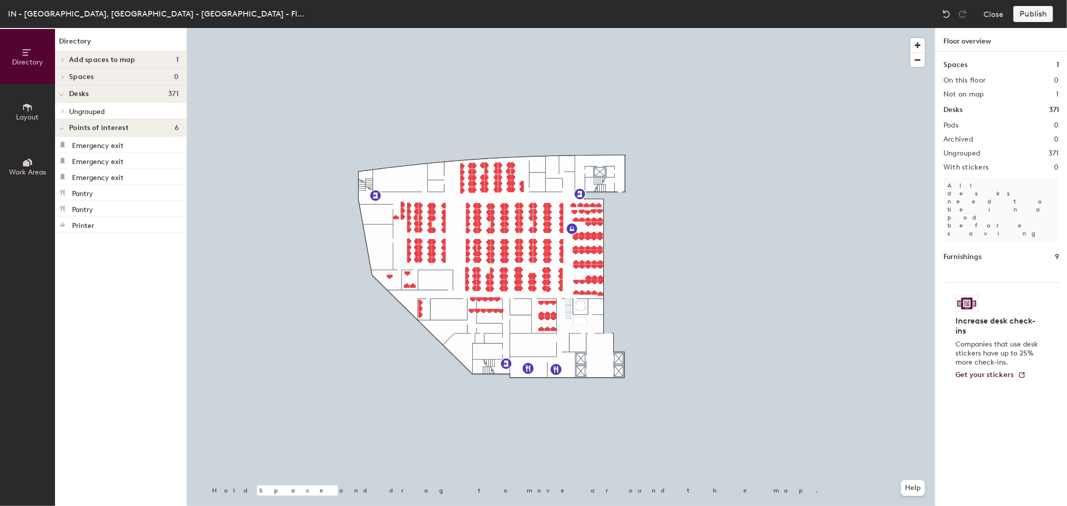
click at [91, 112] on span "Ungrouped" at bounding box center [87, 112] width 36 height 9
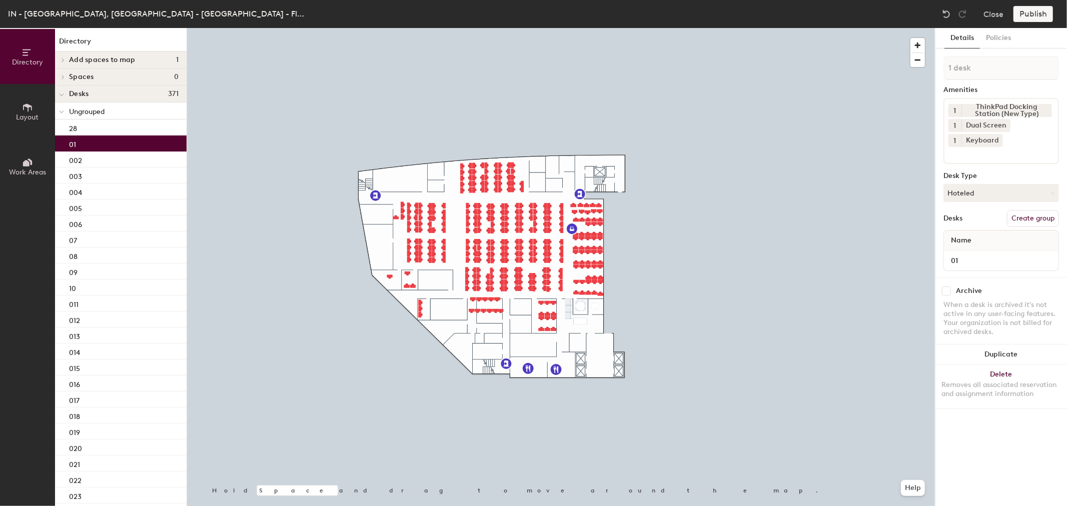
click at [123, 150] on div "01" at bounding box center [121, 144] width 132 height 16
click at [134, 162] on div "002" at bounding box center [121, 160] width 132 height 16
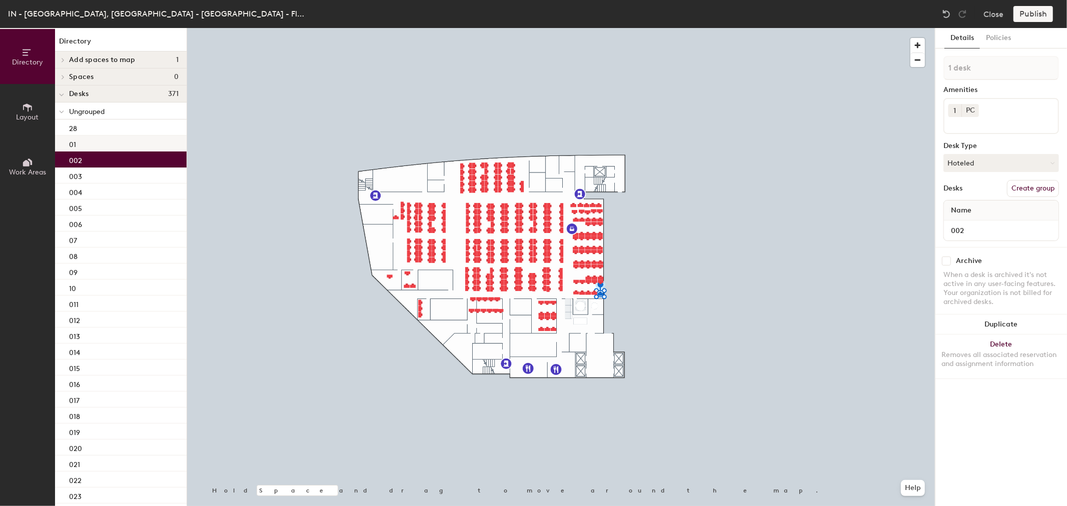
click at [126, 178] on div "003" at bounding box center [121, 176] width 132 height 16
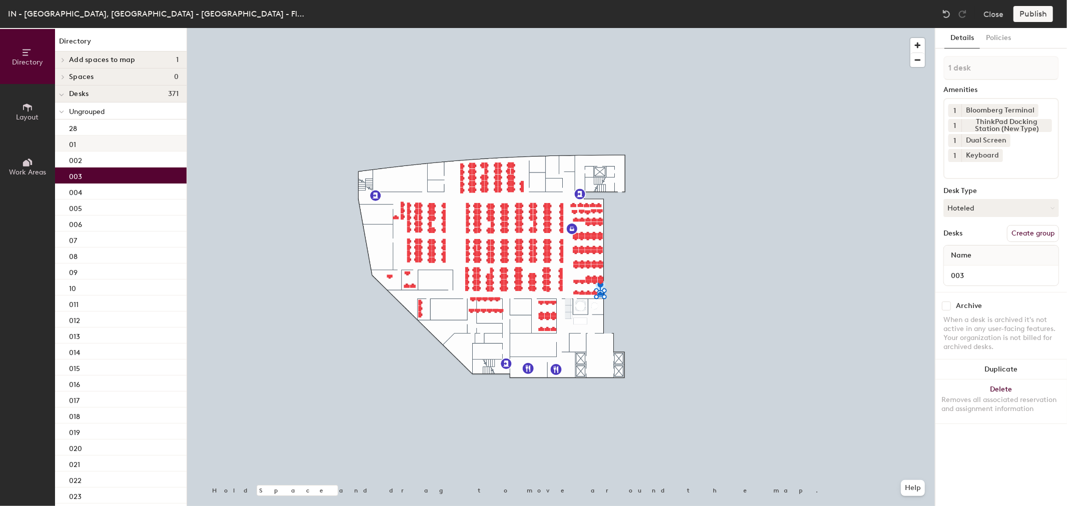
click at [103, 142] on div "01" at bounding box center [121, 144] width 132 height 16
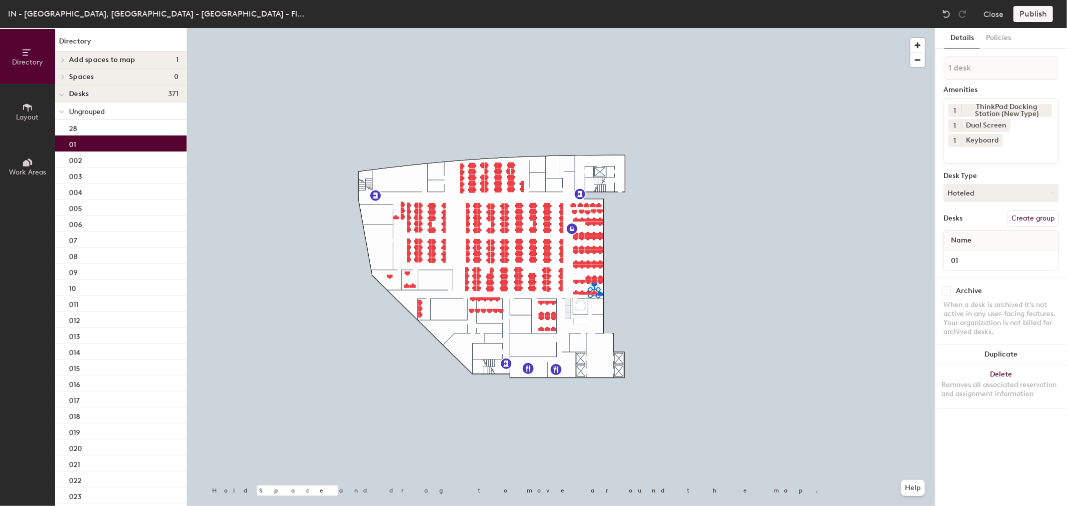
click at [111, 142] on div "01" at bounding box center [121, 144] width 132 height 16
click at [122, 154] on div "002" at bounding box center [121, 160] width 132 height 16
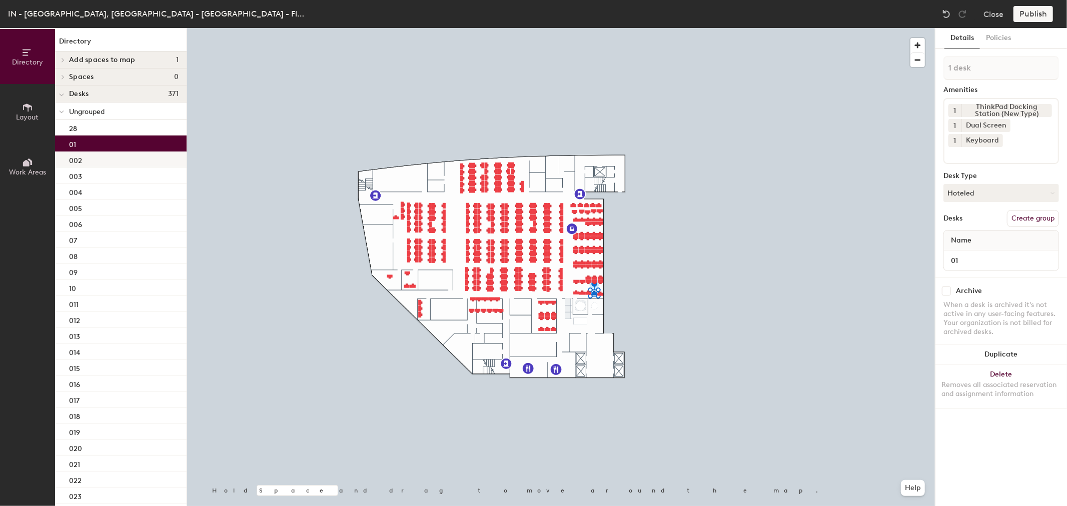
click at [94, 146] on div "01" at bounding box center [121, 144] width 132 height 16
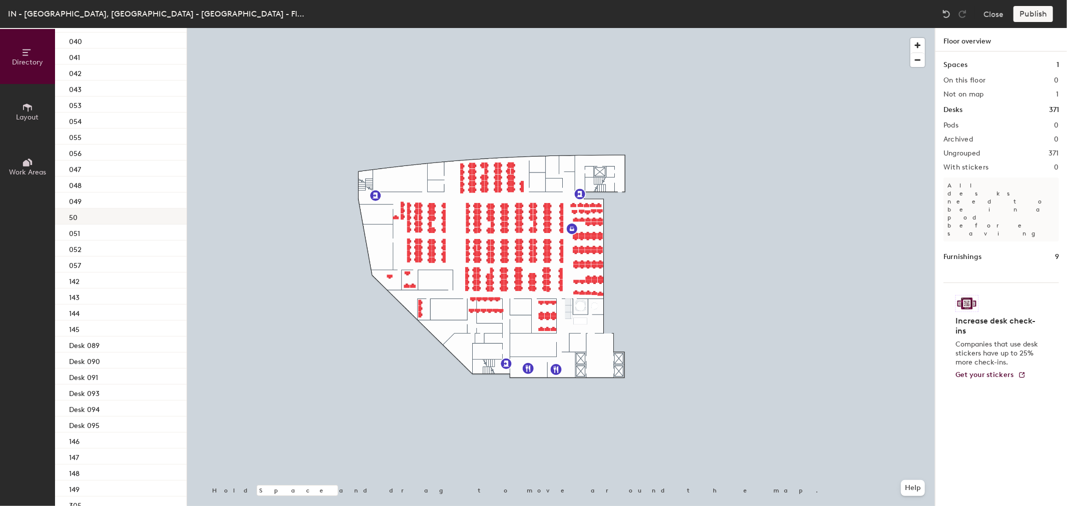
scroll to position [577, 0]
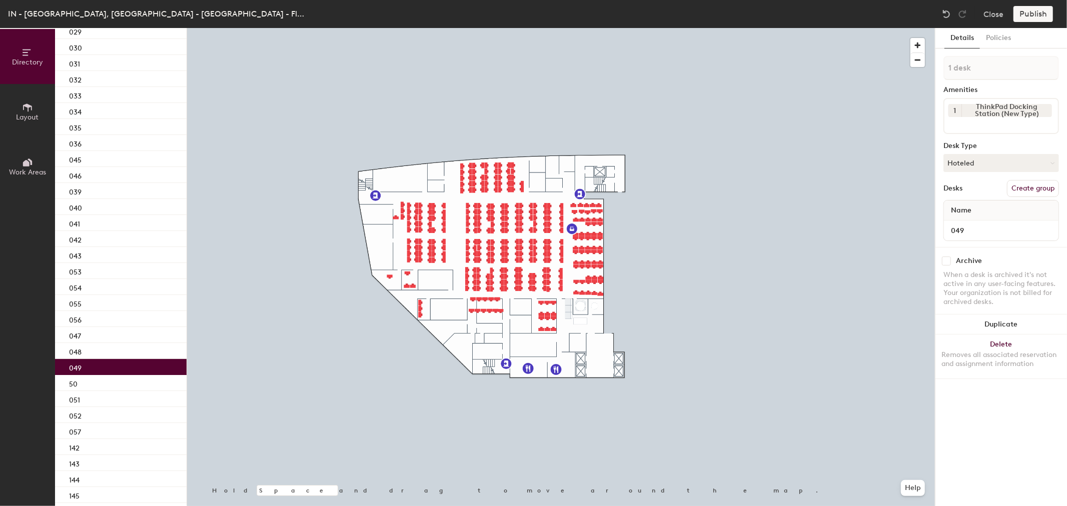
click at [96, 363] on div "049" at bounding box center [121, 367] width 132 height 16
click at [88, 351] on div "048" at bounding box center [121, 351] width 132 height 16
click at [84, 351] on div "048" at bounding box center [121, 351] width 132 height 16
click at [83, 351] on div "048" at bounding box center [121, 351] width 132 height 16
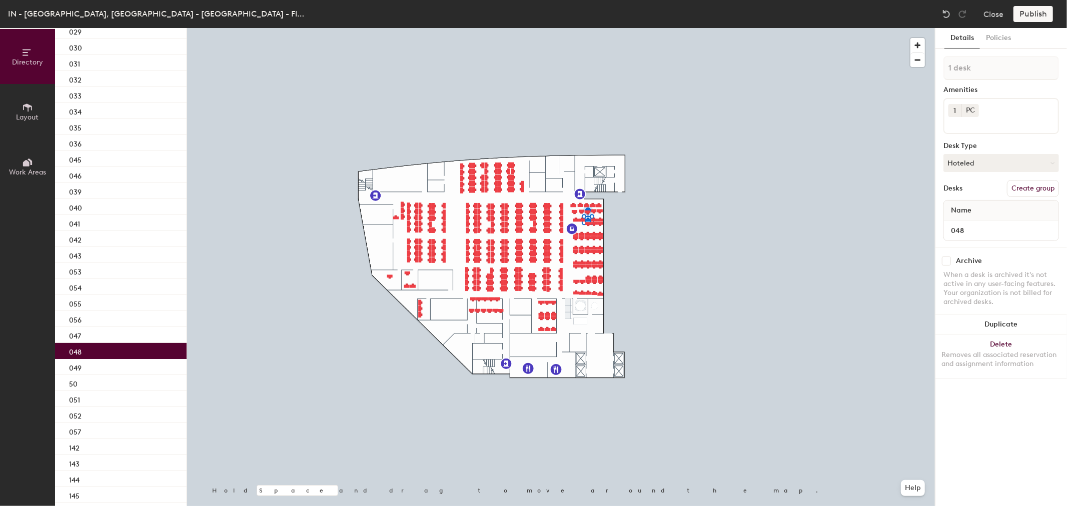
click at [83, 351] on div "048" at bounding box center [121, 351] width 132 height 16
click at [87, 363] on div "049" at bounding box center [121, 367] width 132 height 16
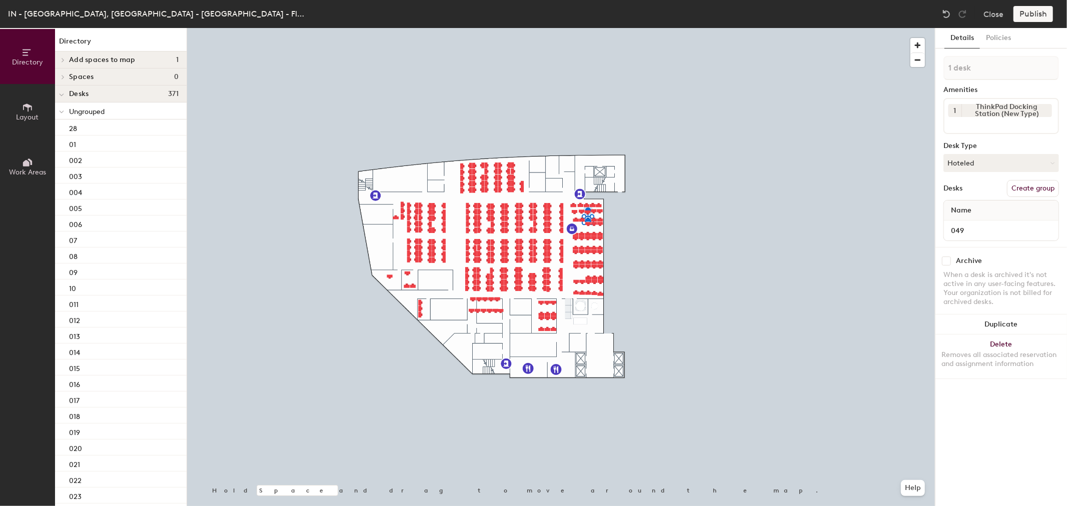
click at [66, 94] on div at bounding box center [61, 94] width 13 height 17
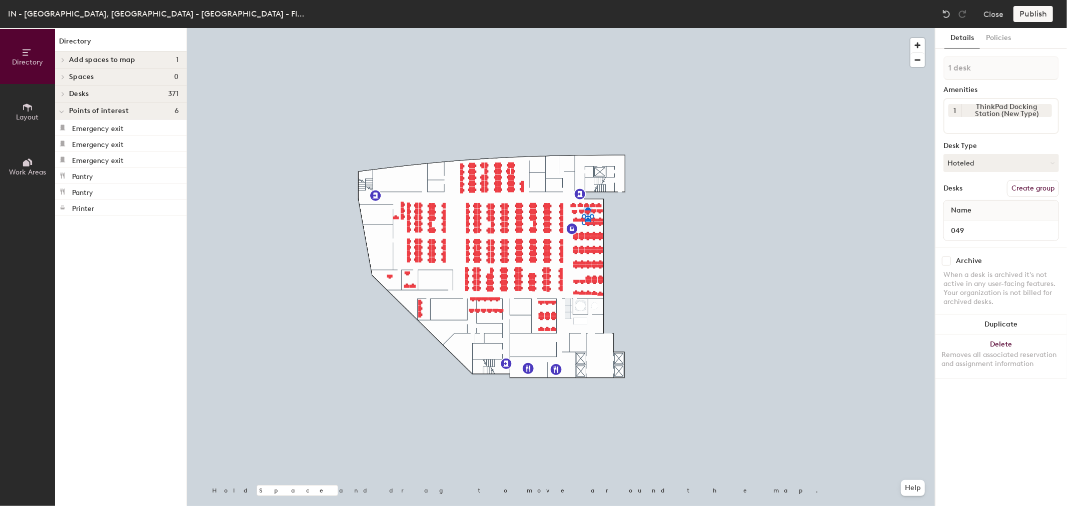
click at [68, 96] on div at bounding box center [62, 94] width 11 height 5
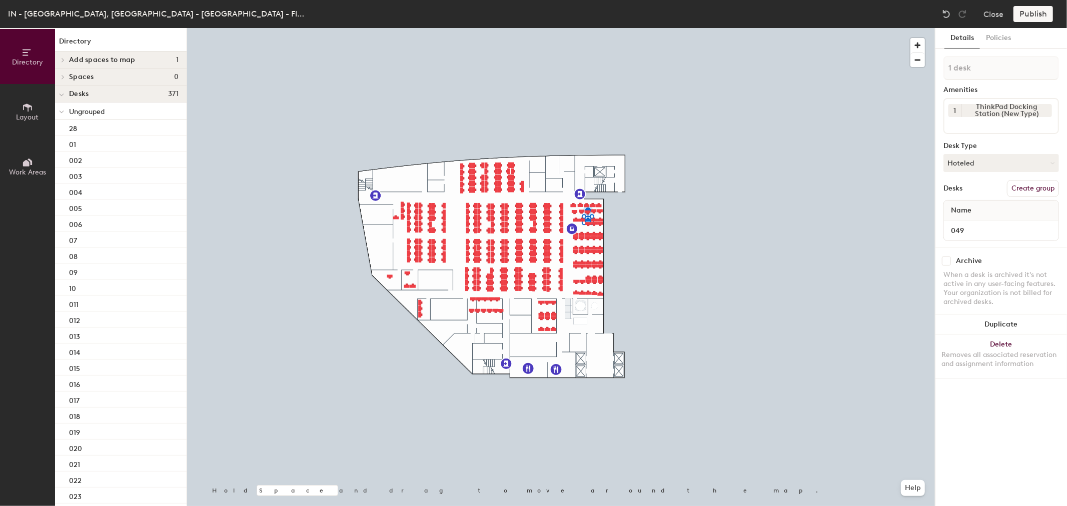
click at [64, 113] on div at bounding box center [61, 111] width 13 height 17
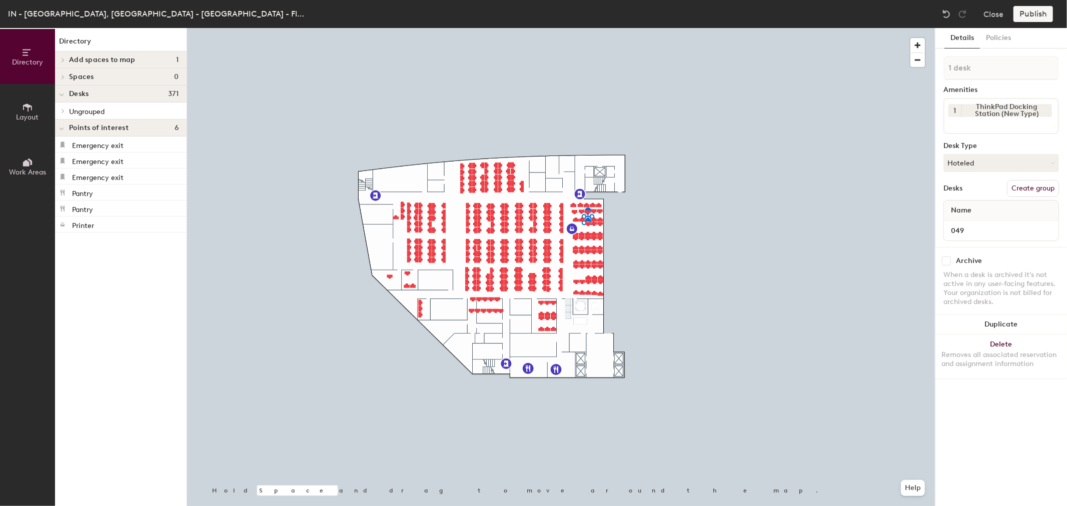
click at [63, 96] on icon at bounding box center [61, 95] width 5 height 4
click at [72, 97] on span "Desks" at bounding box center [79, 94] width 20 height 8
click at [148, 96] on h4 "Desks 371" at bounding box center [124, 94] width 110 height 8
click at [121, 96] on h4 "Desks 371" at bounding box center [124, 94] width 110 height 8
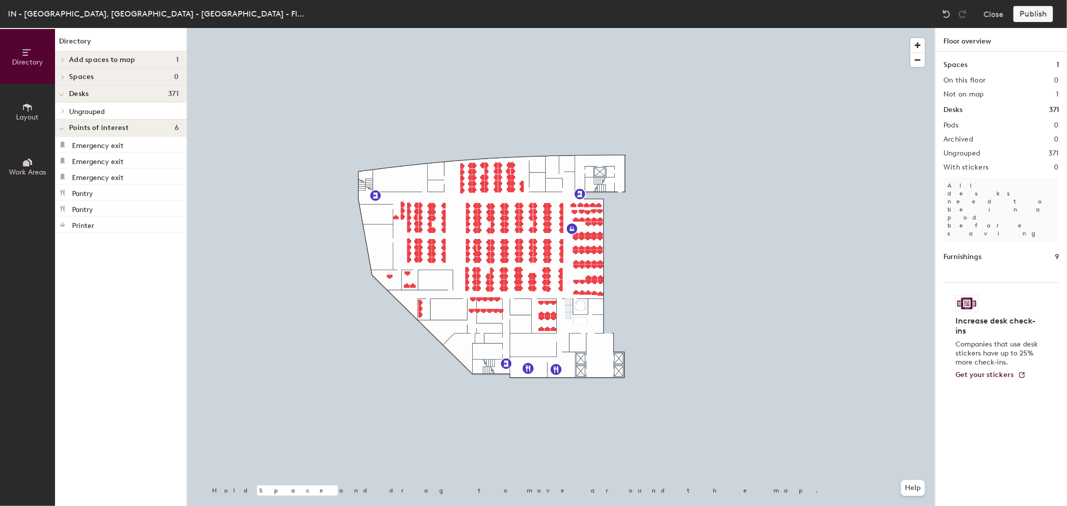
click at [95, 97] on h4 "Desks 371" at bounding box center [124, 94] width 110 height 8
click at [74, 93] on span "Desks" at bounding box center [79, 94] width 20 height 8
click at [74, 110] on span "Ungrouped" at bounding box center [87, 112] width 36 height 9
click at [107, 132] on div "28" at bounding box center [121, 128] width 132 height 16
click at [97, 144] on div "01" at bounding box center [121, 144] width 132 height 16
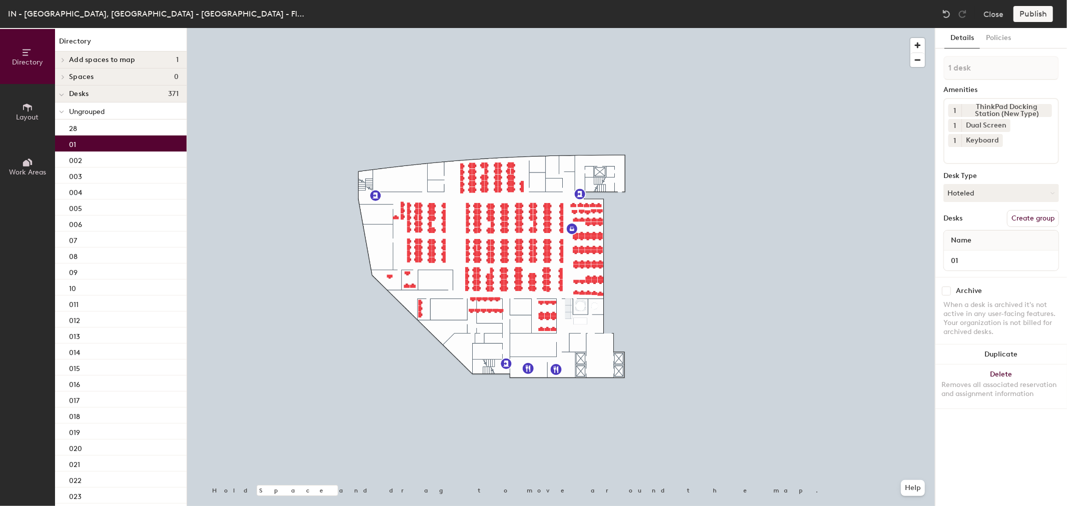
click at [100, 145] on div "01" at bounding box center [121, 144] width 132 height 16
click at [957, 262] on input "01" at bounding box center [1001, 261] width 111 height 14
click at [964, 259] on input "01" at bounding box center [1001, 261] width 111 height 14
click at [956, 259] on input "01" at bounding box center [1001, 261] width 111 height 14
type input "1 01"
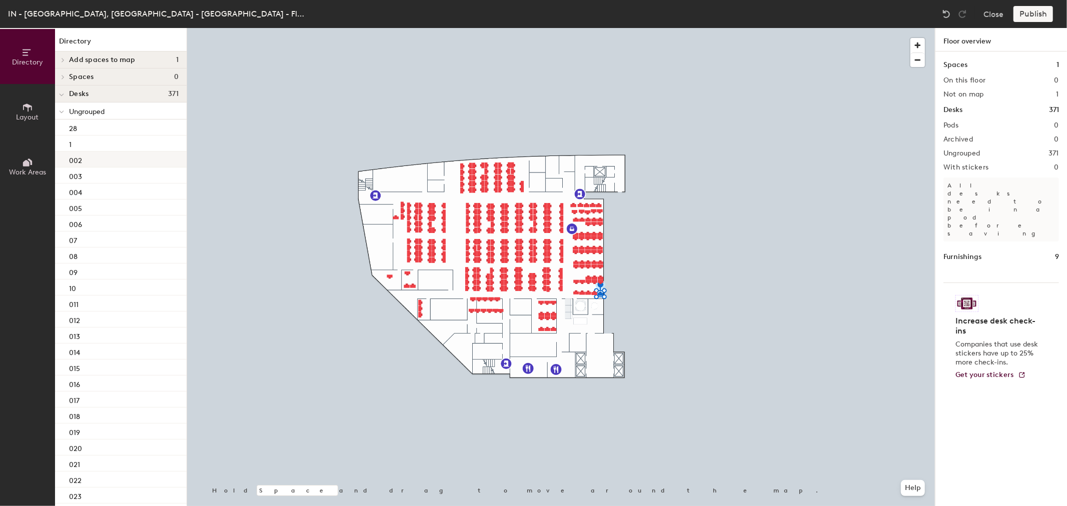
click at [118, 161] on div "002" at bounding box center [121, 160] width 132 height 16
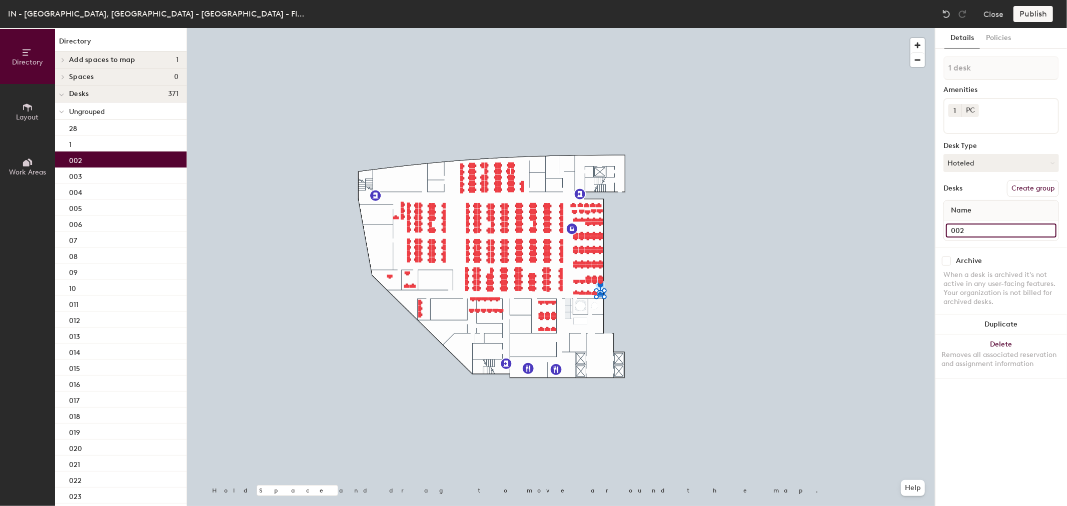
click at [973, 227] on input "002" at bounding box center [1001, 231] width 111 height 14
click at [974, 228] on input "002" at bounding box center [1001, 231] width 111 height 14
click at [958, 228] on input "002" at bounding box center [1001, 231] width 111 height 14
